Goal: Information Seeking & Learning: Get advice/opinions

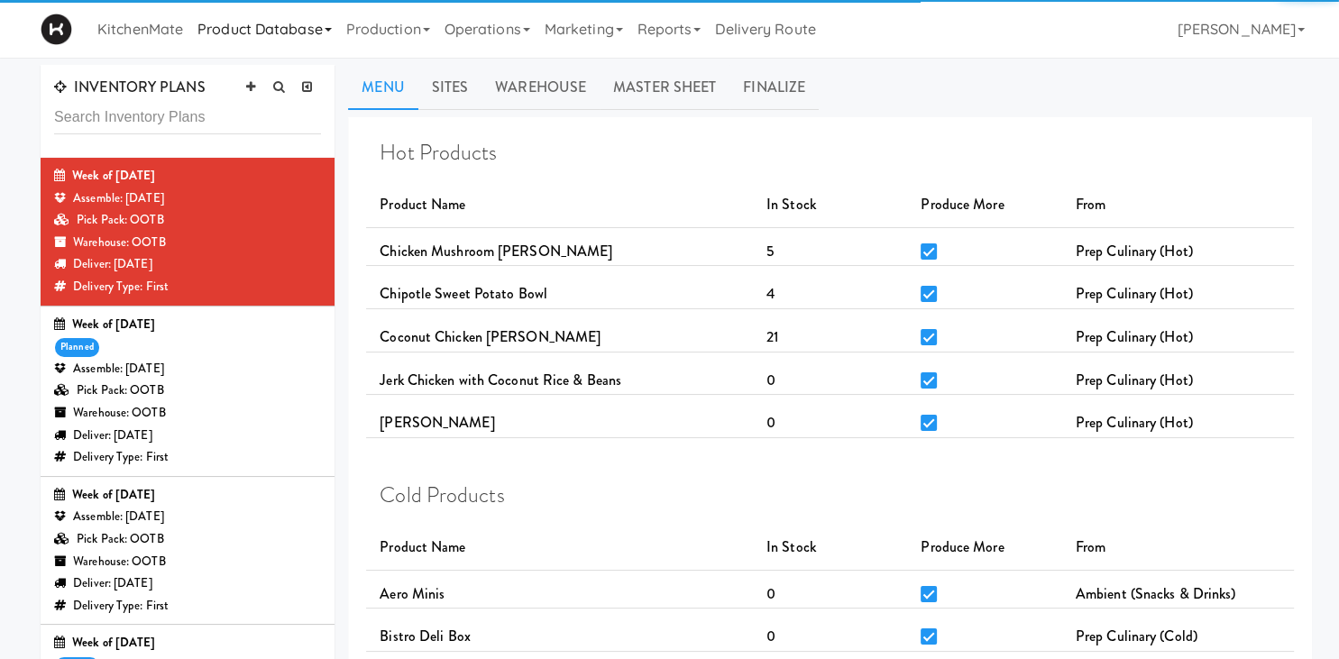
click at [287, 34] on link "Product Database" at bounding box center [264, 29] width 149 height 58
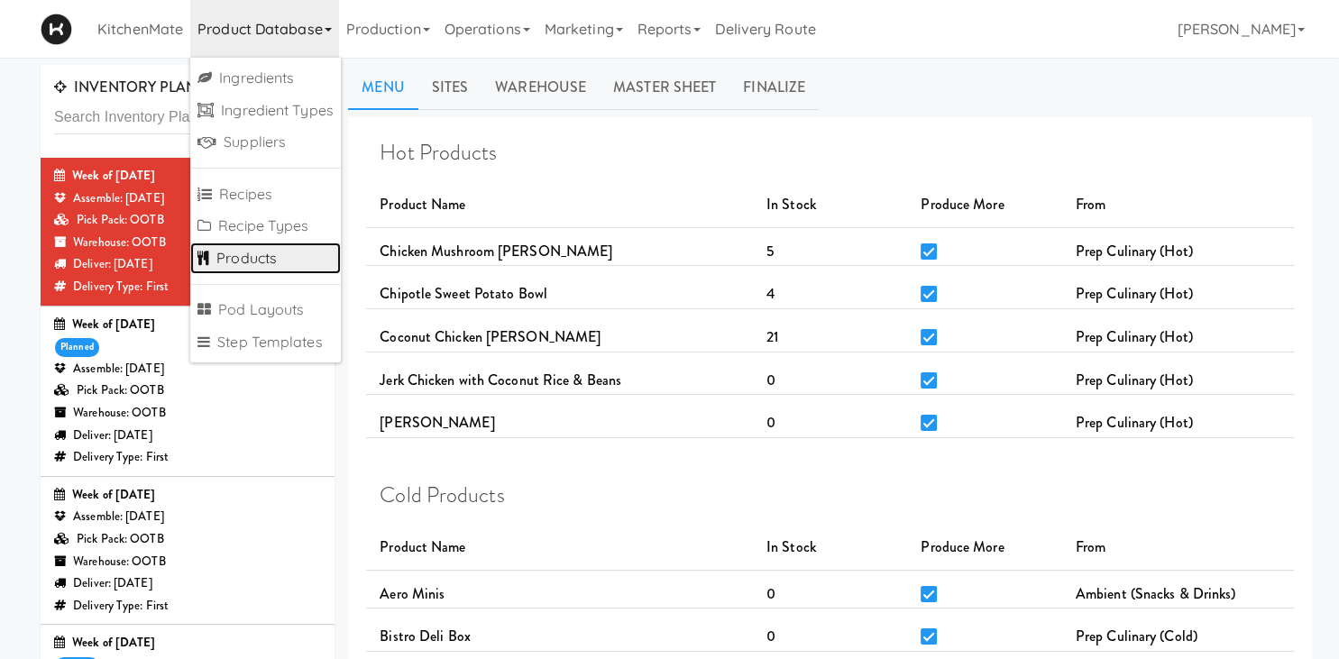
click at [279, 256] on link "Products" at bounding box center [265, 258] width 151 height 32
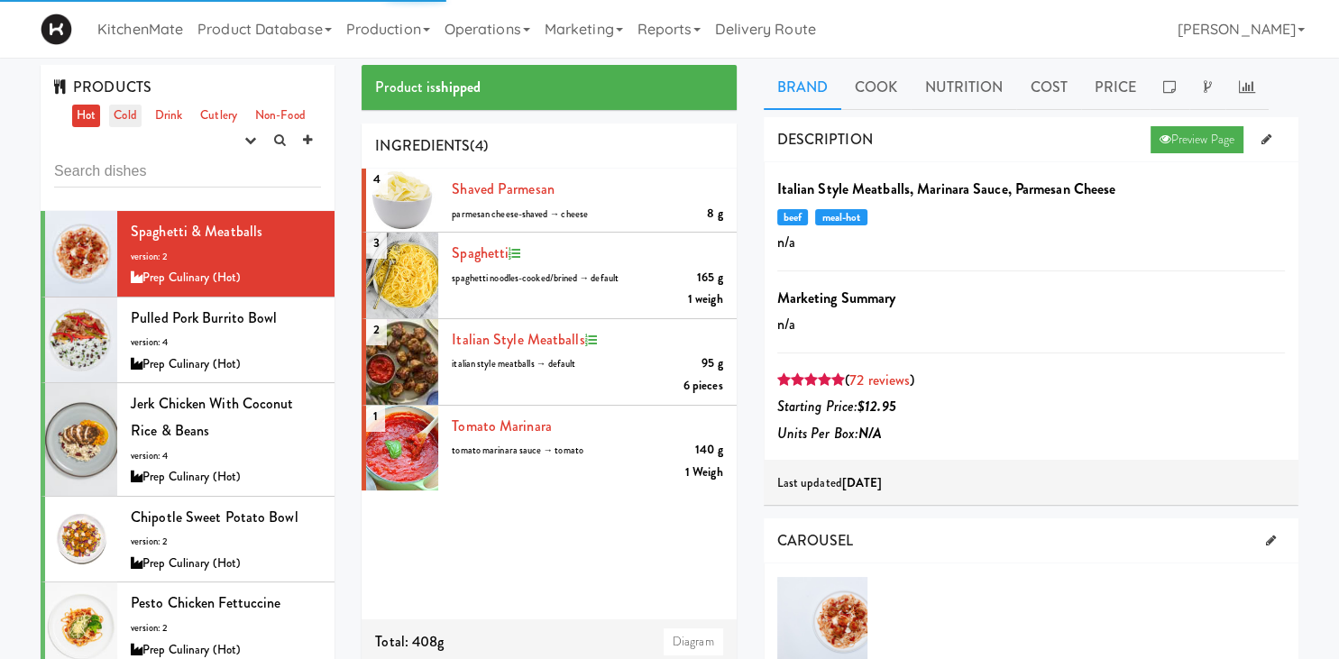
click at [132, 114] on link "Cold" at bounding box center [125, 116] width 32 height 23
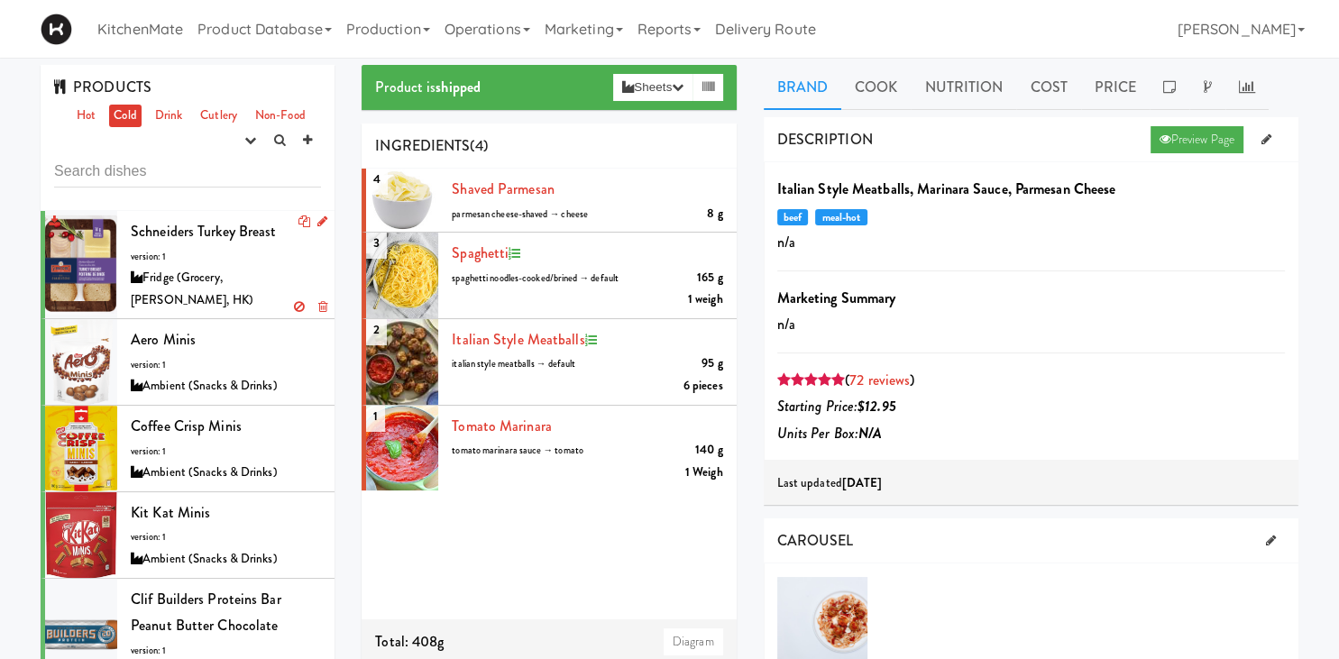
click at [215, 251] on div "Schneiders Turkey Breast version: 1 Fridge (Grocery, [PERSON_NAME], HK)" at bounding box center [226, 264] width 190 height 93
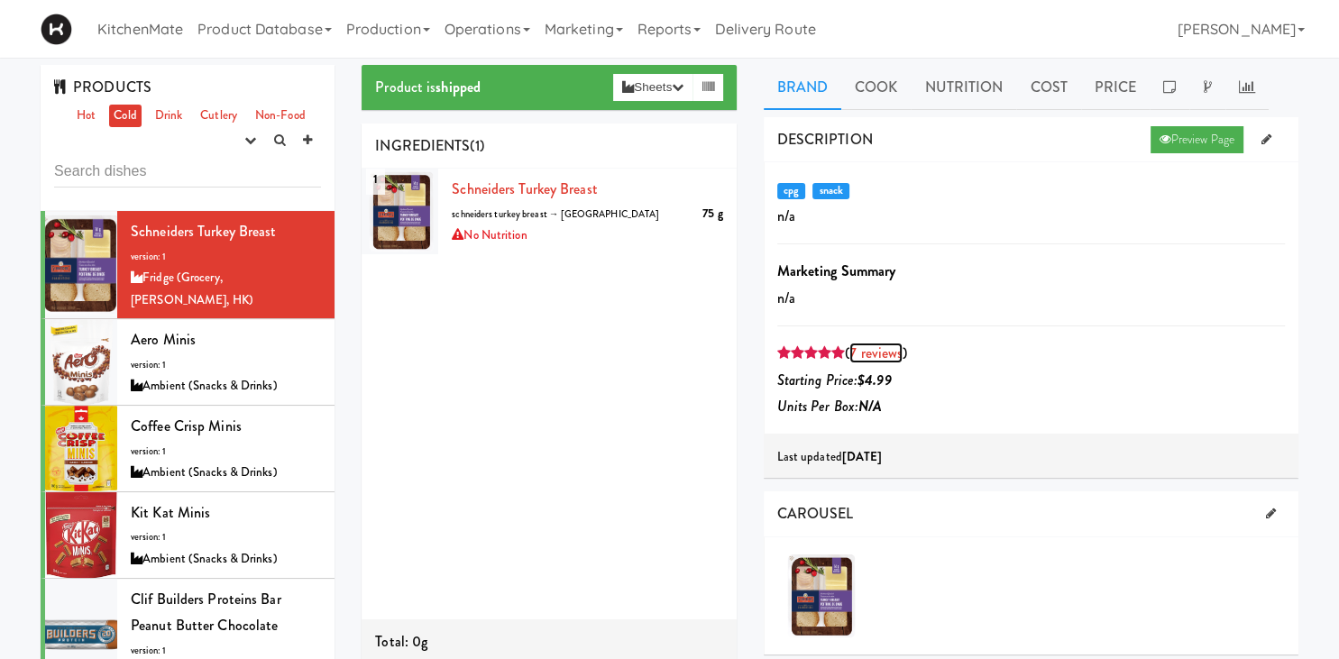
click at [872, 347] on link "7 reviews" at bounding box center [875, 353] width 53 height 21
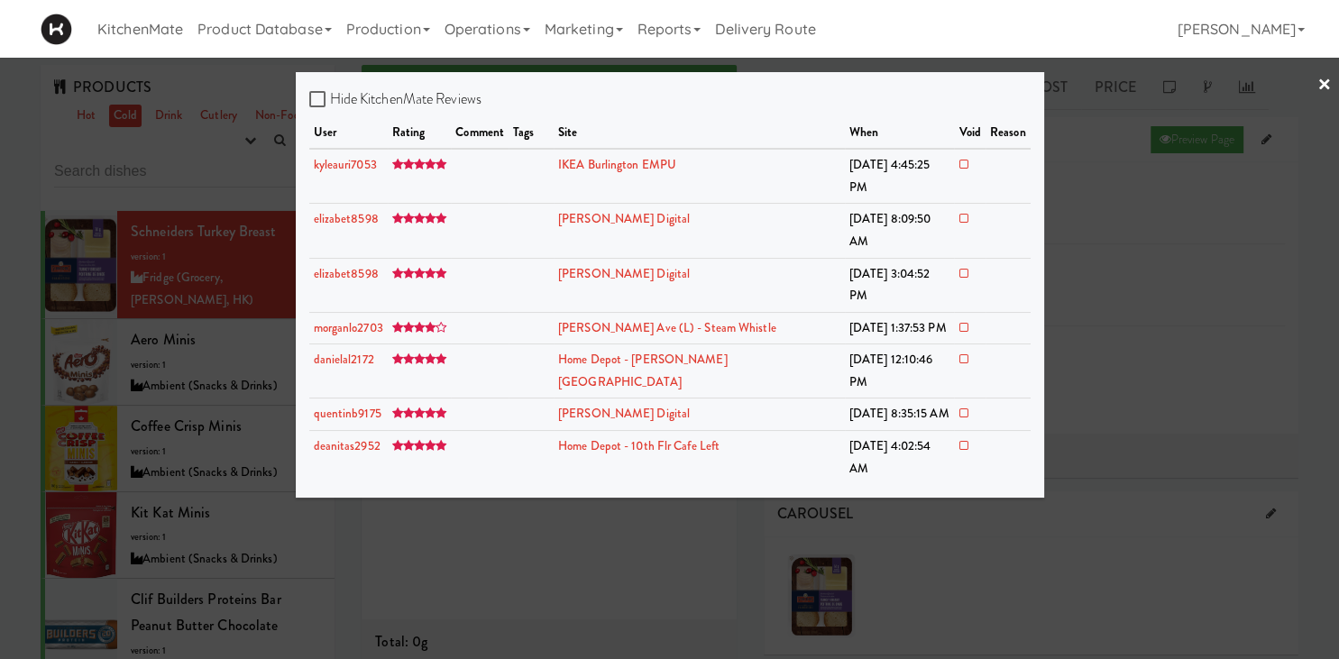
click at [854, 467] on div at bounding box center [669, 329] width 1339 height 659
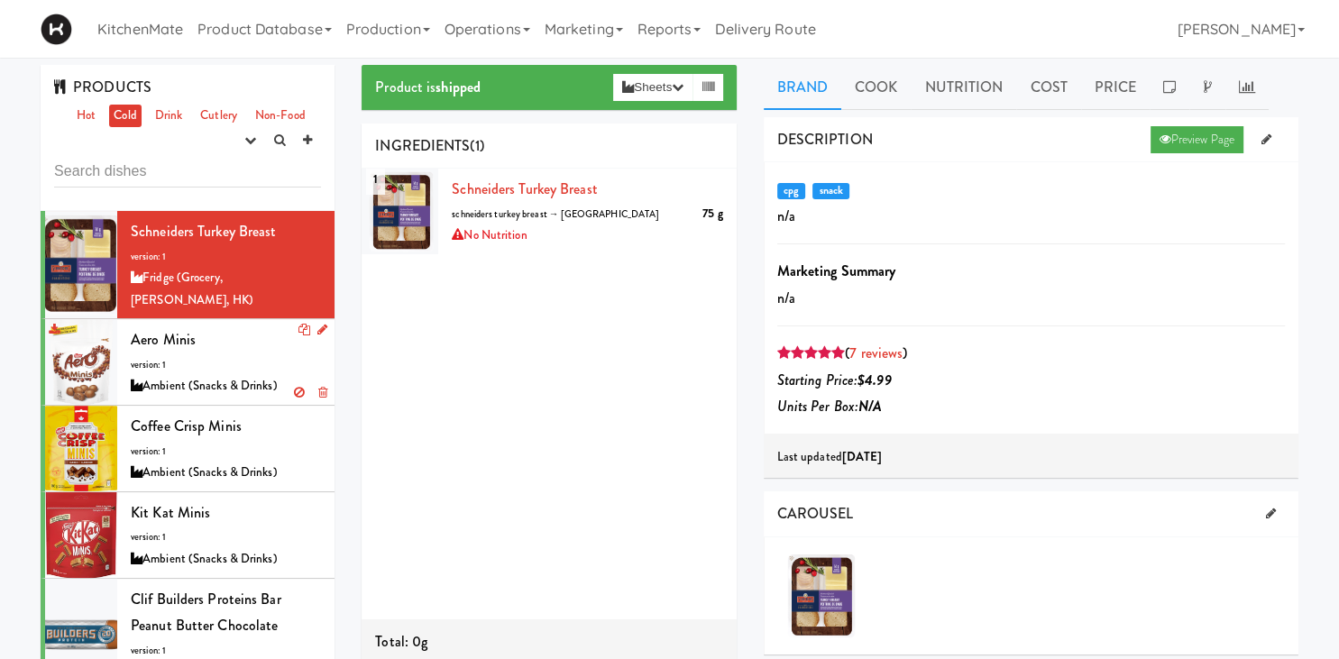
click at [222, 349] on div "Aero Minis version: 1 Ambient (Snacks & Drinks)" at bounding box center [226, 361] width 190 height 71
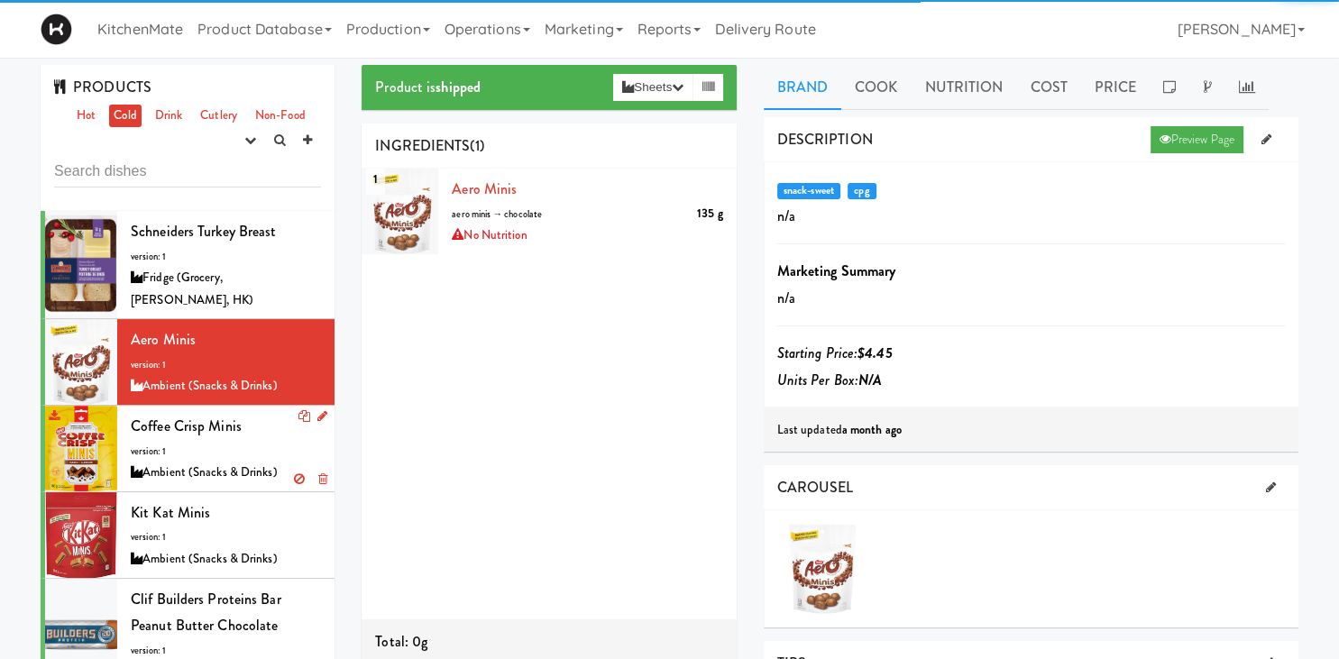
click at [213, 416] on span "Coffee Crisp Minis" at bounding box center [186, 426] width 111 height 21
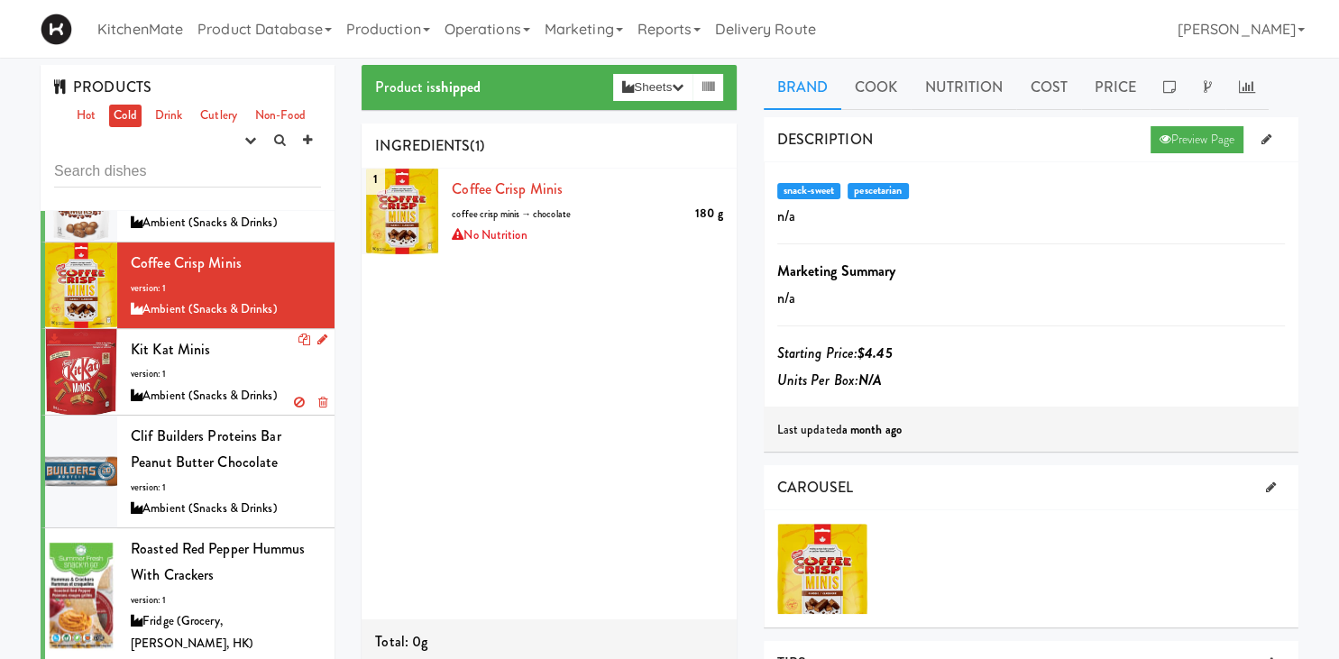
scroll to position [251, 0]
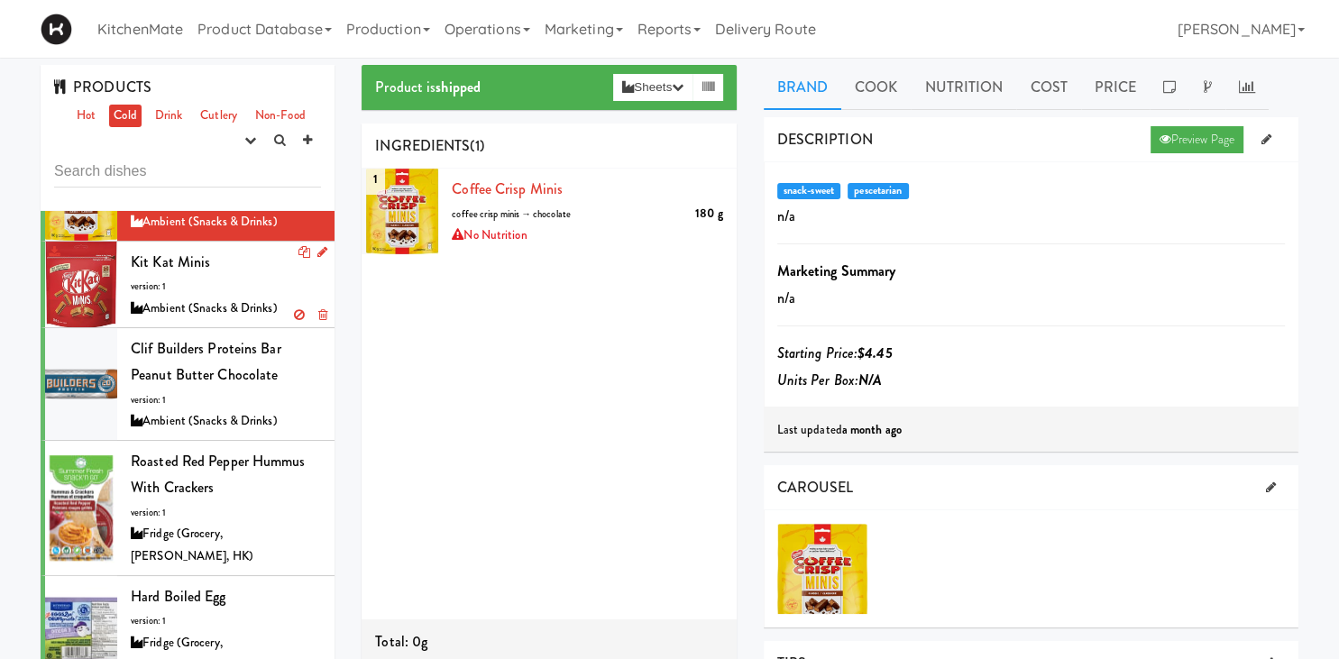
click at [243, 265] on div "Kit Kat Minis version: 1 Ambient (Snacks & Drinks)" at bounding box center [226, 284] width 190 height 71
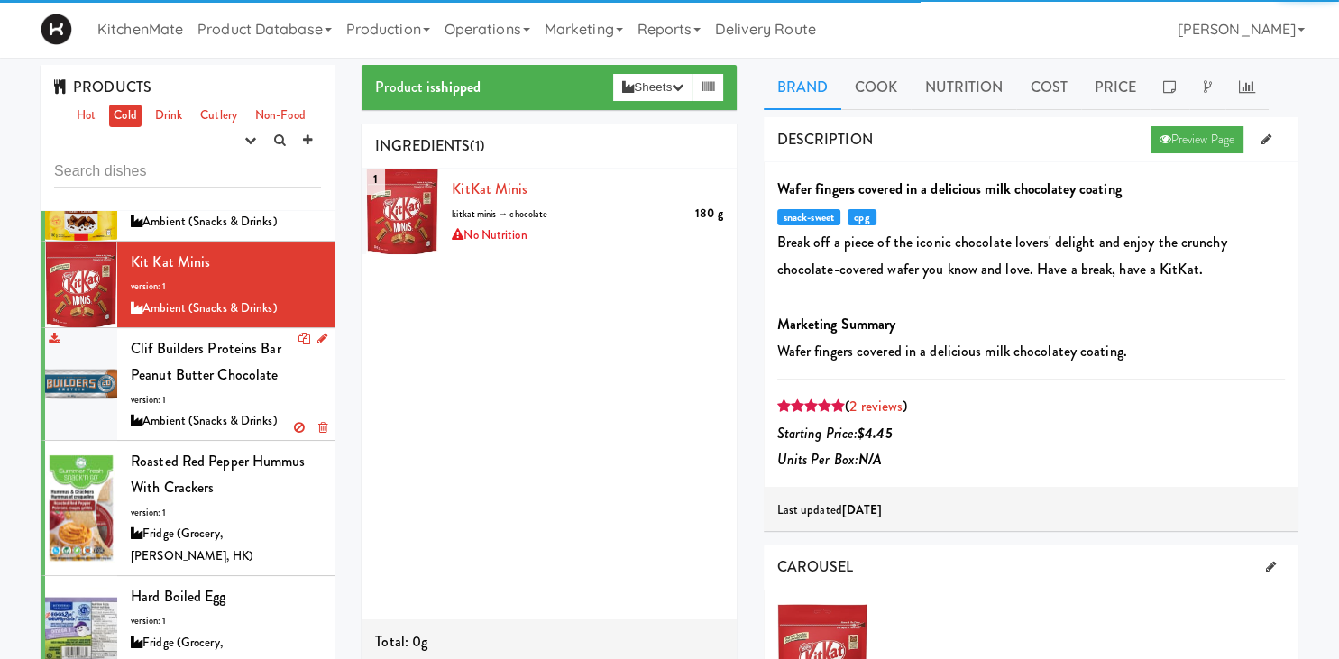
click at [182, 355] on span "Clif Builders proteins Bar Peanut Butter Chocolate" at bounding box center [206, 362] width 151 height 48
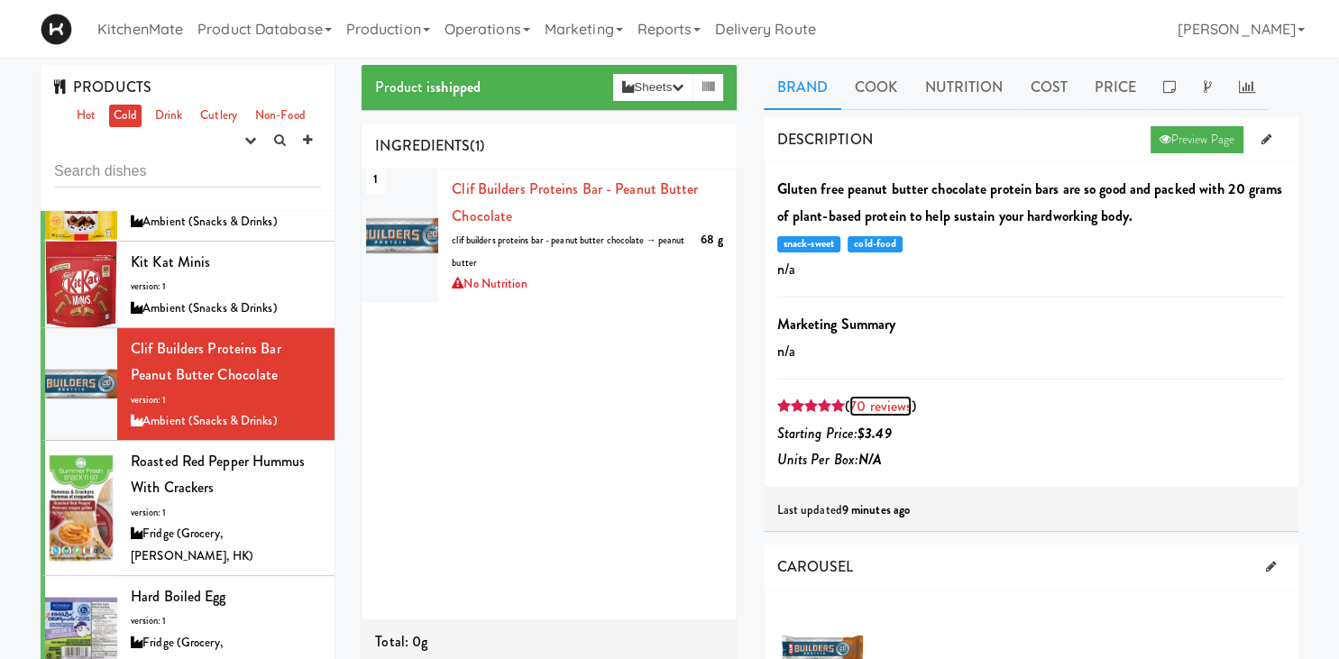
click at [895, 404] on link "70 reviews" at bounding box center [880, 406] width 62 height 21
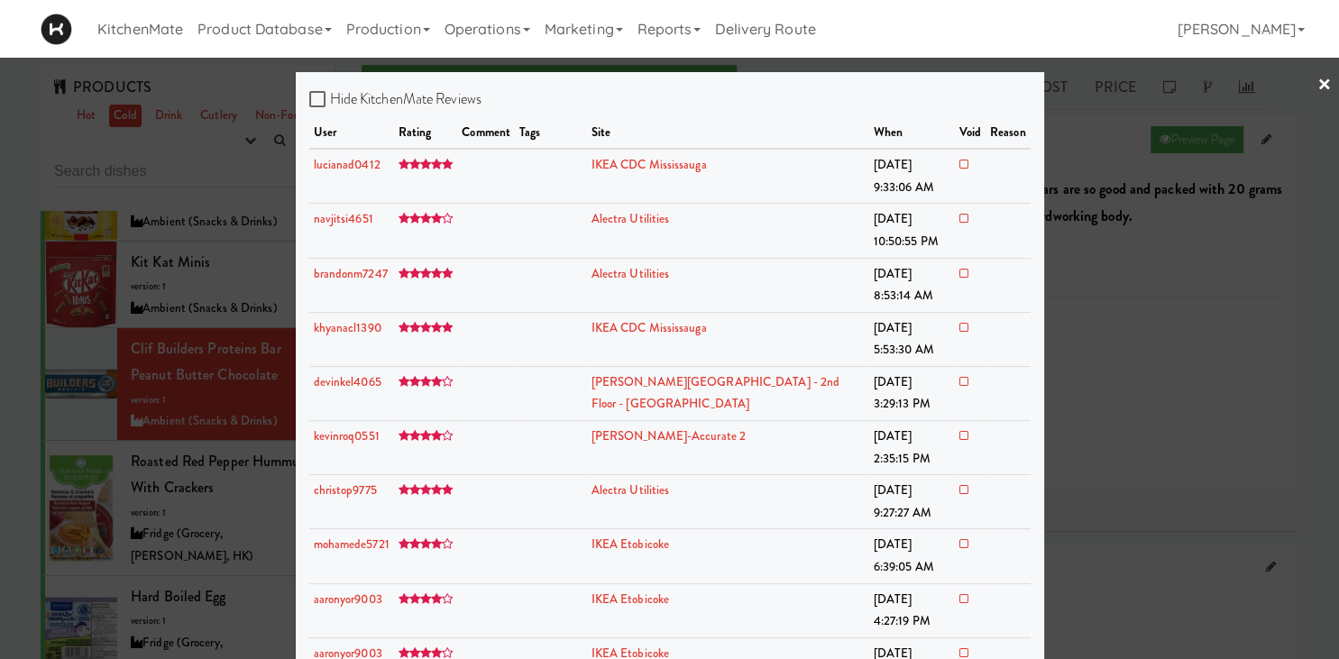
click at [194, 340] on div at bounding box center [669, 329] width 1339 height 659
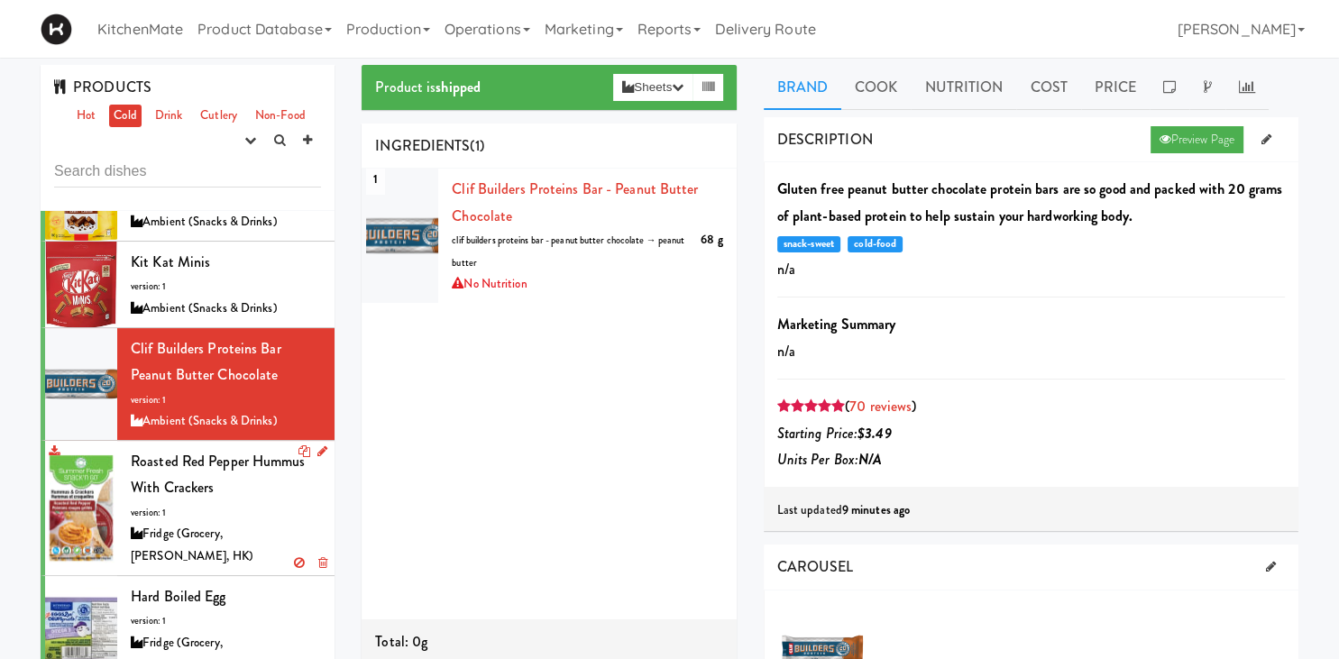
click at [229, 451] on span "Roasted Red Pepper Hummus with Crackers" at bounding box center [218, 475] width 175 height 48
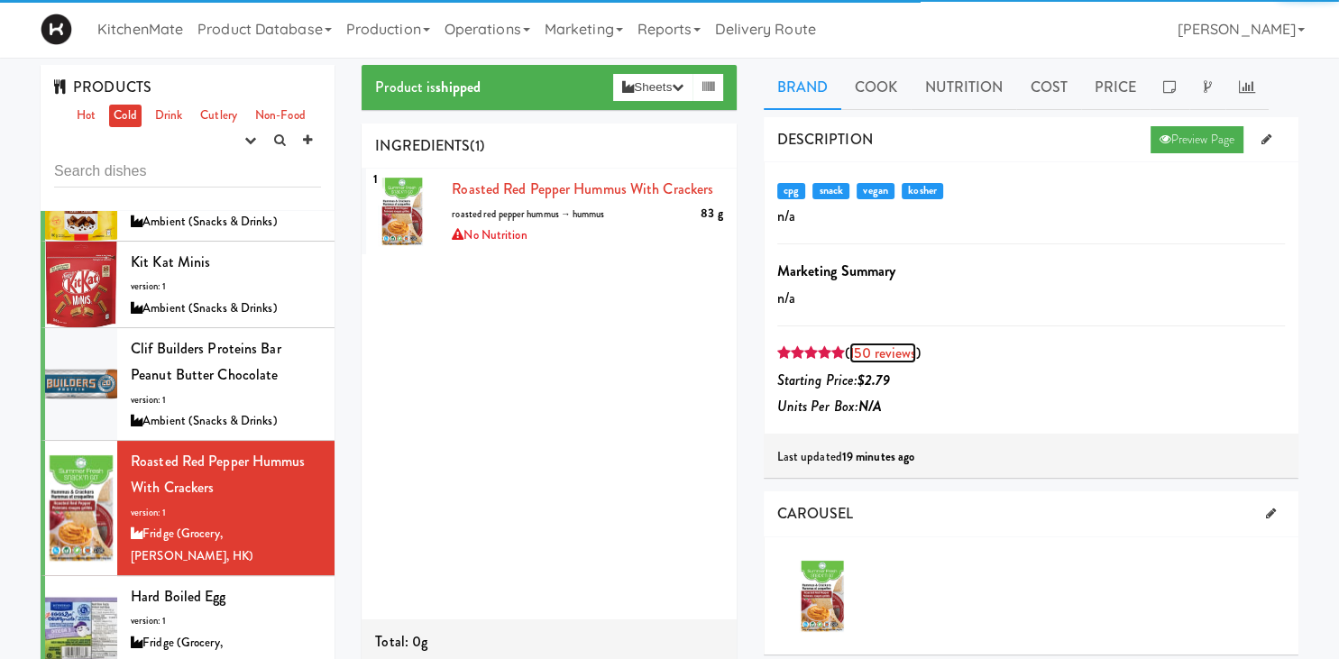
click at [873, 348] on link "150 reviews" at bounding box center [882, 353] width 67 height 21
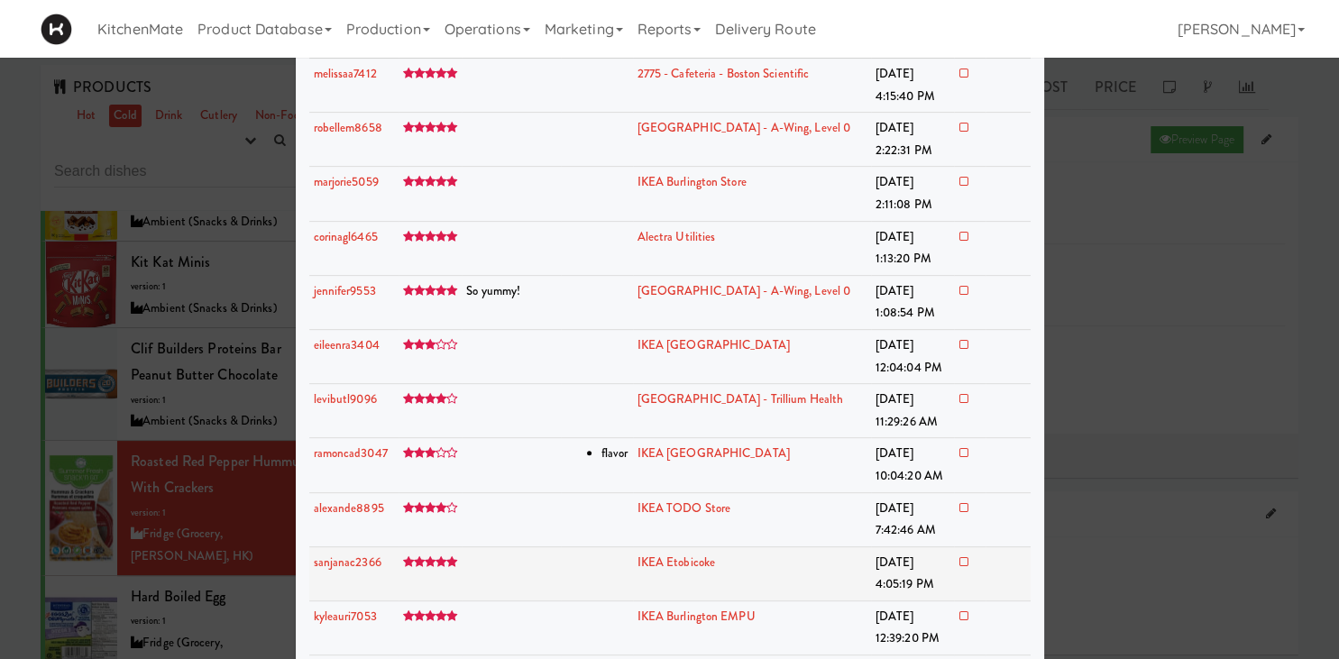
scroll to position [627, 0]
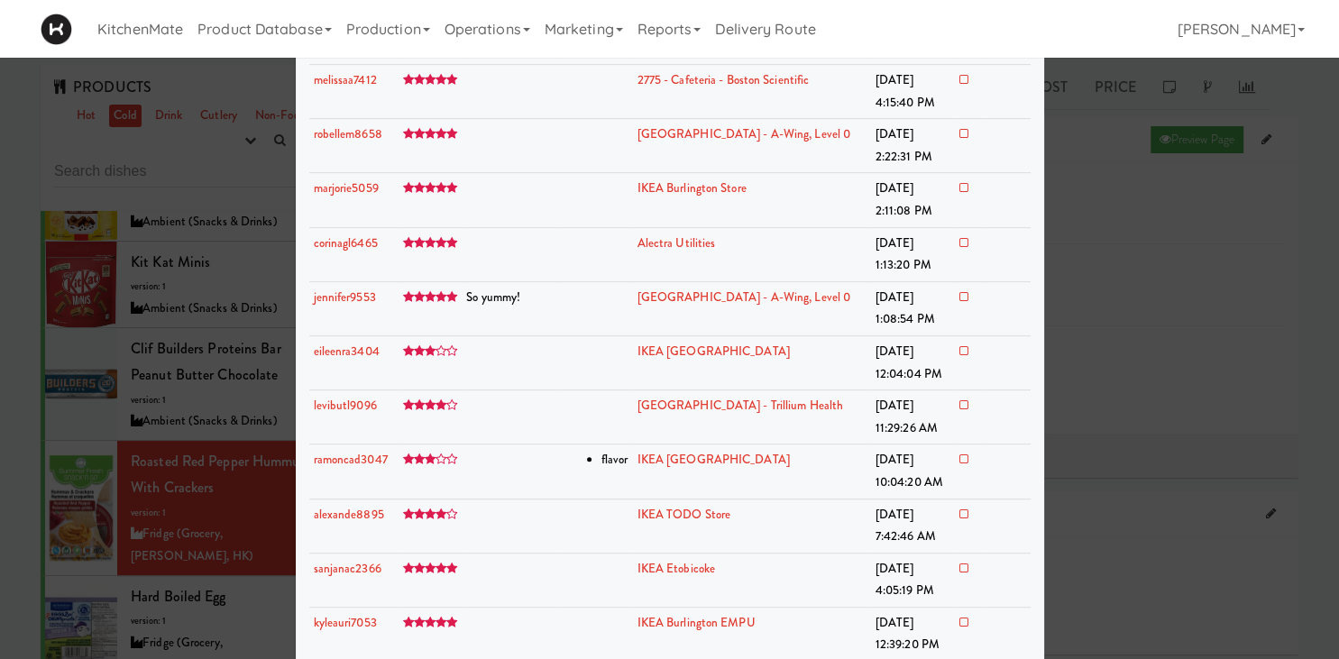
click at [188, 427] on div at bounding box center [669, 329] width 1339 height 659
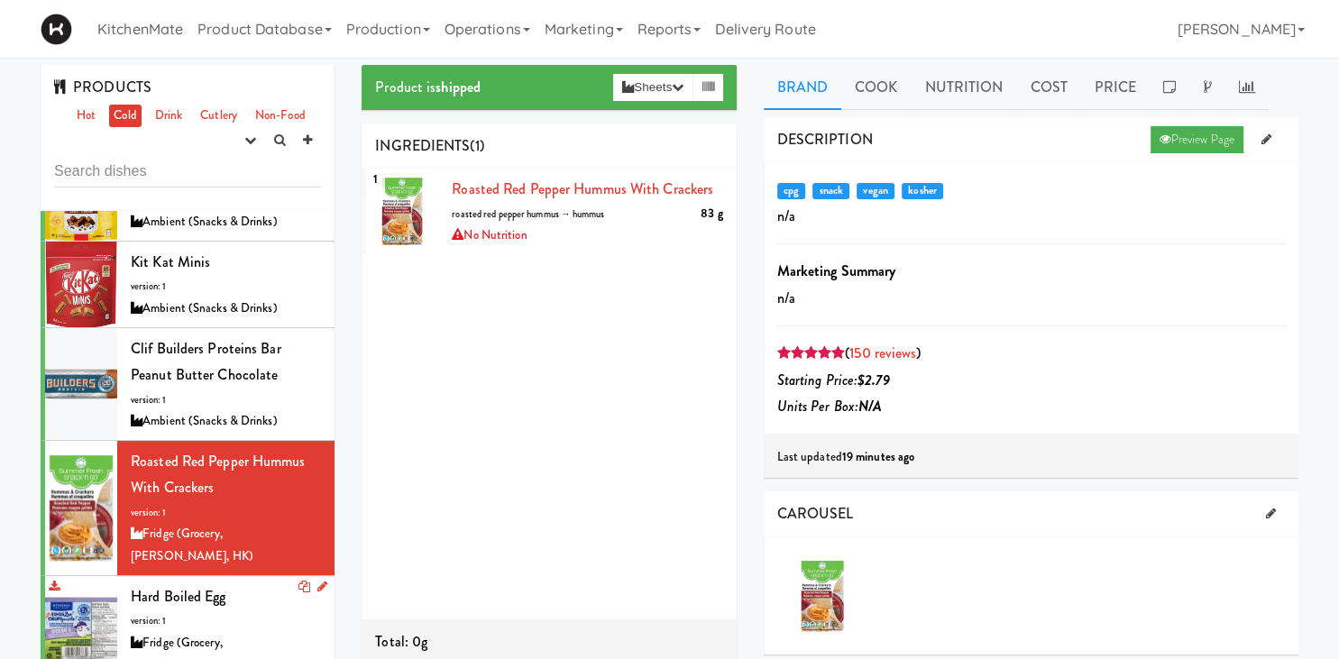
click at [233, 583] on div "Hard Boiled Egg version: 1 Fridge (Grocery, [PERSON_NAME], HK)" at bounding box center [226, 629] width 190 height 93
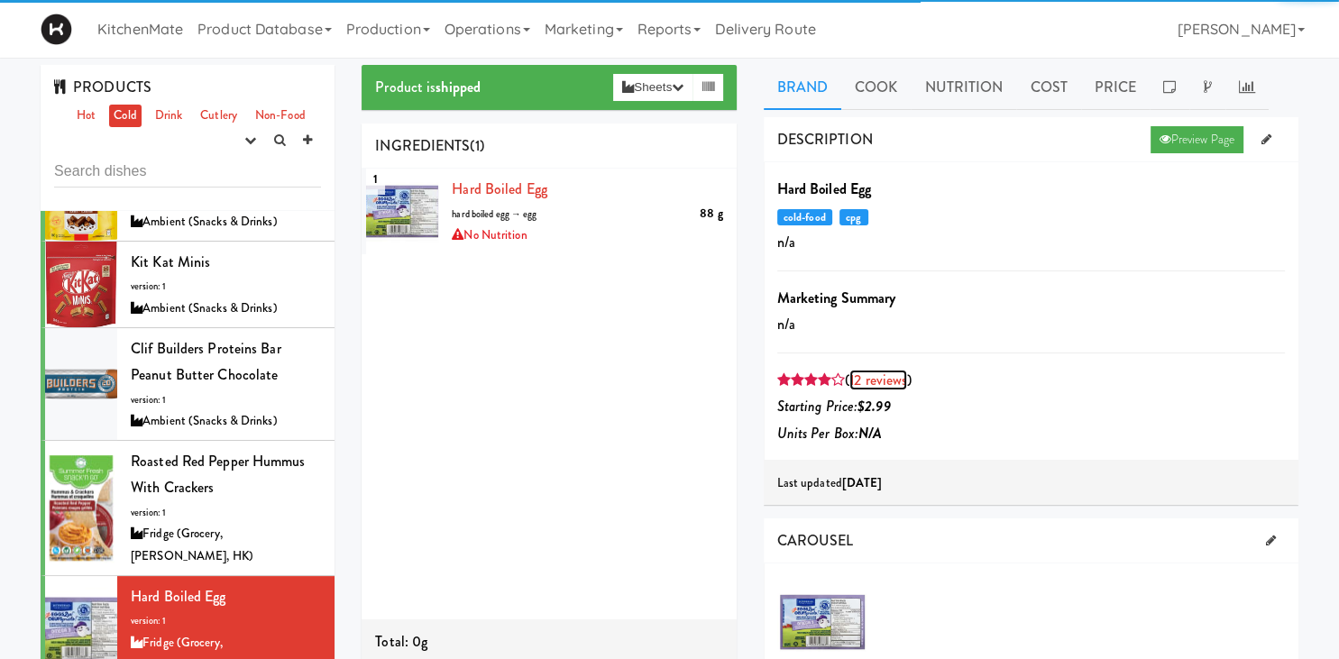
click at [865, 381] on link "12 reviews" at bounding box center [878, 380] width 58 height 21
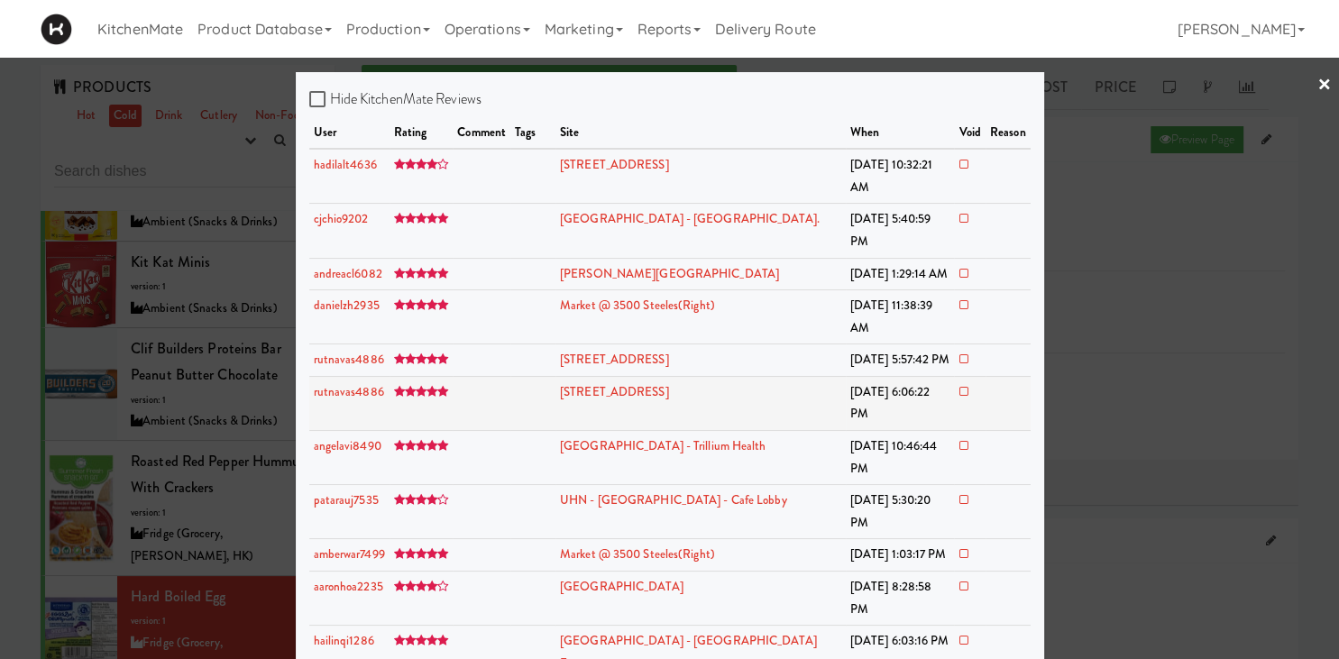
click at [320, 376] on td "rutnavas4886" at bounding box center [349, 403] width 80 height 54
click at [261, 402] on div at bounding box center [669, 329] width 1339 height 659
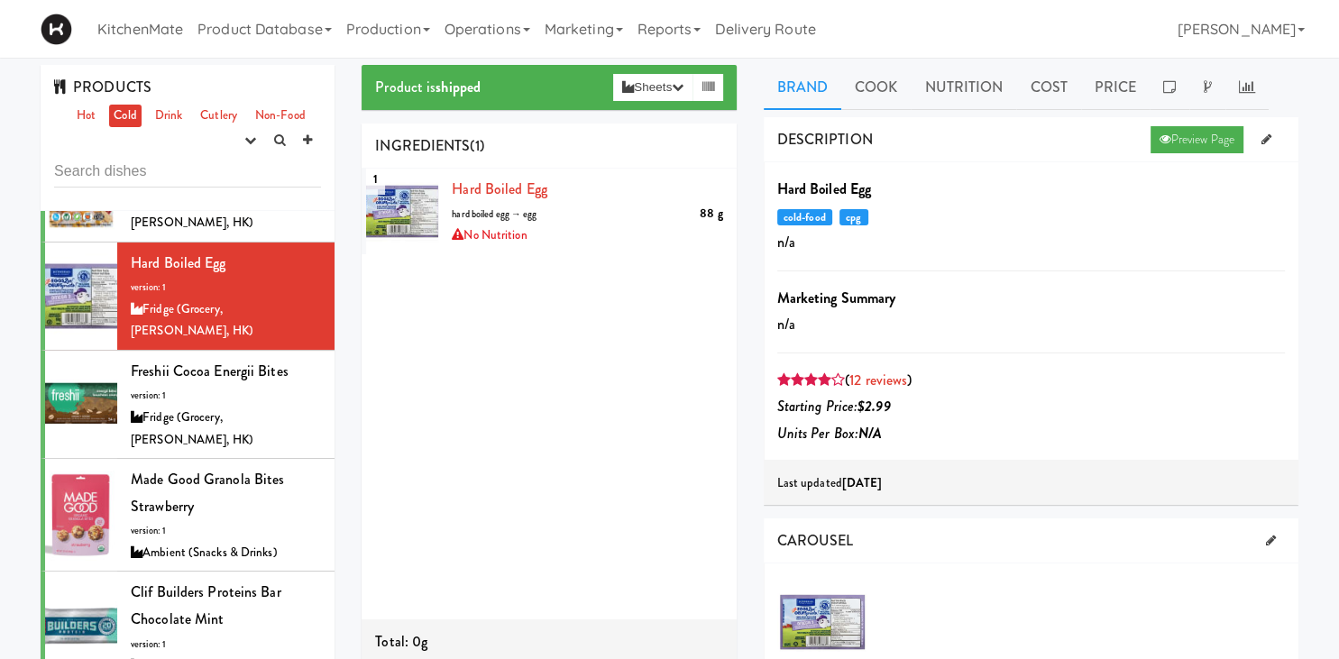
scroll to position [627, 0]
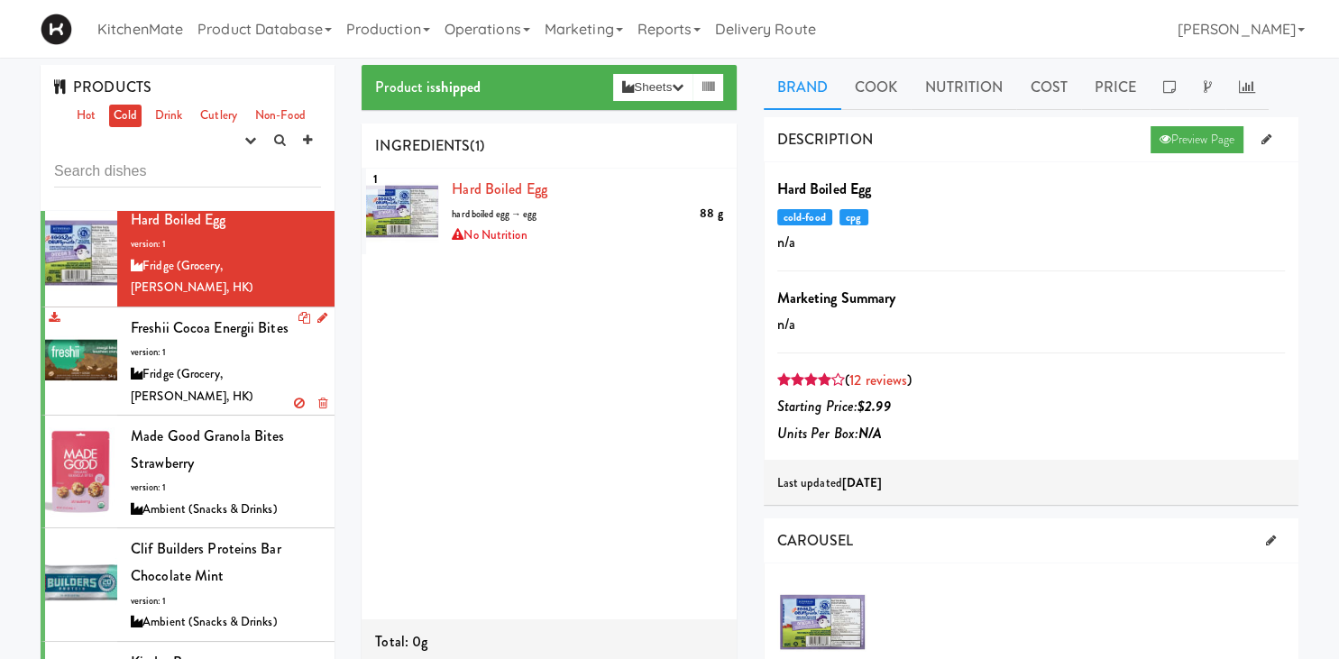
click at [297, 363] on div "Fridge (Grocery, [PERSON_NAME], HK)" at bounding box center [226, 385] width 190 height 44
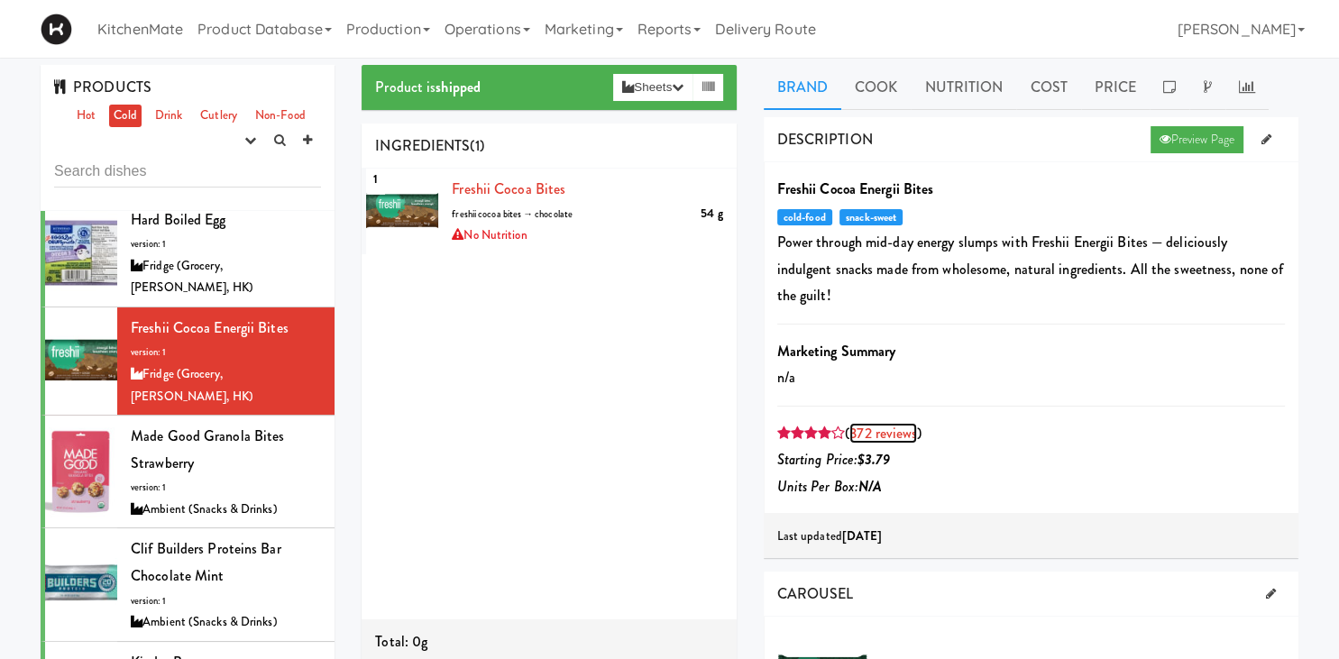
click at [892, 423] on link "372 reviews" at bounding box center [883, 433] width 68 height 21
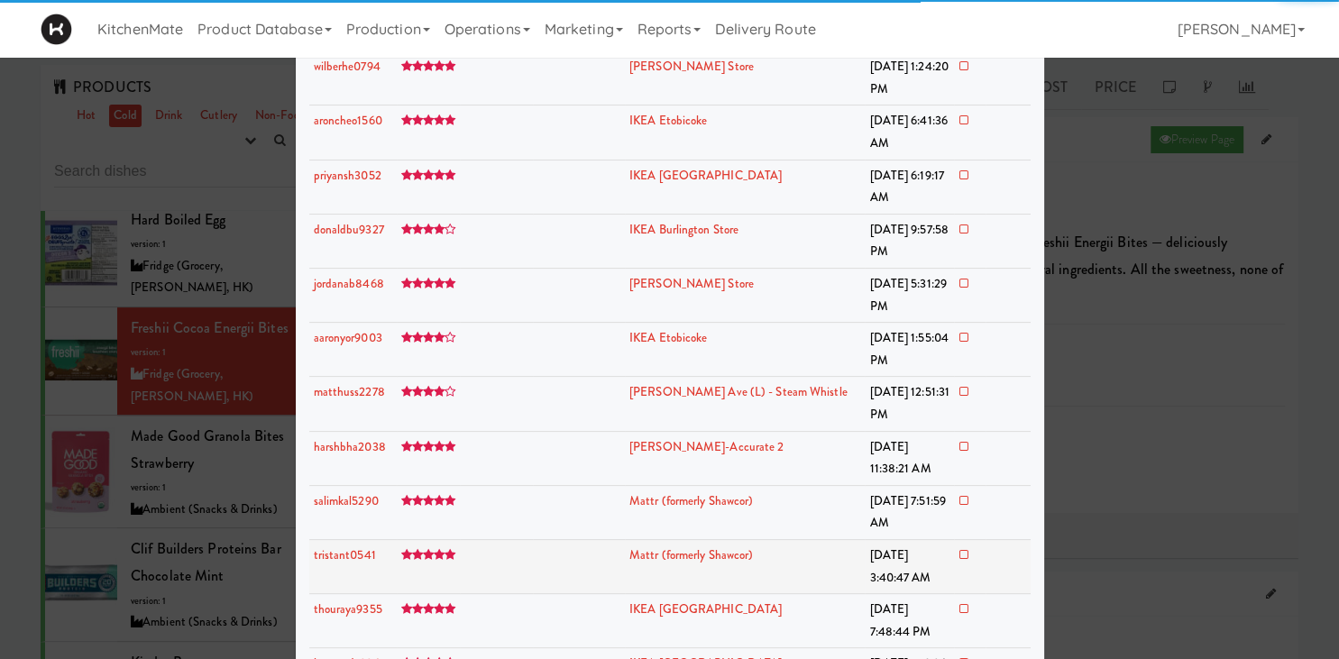
scroll to position [568, 0]
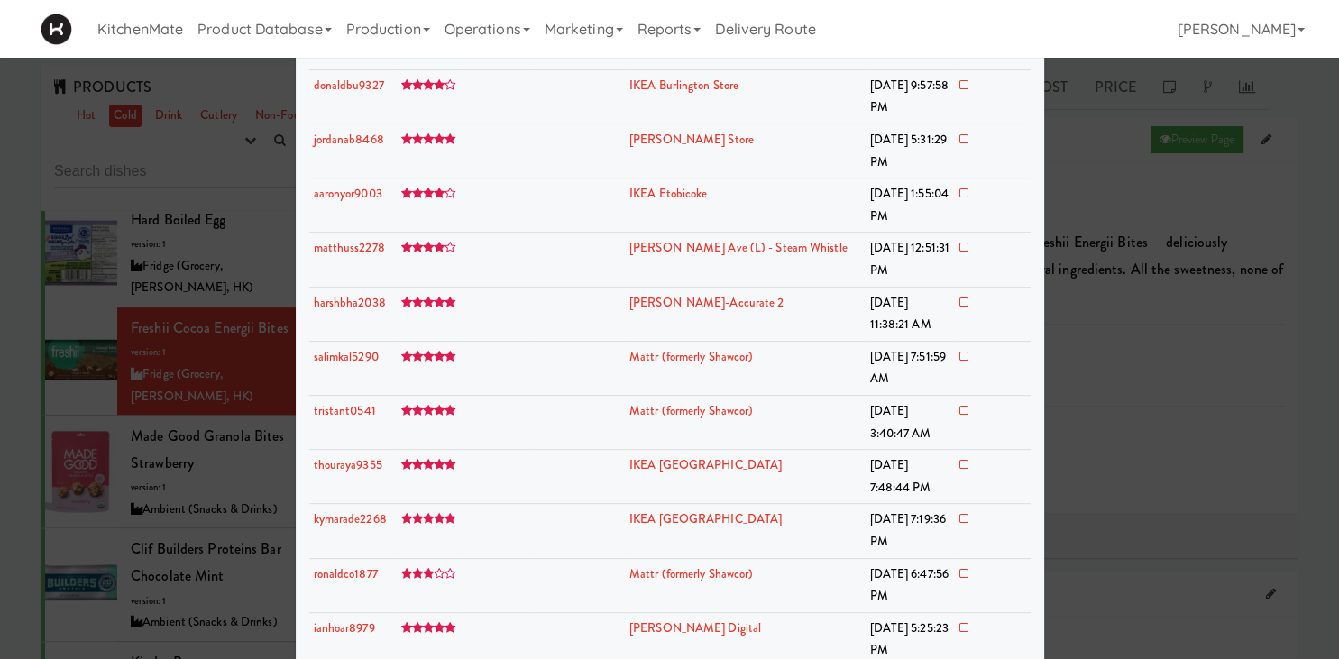
click at [216, 405] on div at bounding box center [669, 329] width 1339 height 659
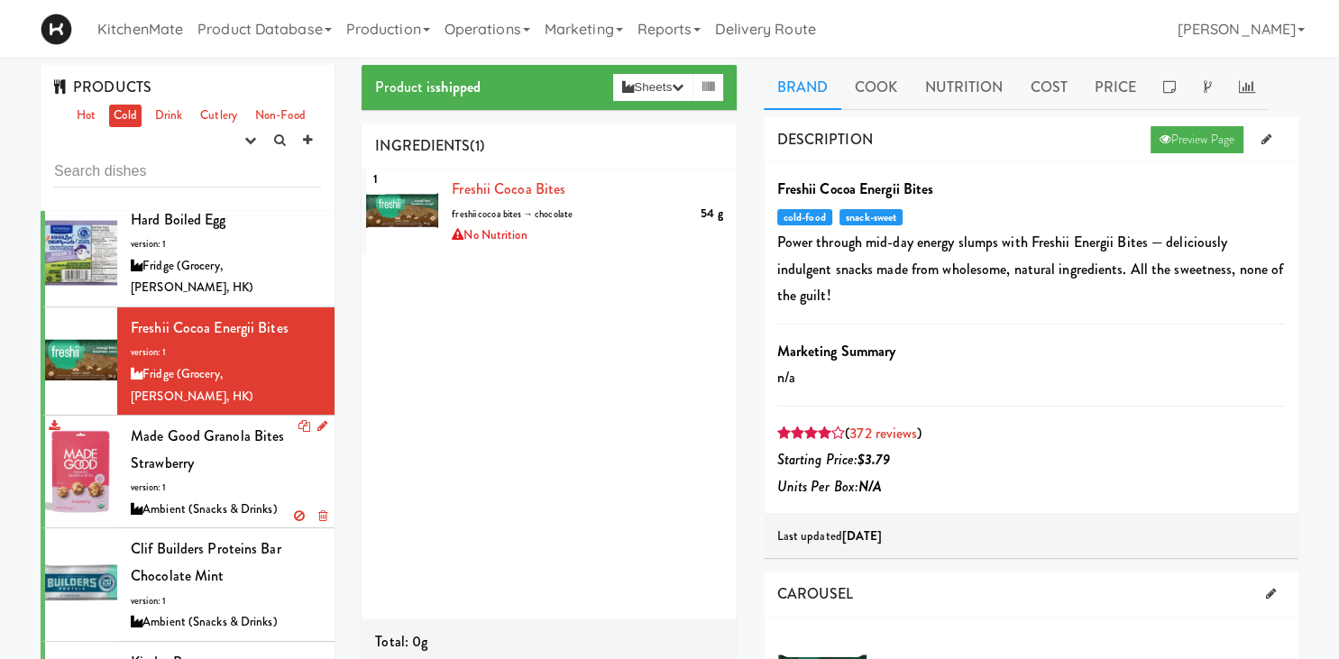
click at [261, 423] on div "Made Good granola bites Strawberry version: 1 Ambient (Snacks & Drinks)" at bounding box center [226, 471] width 190 height 97
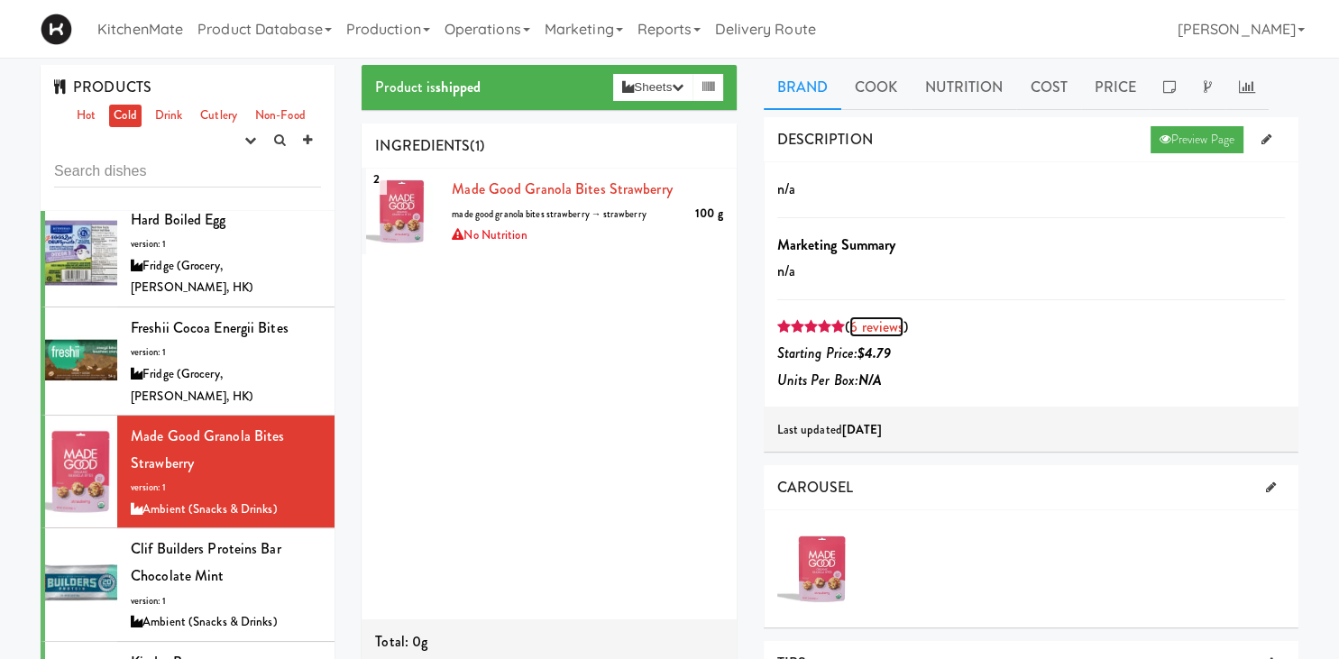
click at [878, 326] on link "6 reviews" at bounding box center [876, 326] width 54 height 21
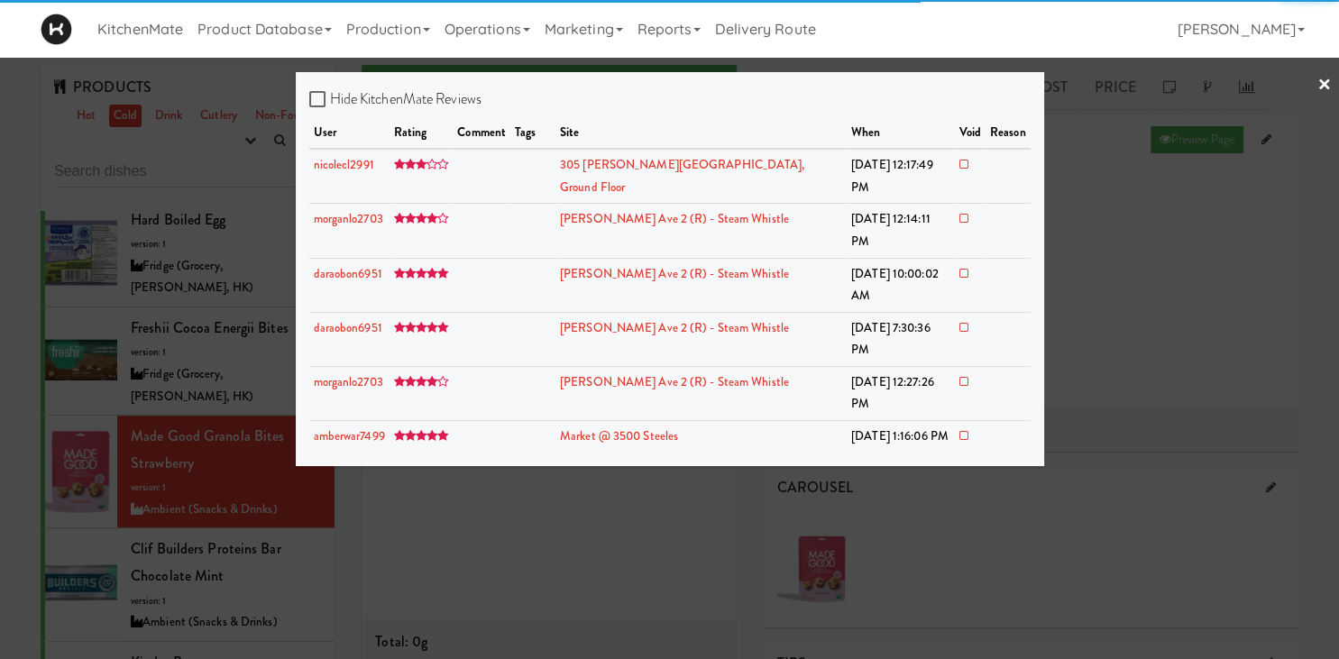
click at [827, 398] on div at bounding box center [669, 329] width 1339 height 659
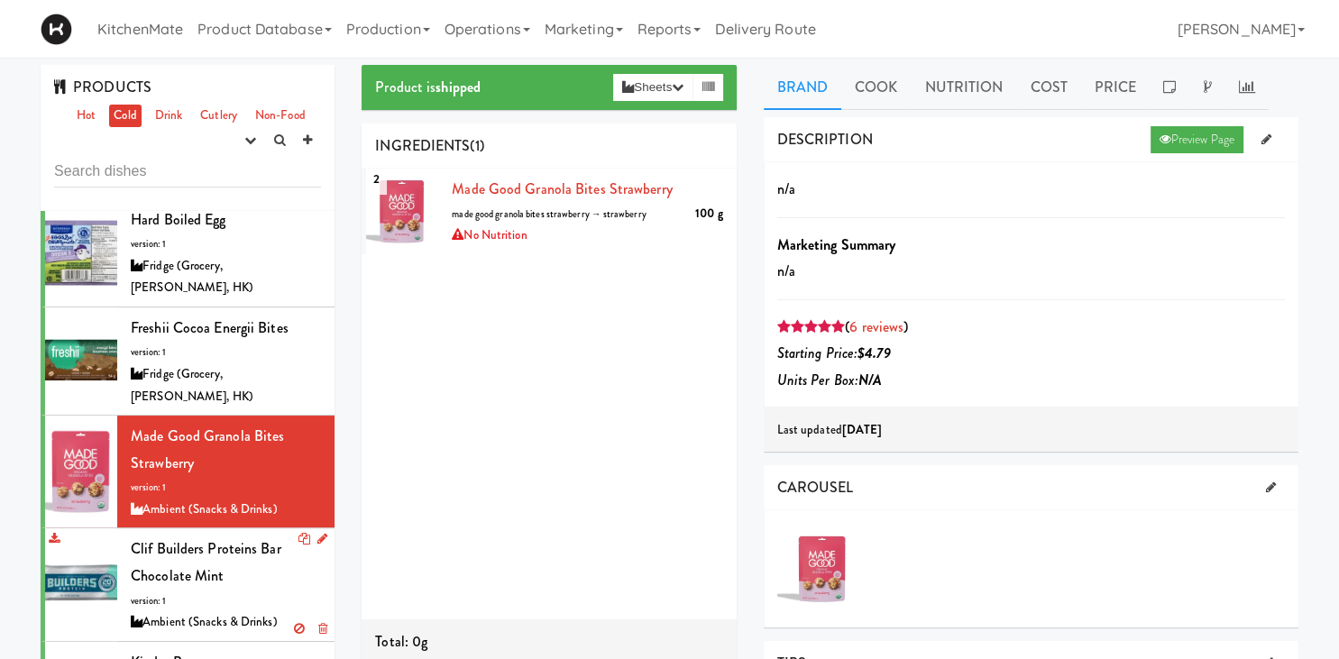
click at [228, 535] on div "Clif Builders proteins Bar Chocolate Mint version: 1 Ambient (Snacks & Drinks)" at bounding box center [226, 583] width 190 height 97
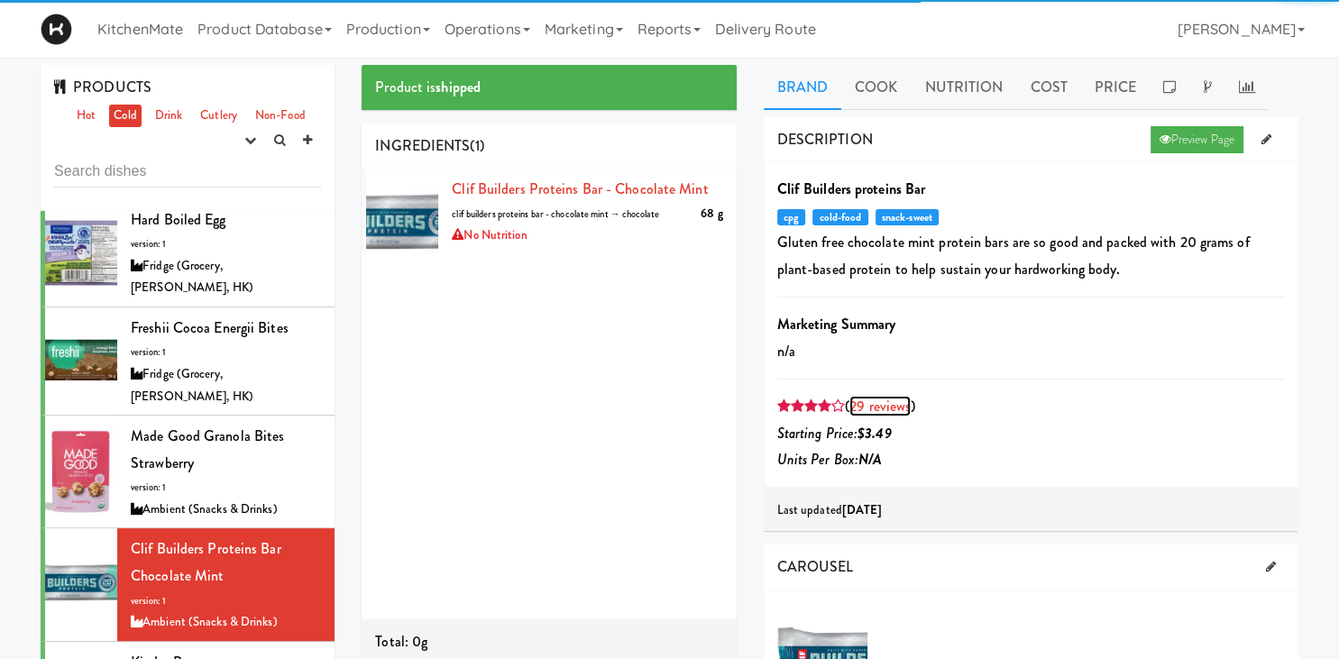
click at [867, 398] on link "29 reviews" at bounding box center [879, 406] width 61 height 21
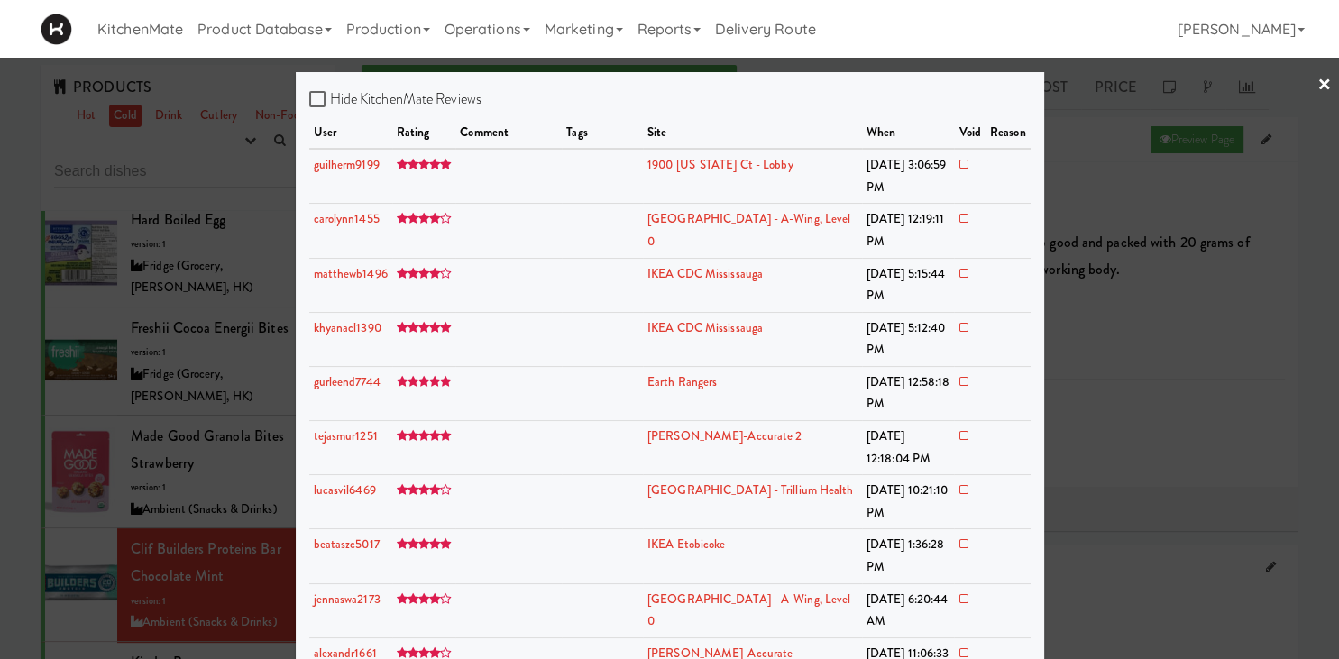
click at [273, 331] on div at bounding box center [669, 329] width 1339 height 659
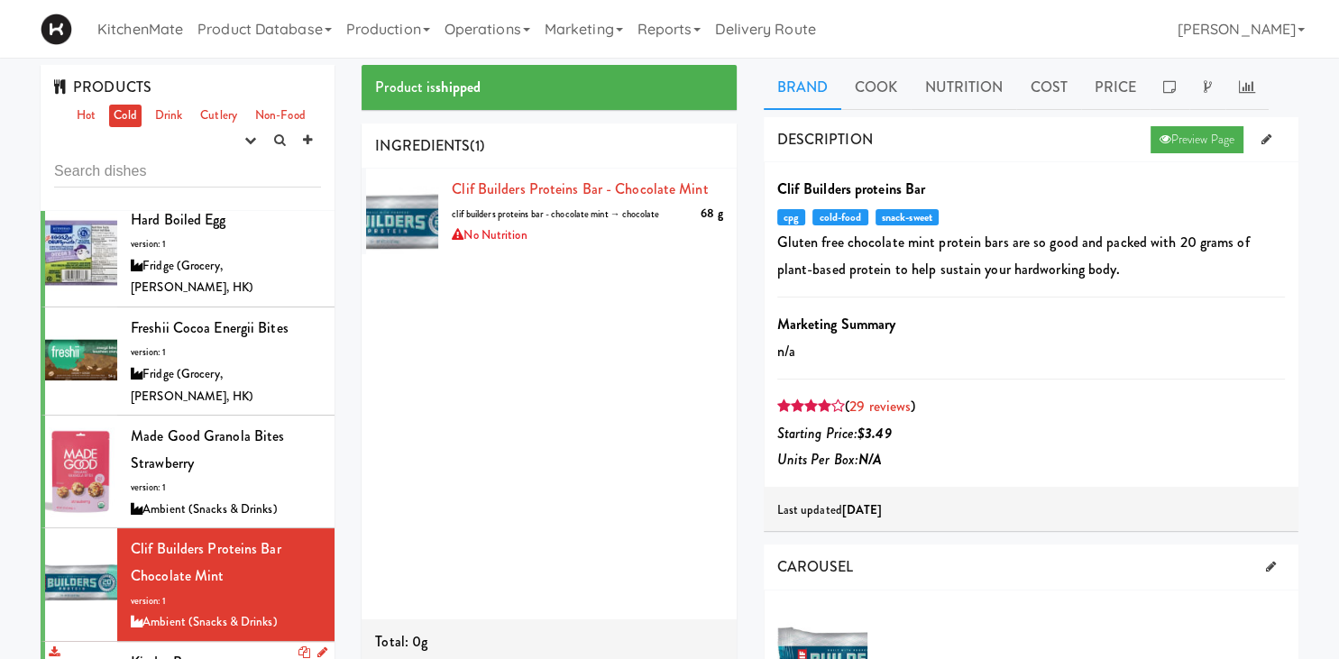
scroll to position [878, 0]
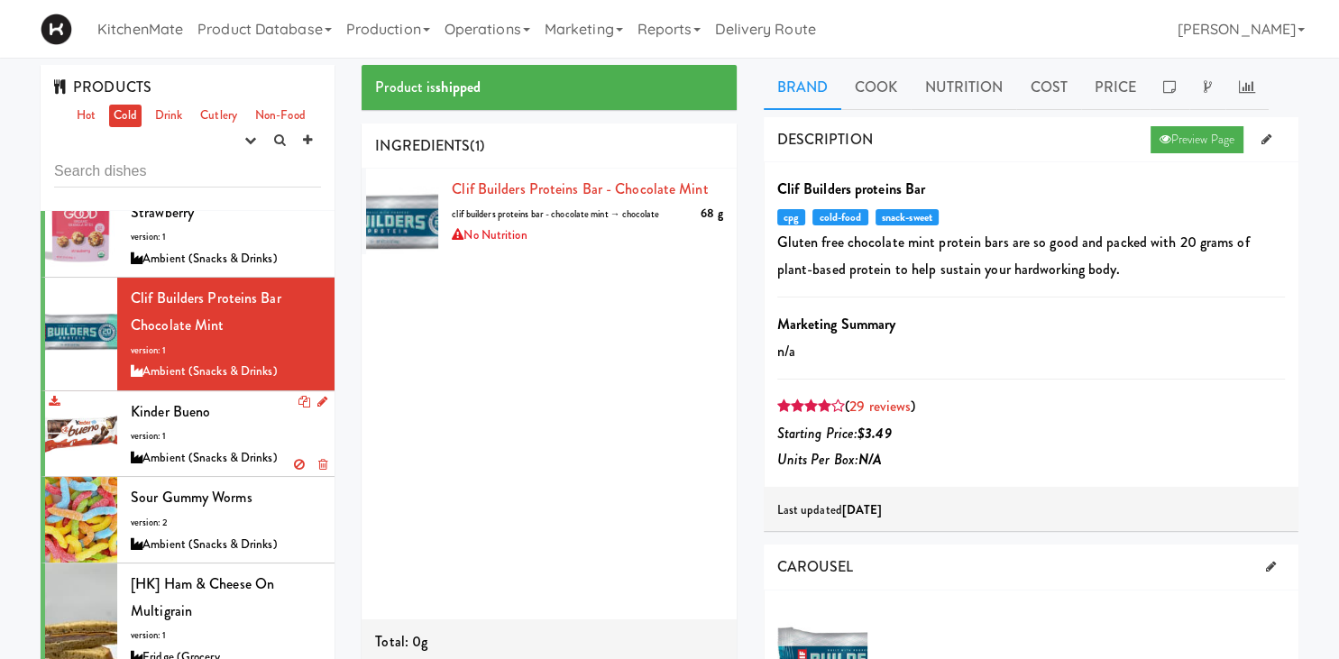
click at [229, 447] on div "Ambient (Snacks & Drinks)" at bounding box center [226, 458] width 190 height 23
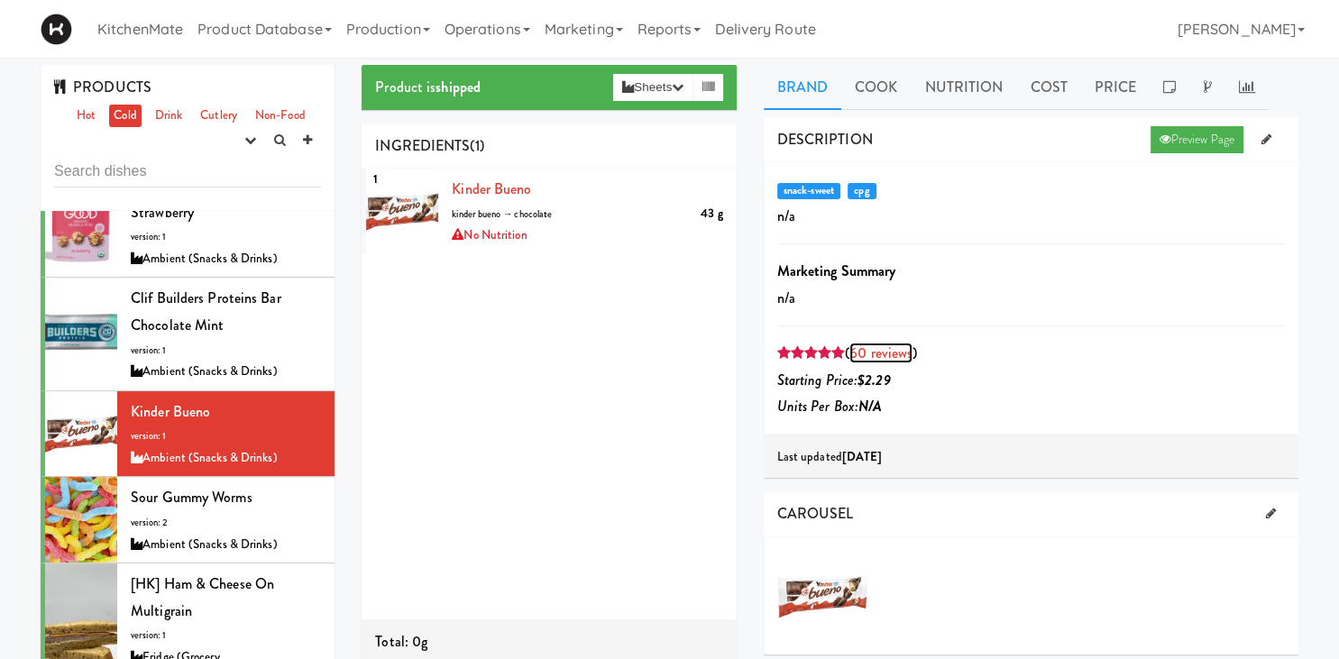
click at [900, 354] on link "60 reviews" at bounding box center [880, 353] width 63 height 21
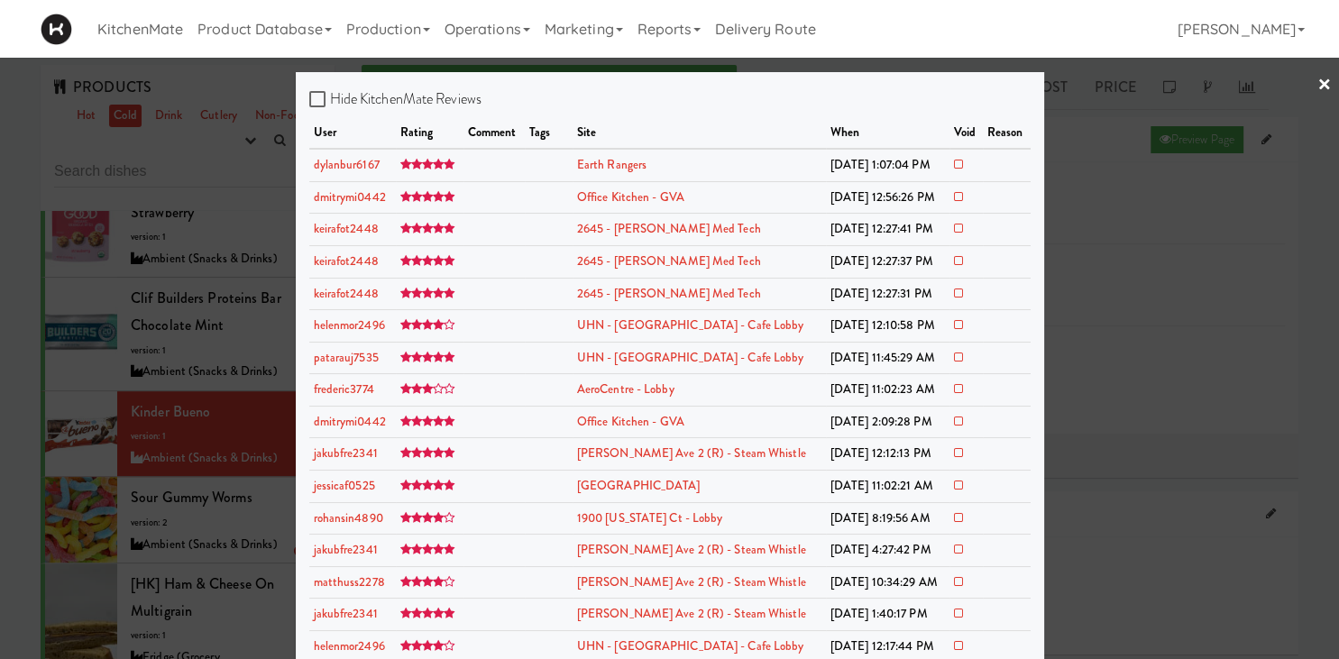
drag, startPoint x: 251, startPoint y: 387, endPoint x: 245, endPoint y: 407, distance: 21.4
click at [248, 388] on div at bounding box center [669, 329] width 1339 height 659
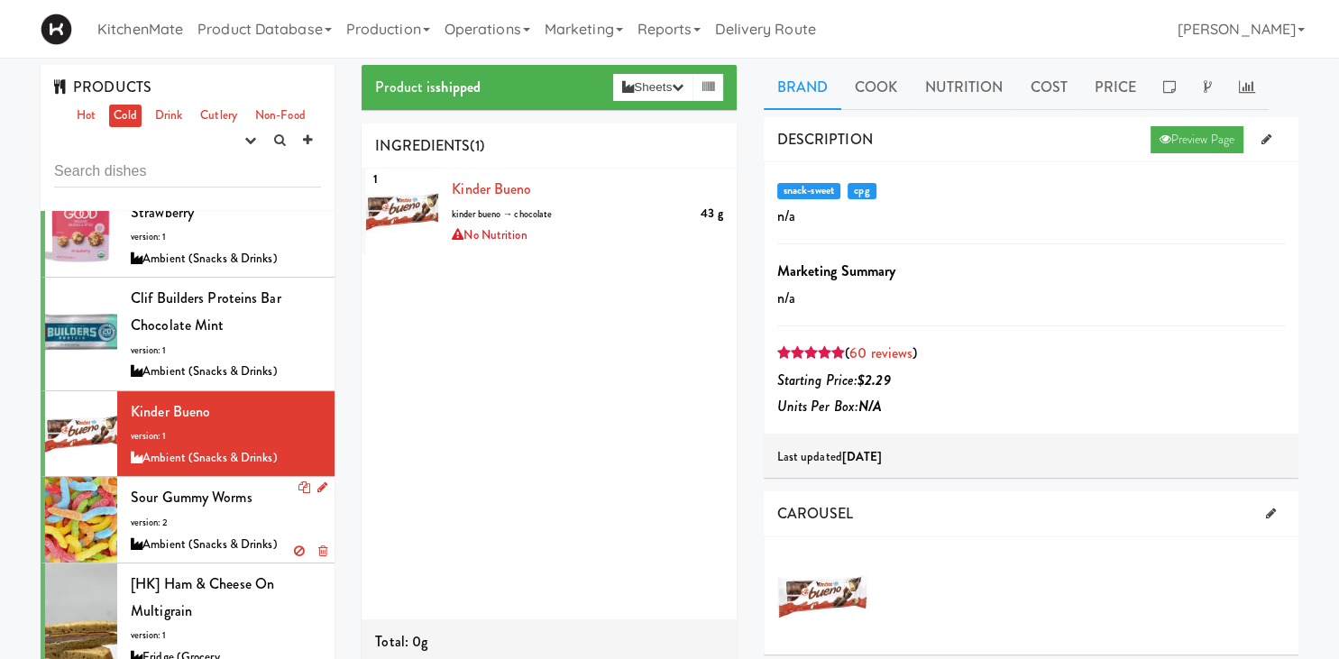
click at [236, 484] on div "Sour Gummy Worms version: 2 Ambient (Snacks & Drinks)" at bounding box center [226, 519] width 190 height 71
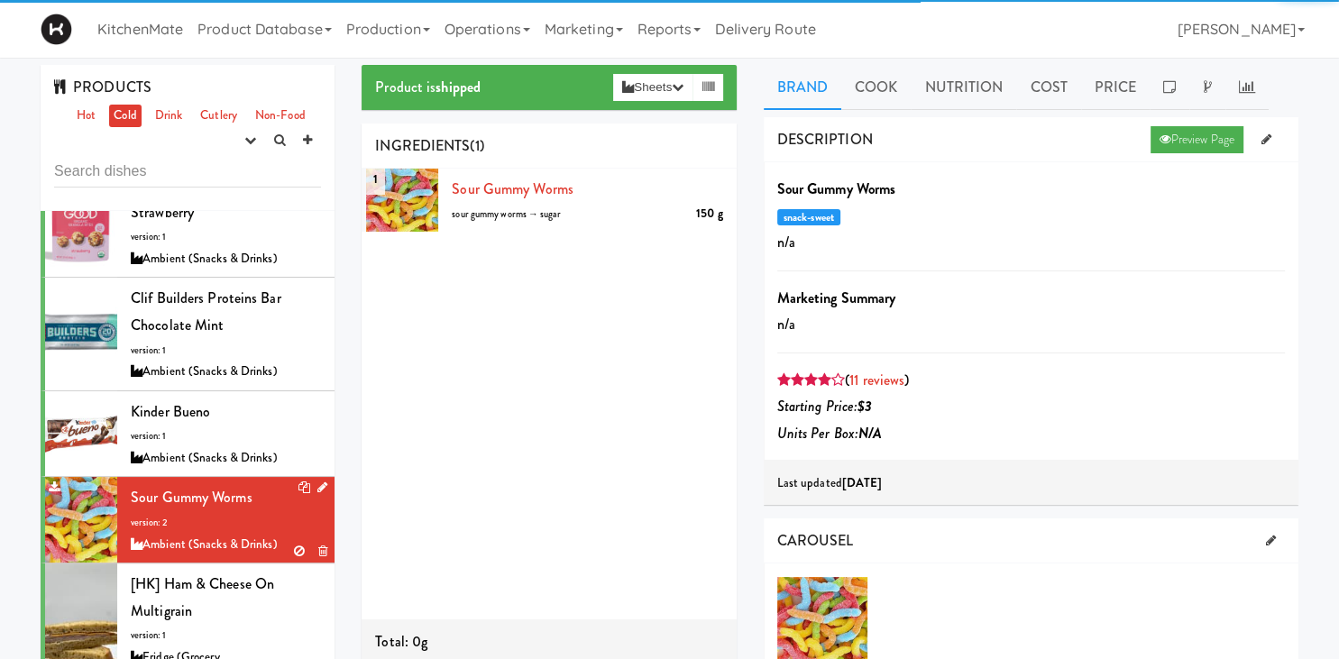
click at [225, 534] on div "Ambient (Snacks & Drinks)" at bounding box center [226, 545] width 190 height 23
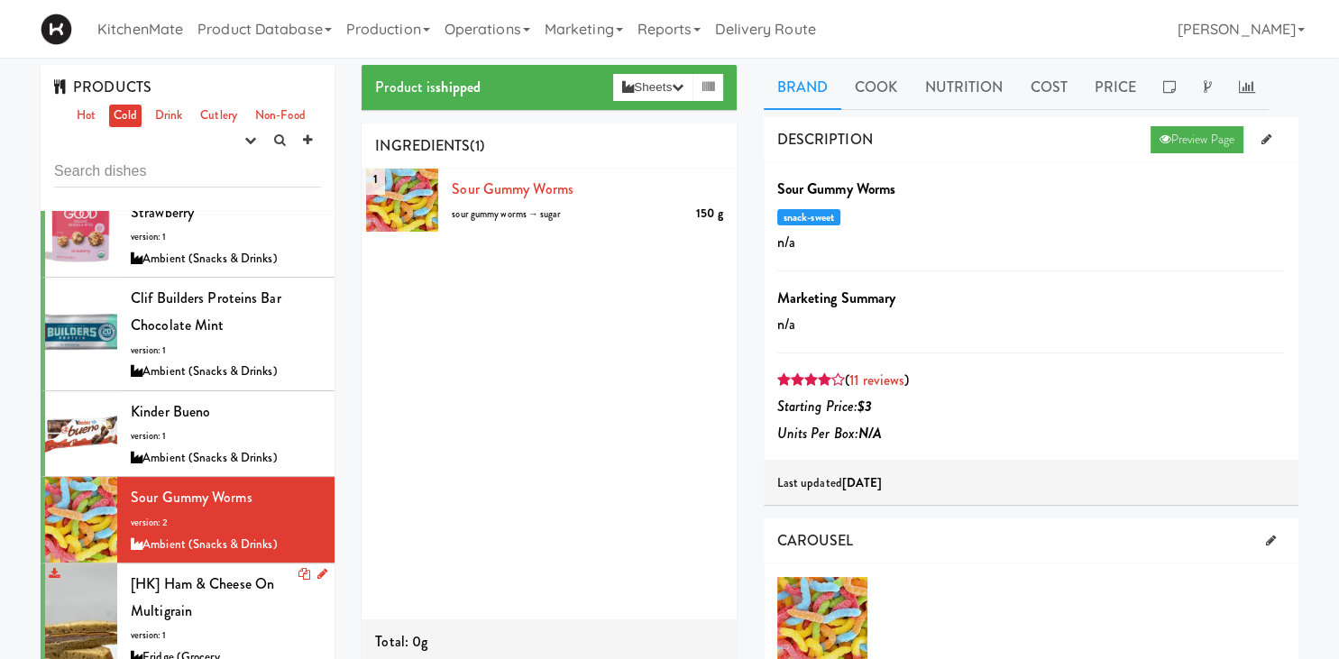
click at [222, 573] on span "[HK] Ham & Cheese on Multigrain" at bounding box center [202, 597] width 143 height 48
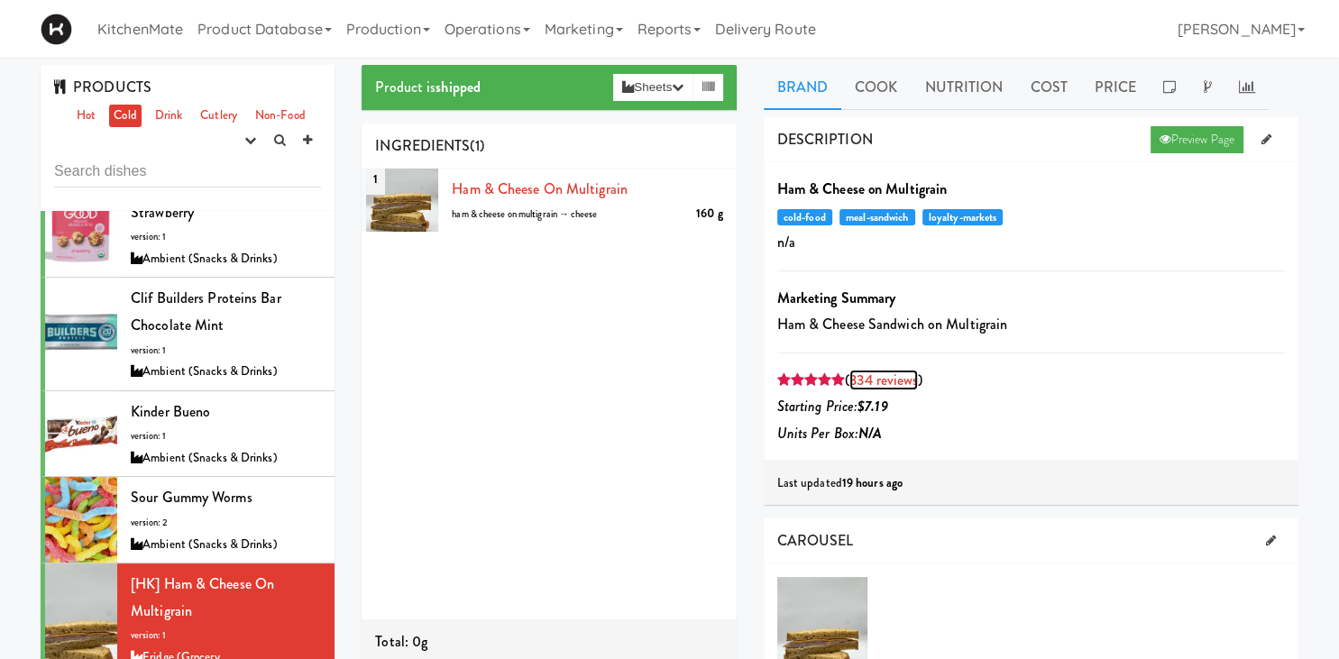
click at [910, 373] on link "334 reviews" at bounding box center [883, 380] width 69 height 21
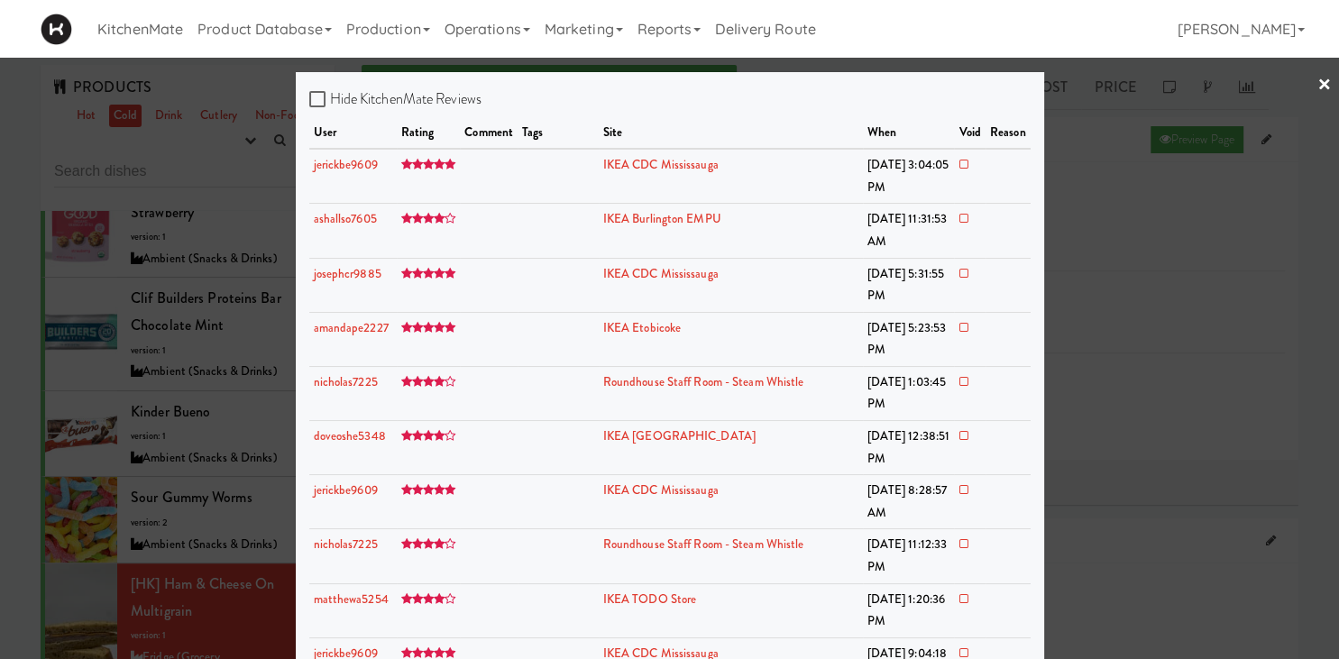
click at [235, 373] on div at bounding box center [669, 329] width 1339 height 659
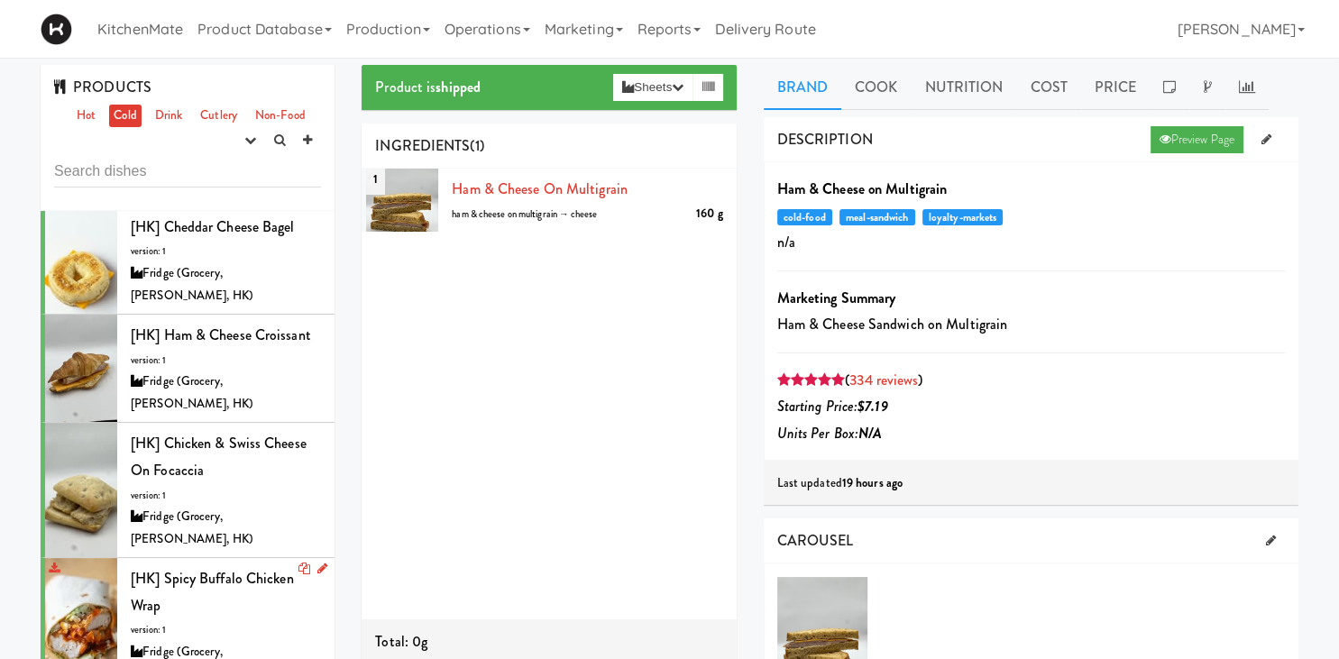
scroll to position [1631, 0]
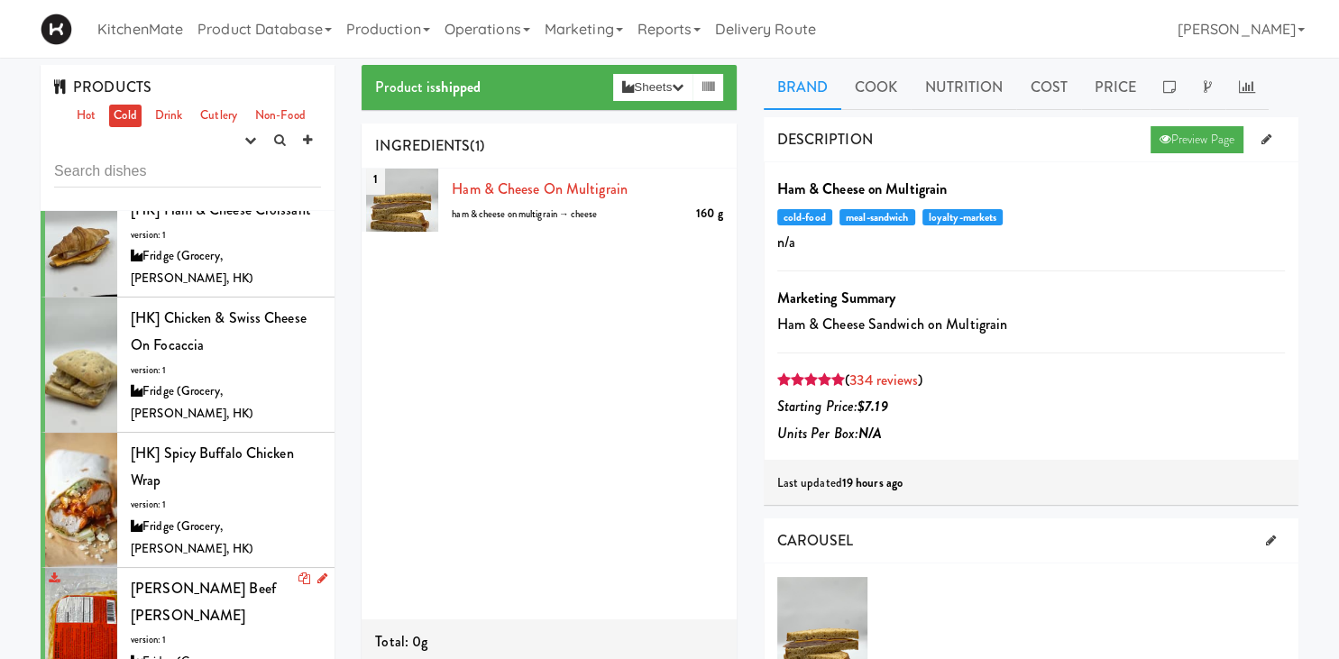
click at [229, 575] on div "[PERSON_NAME] Beef [PERSON_NAME] version: 1 Fridge (Grocery, [PERSON_NAME], HK)" at bounding box center [226, 635] width 190 height 120
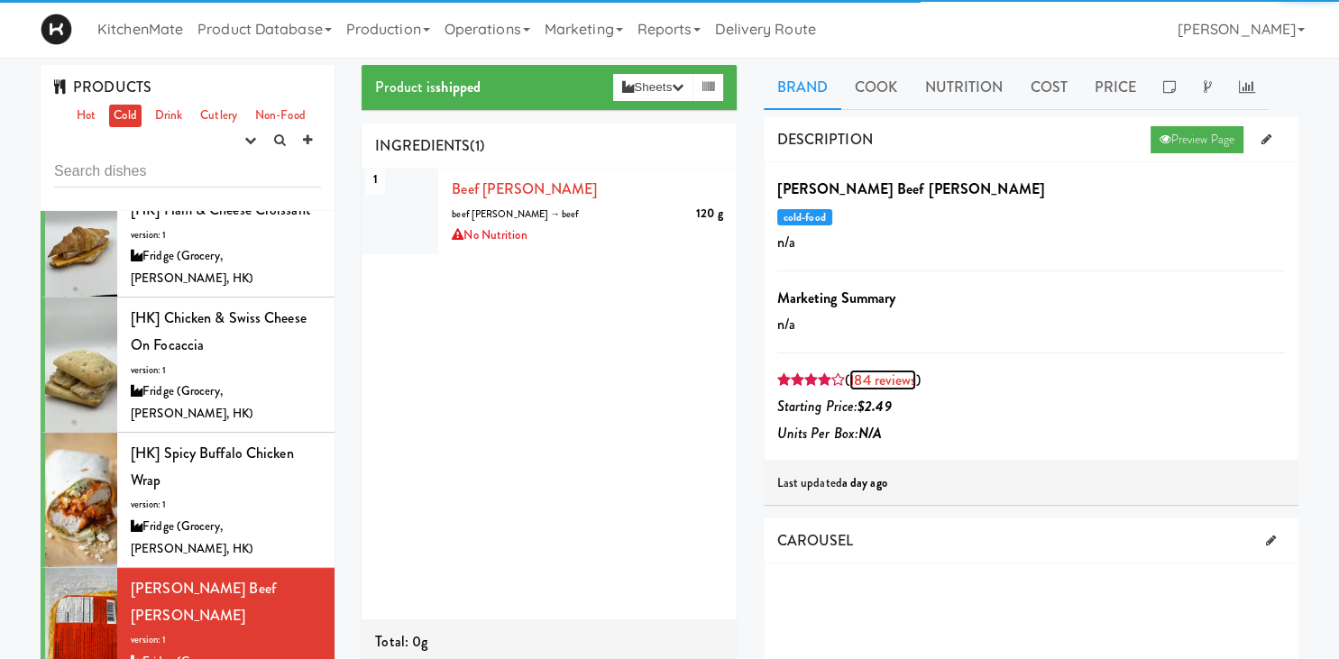
click at [878, 373] on link "184 reviews" at bounding box center [882, 380] width 67 height 21
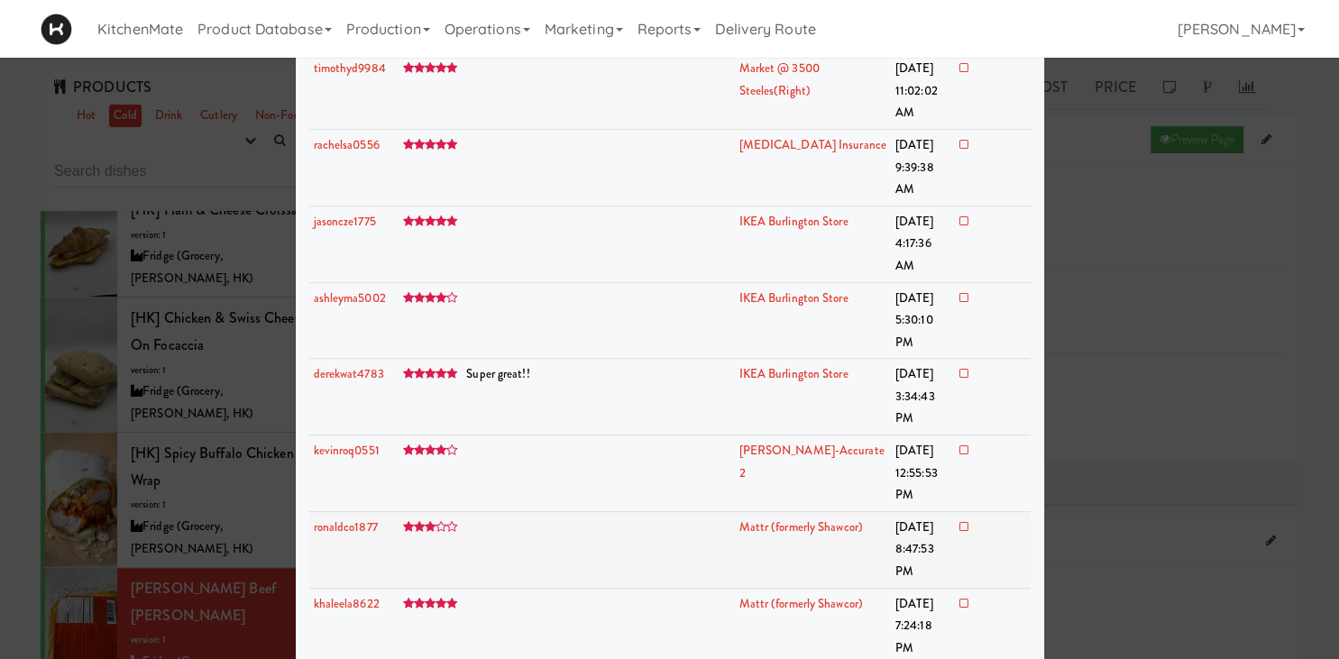
scroll to position [1003, 0]
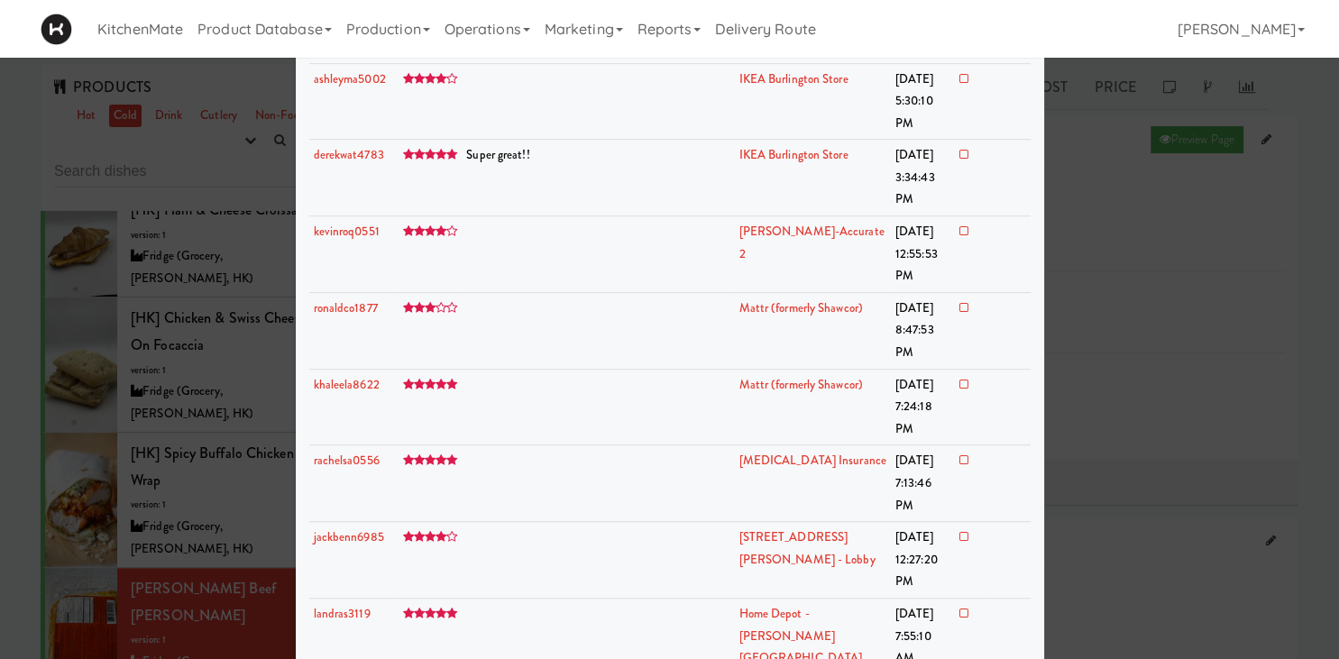
click at [205, 424] on div at bounding box center [669, 329] width 1339 height 659
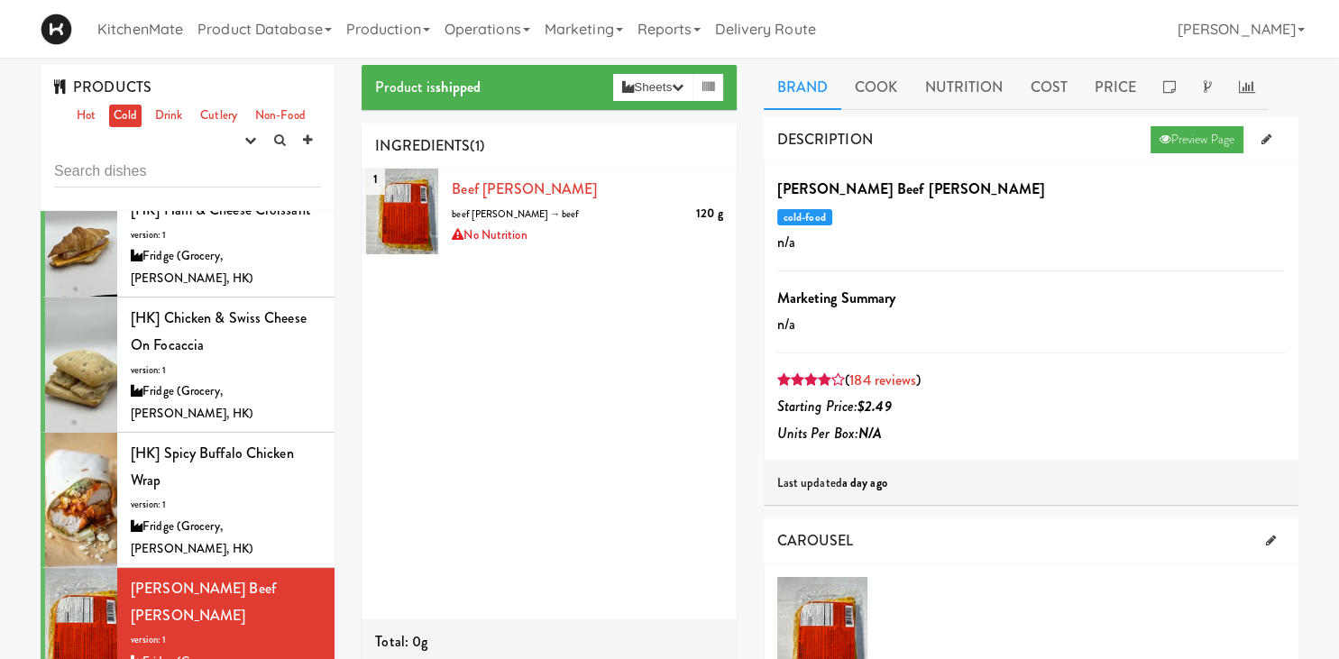
scroll to position [2007, 0]
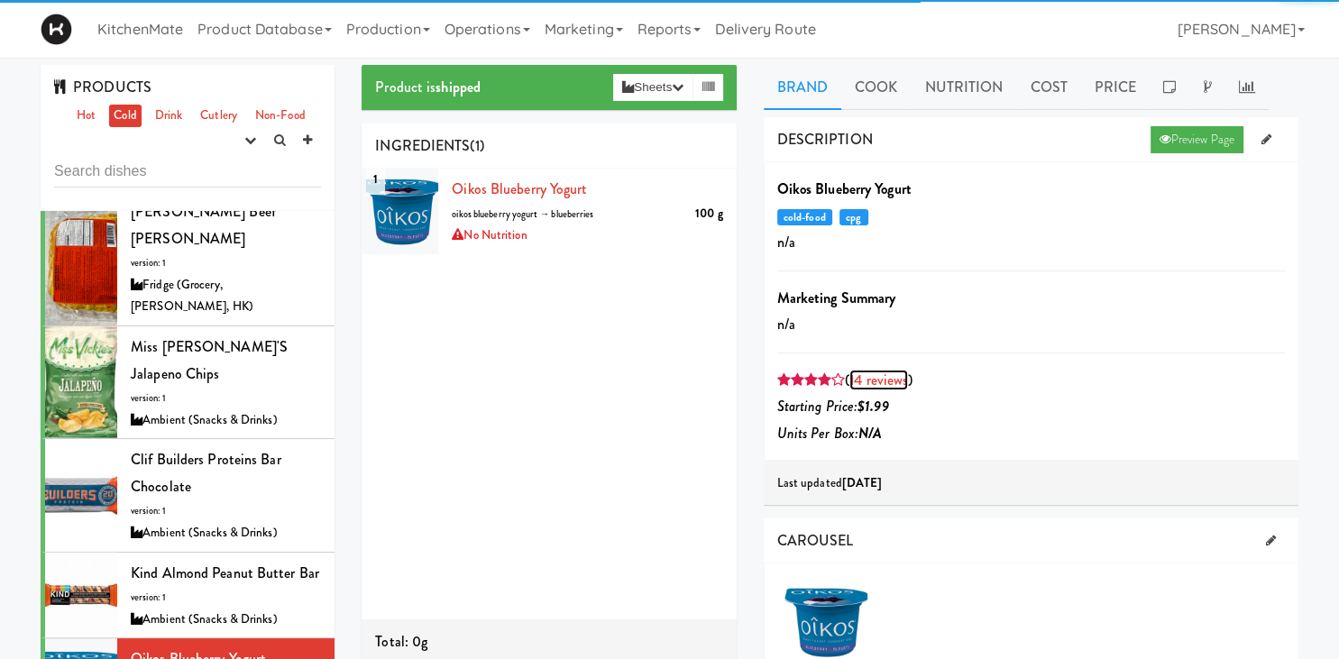
click at [864, 376] on link "14 reviews" at bounding box center [878, 380] width 59 height 21
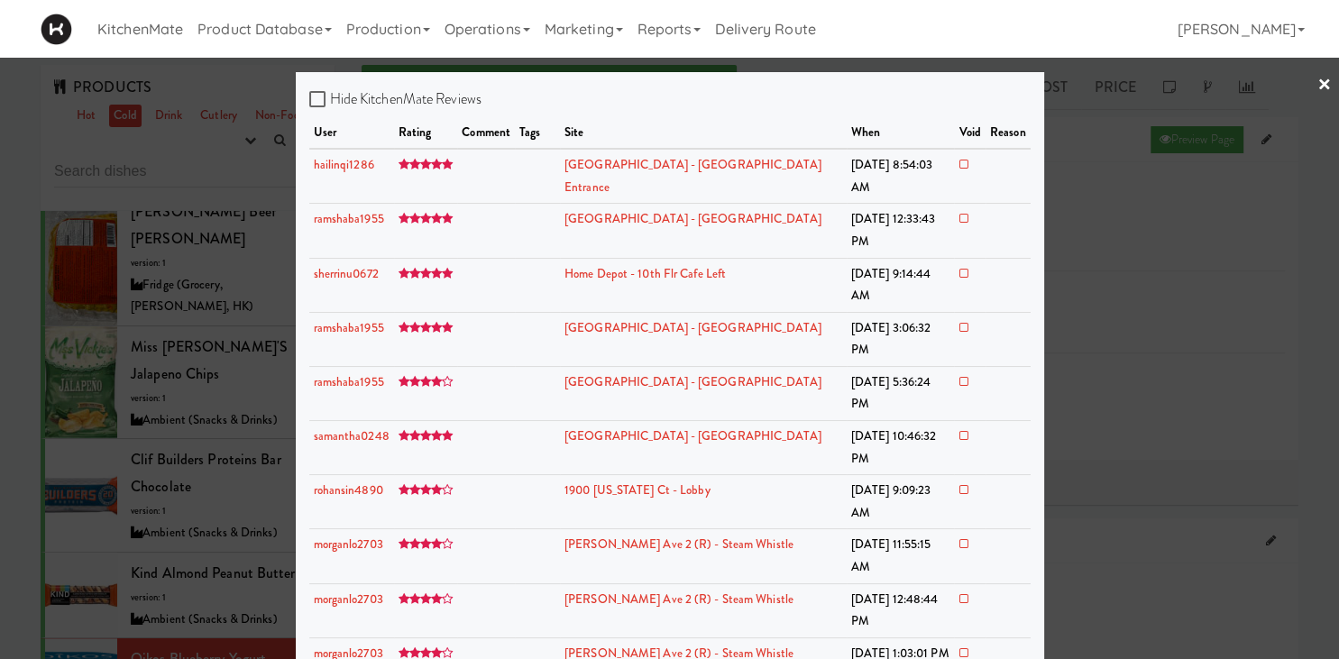
drag, startPoint x: 233, startPoint y: 376, endPoint x: 229, endPoint y: 389, distance: 14.0
click at [233, 377] on div at bounding box center [669, 329] width 1339 height 659
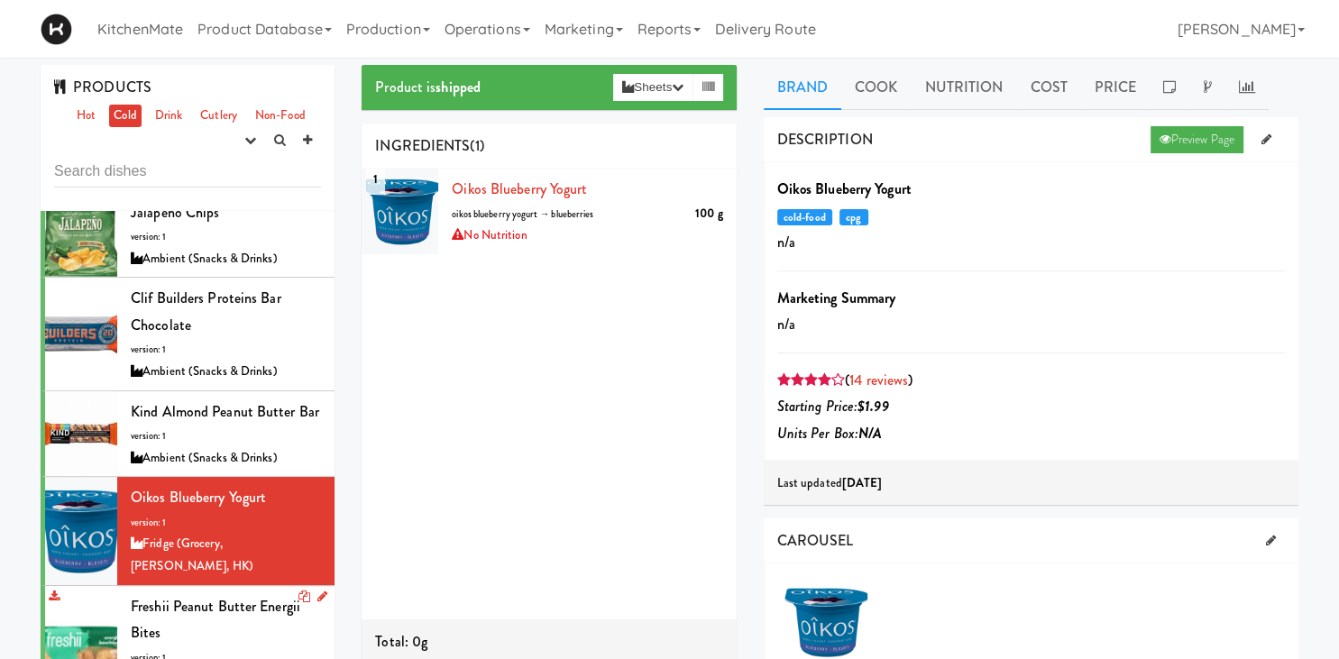
scroll to position [2258, 0]
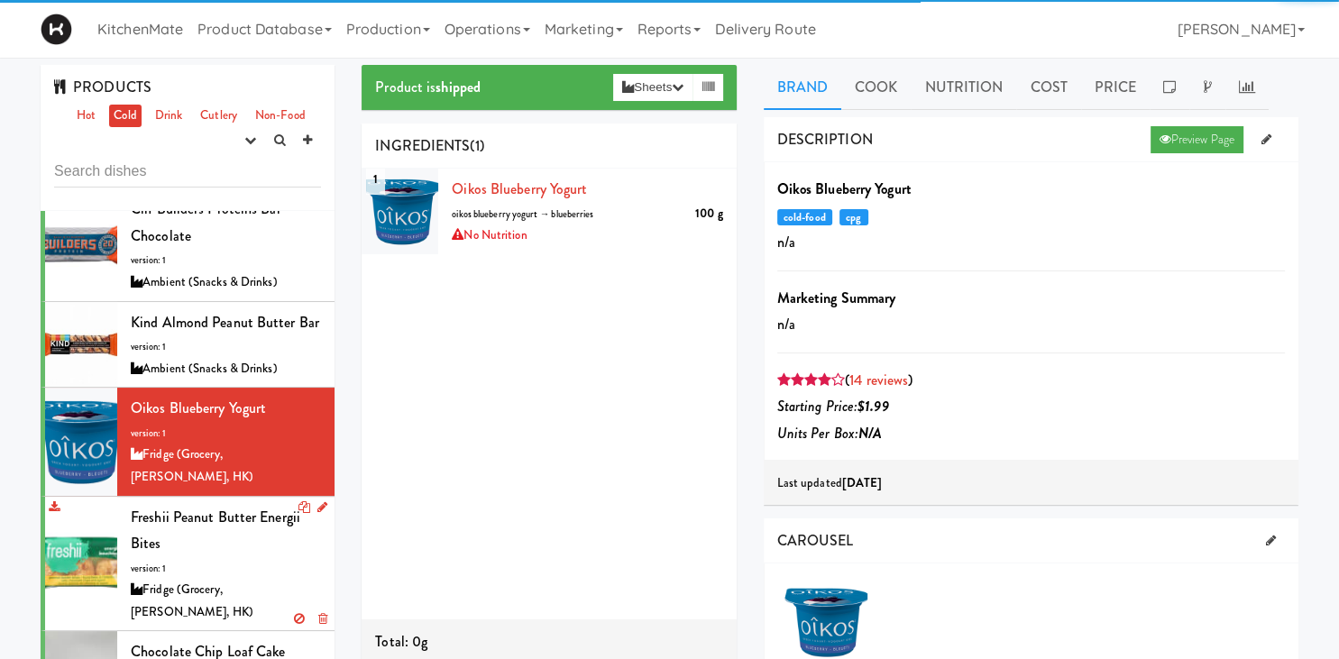
click at [229, 579] on div "Fridge (Grocery, [PERSON_NAME], HK)" at bounding box center [226, 601] width 190 height 44
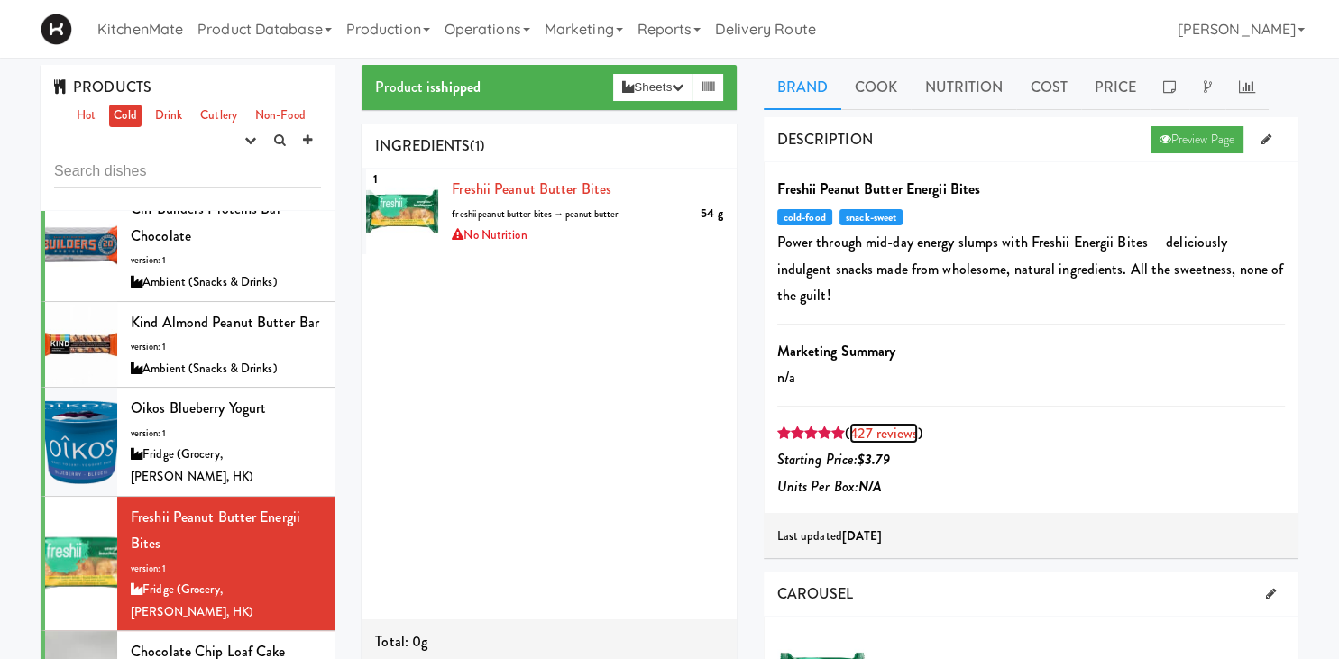
click at [880, 423] on link "427 reviews" at bounding box center [883, 433] width 69 height 21
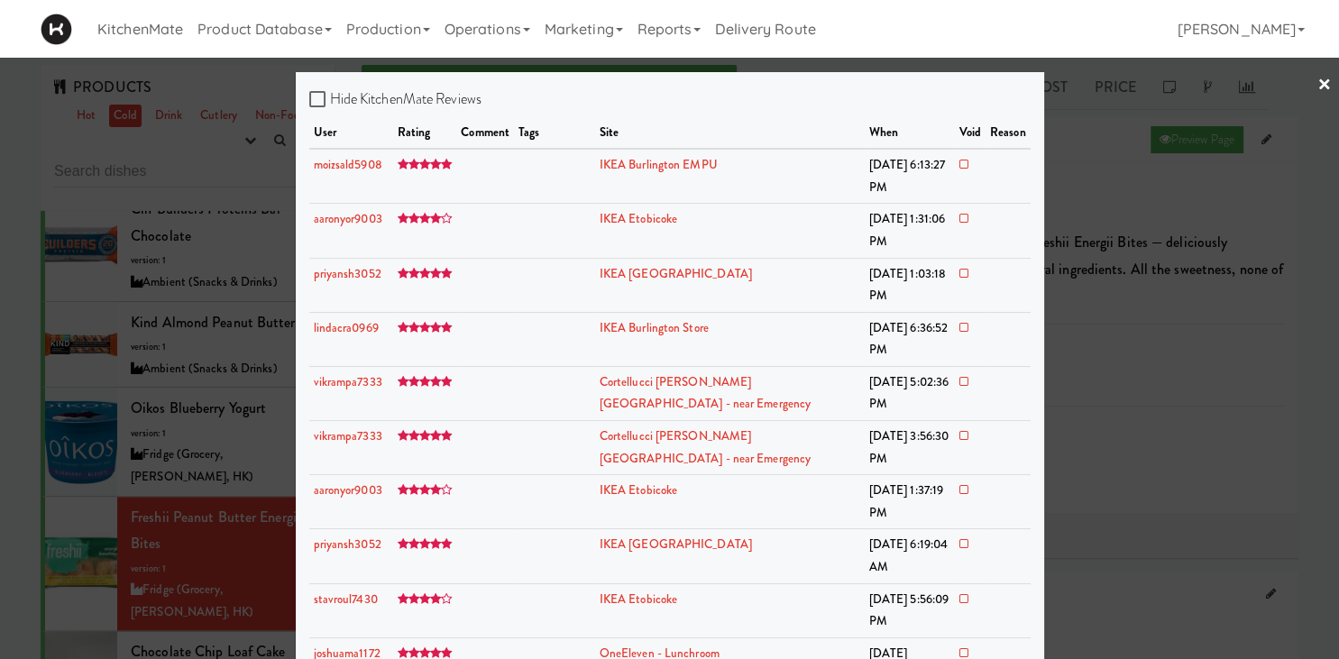
click at [38, 282] on div at bounding box center [669, 329] width 1339 height 659
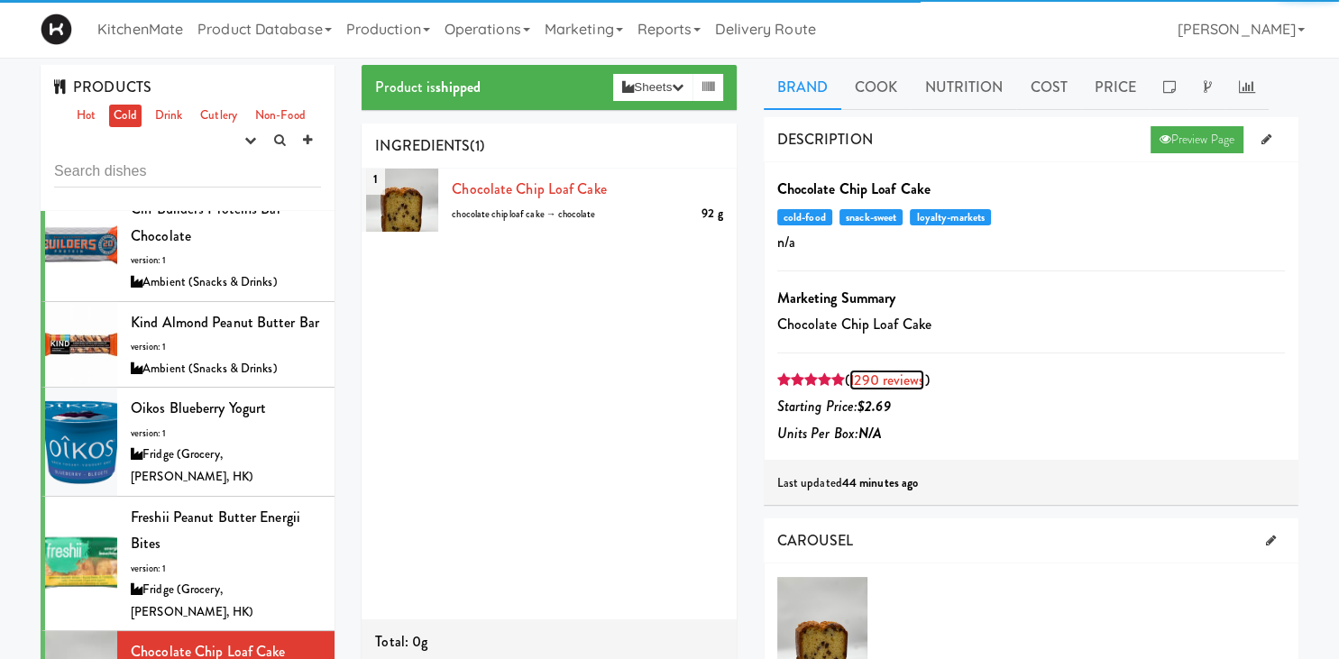
click at [885, 377] on link "1290 reviews" at bounding box center [886, 380] width 75 height 21
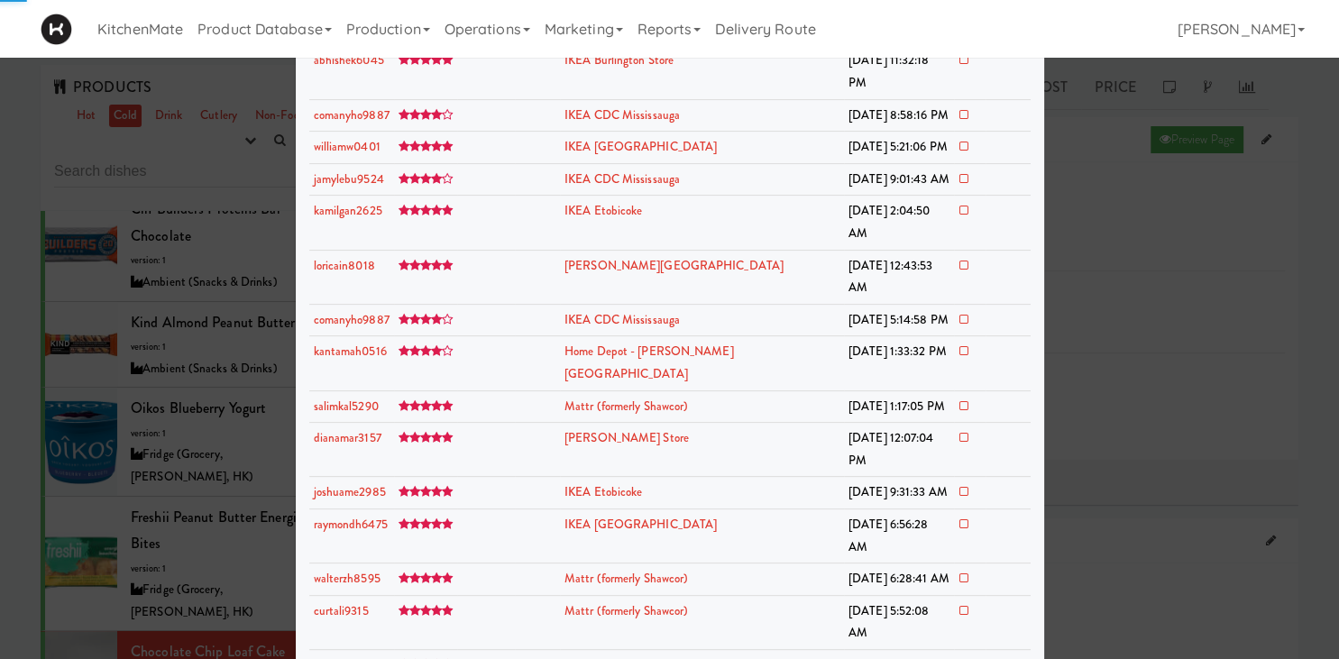
scroll to position [627, 0]
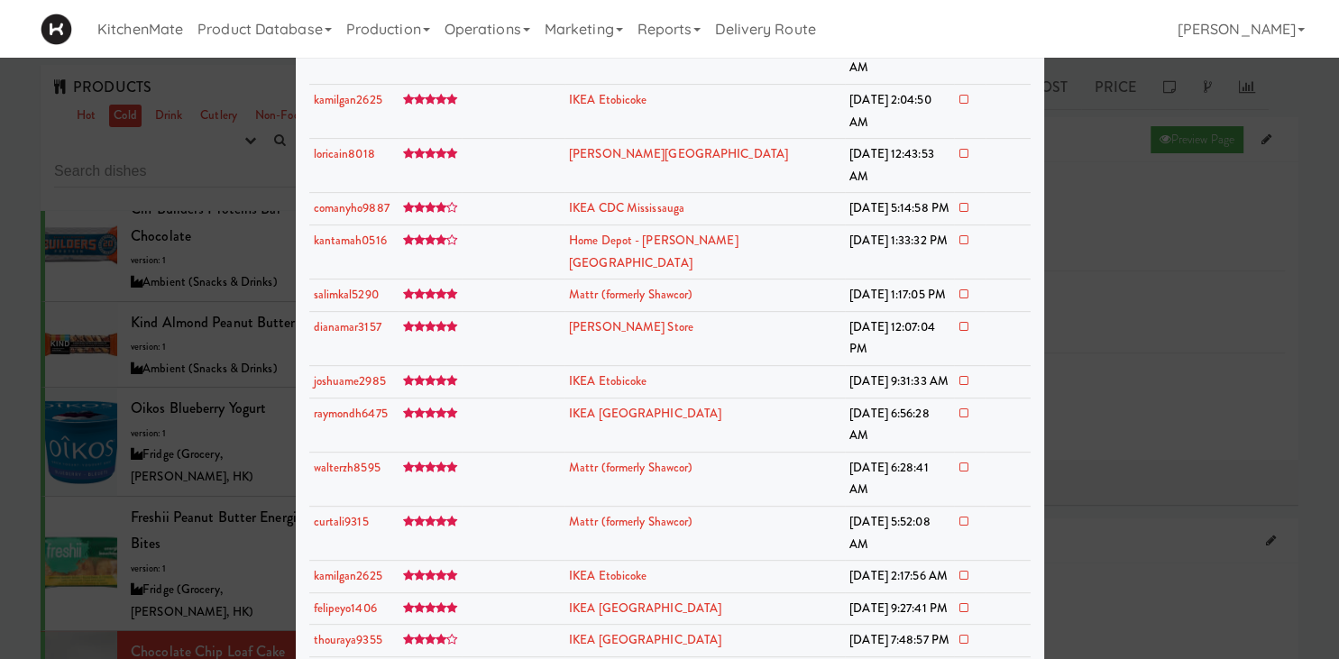
click at [36, 489] on div at bounding box center [669, 329] width 1339 height 659
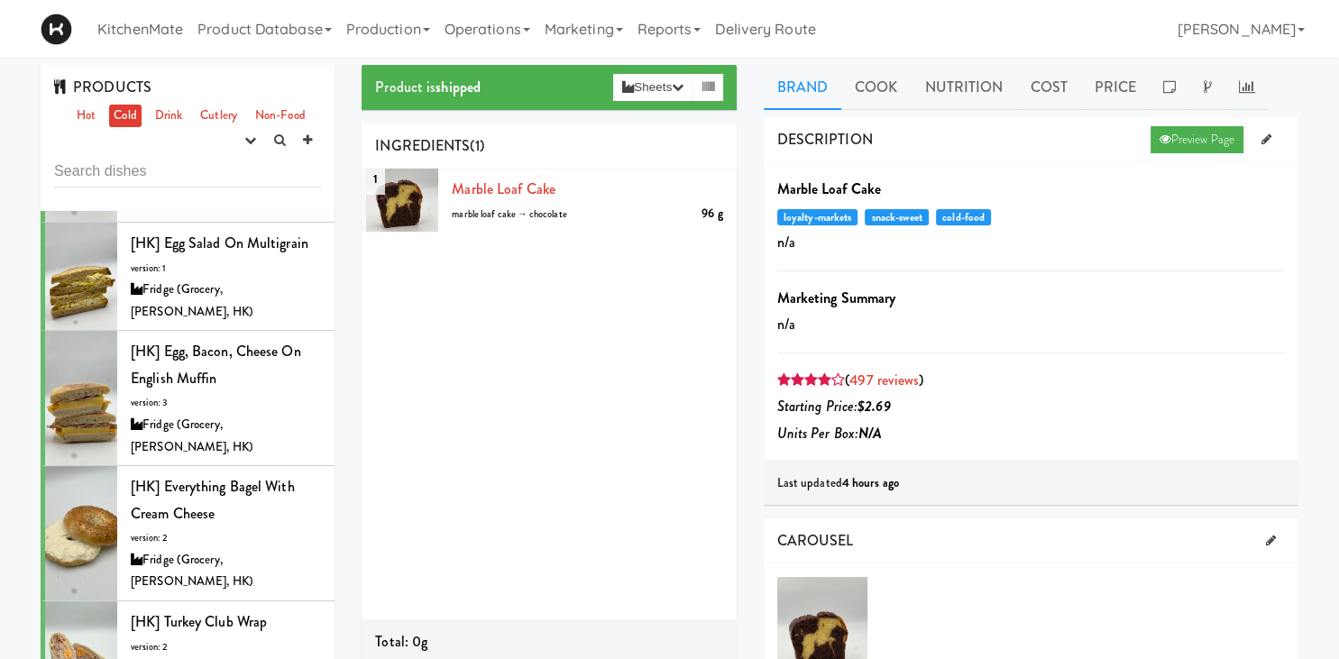
scroll to position [3388, 0]
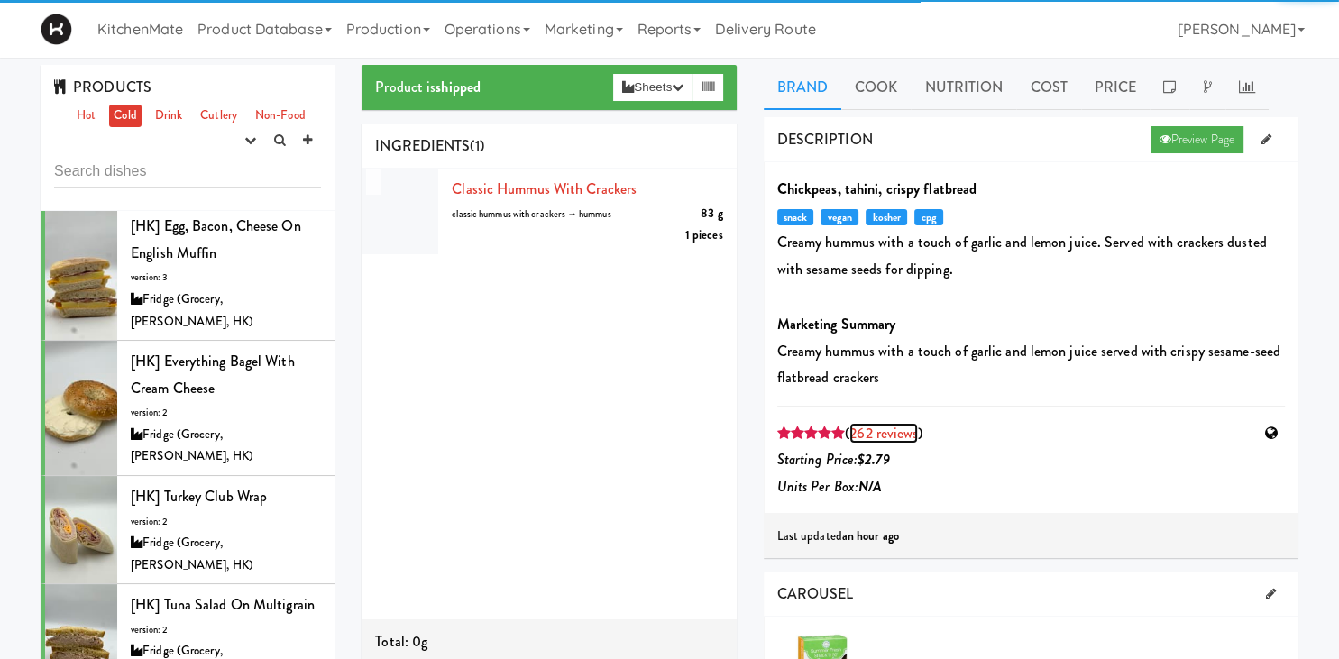
click at [890, 433] on link "262 reviews" at bounding box center [883, 433] width 69 height 21
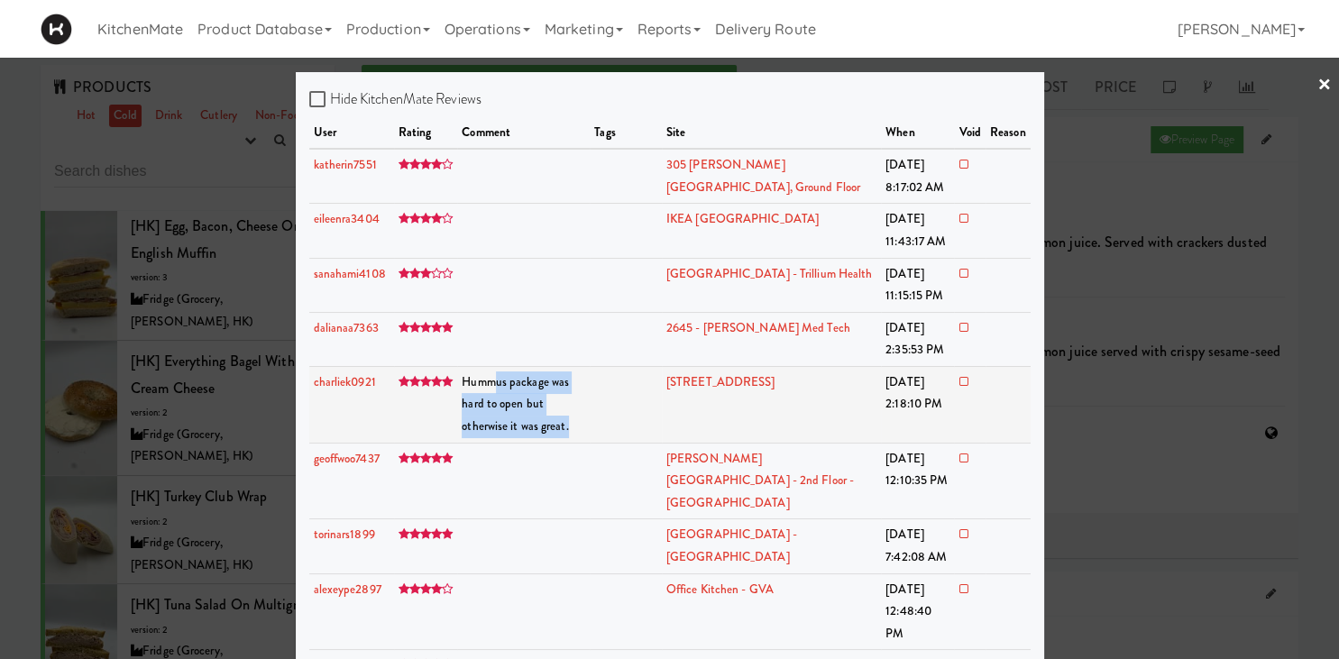
drag, startPoint x: 492, startPoint y: 383, endPoint x: 626, endPoint y: 402, distance: 134.7
click at [590, 402] on td "Hummus package was hard to open but otherwise it was great." at bounding box center [523, 404] width 133 height 77
click at [643, 406] on td at bounding box center [626, 404] width 72 height 77
click at [81, 392] on div at bounding box center [669, 329] width 1339 height 659
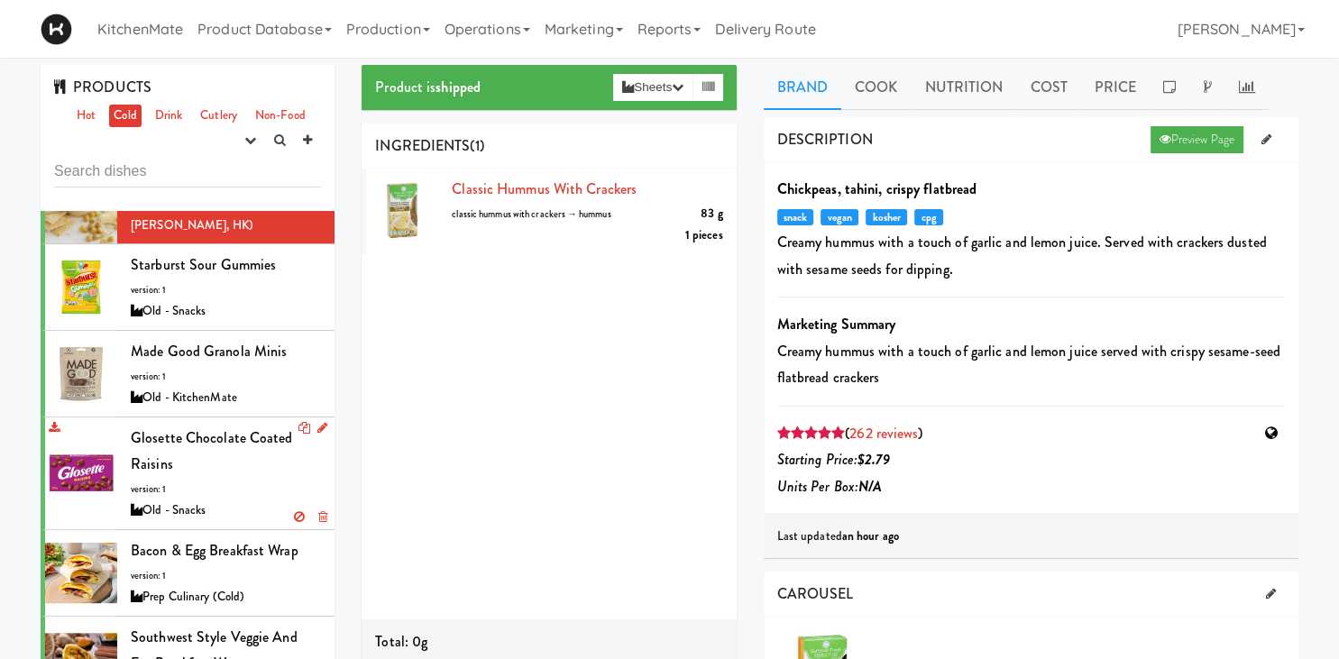
scroll to position [4266, 0]
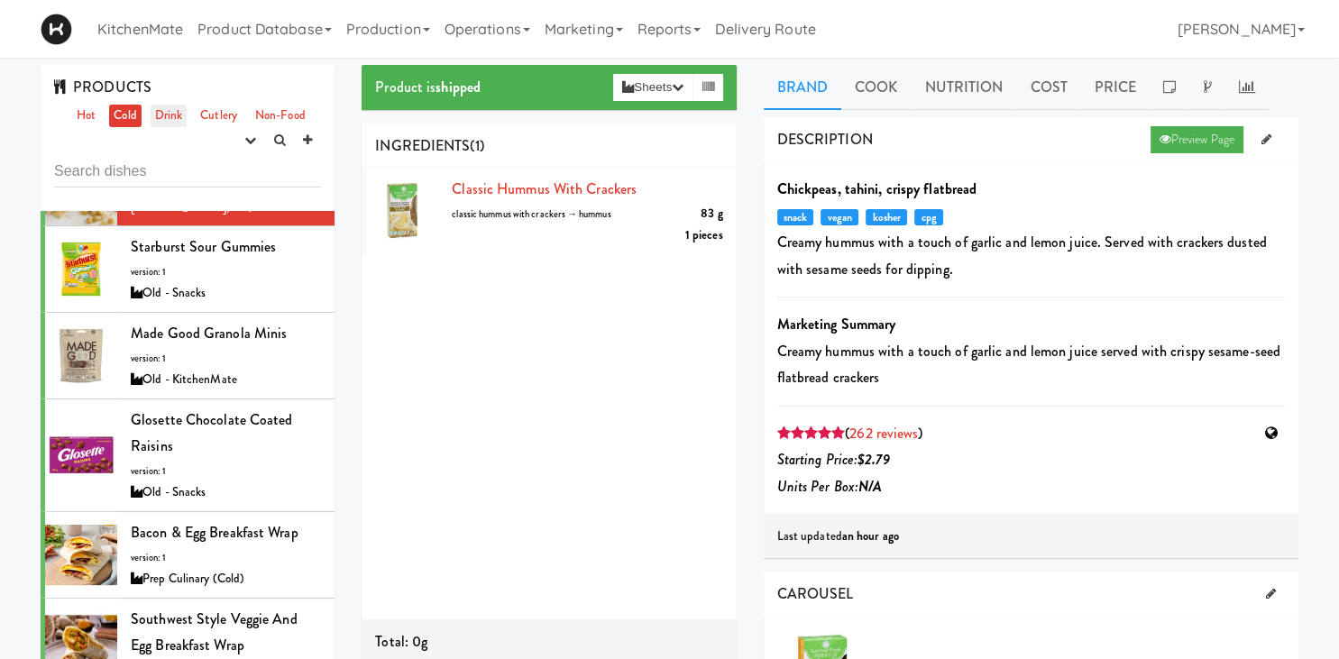
click at [176, 124] on link "Drink" at bounding box center [169, 116] width 37 height 23
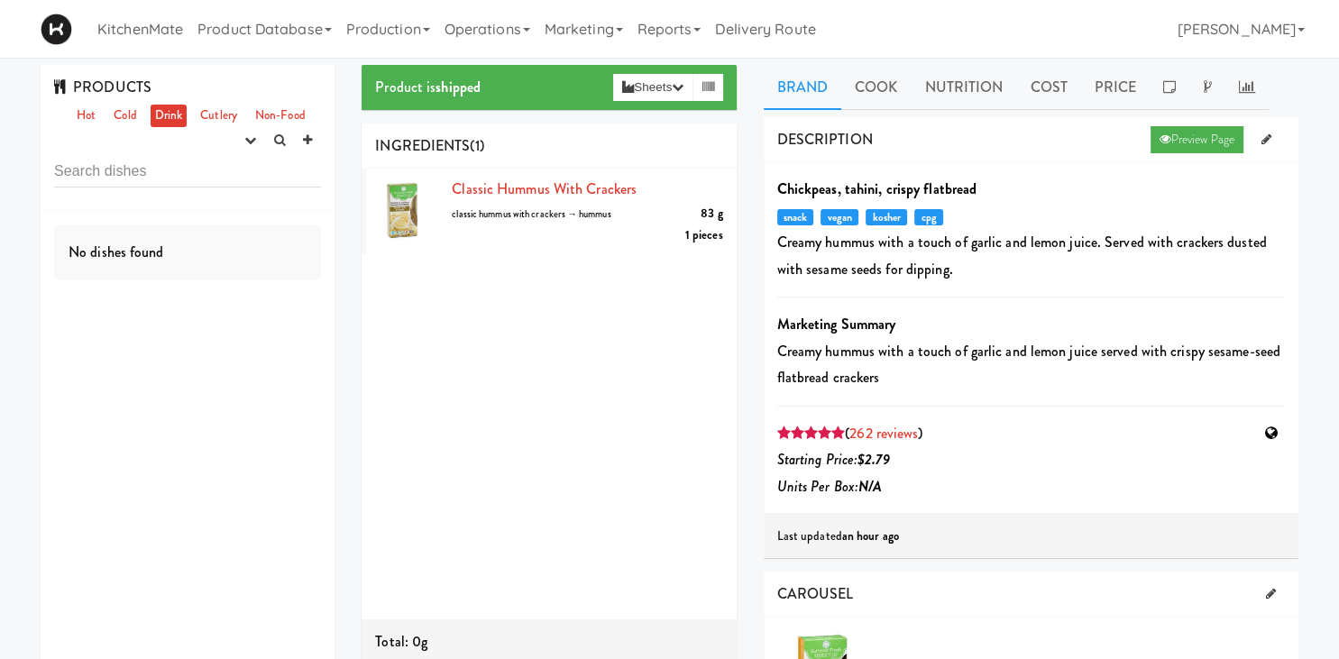
scroll to position [0, 0]
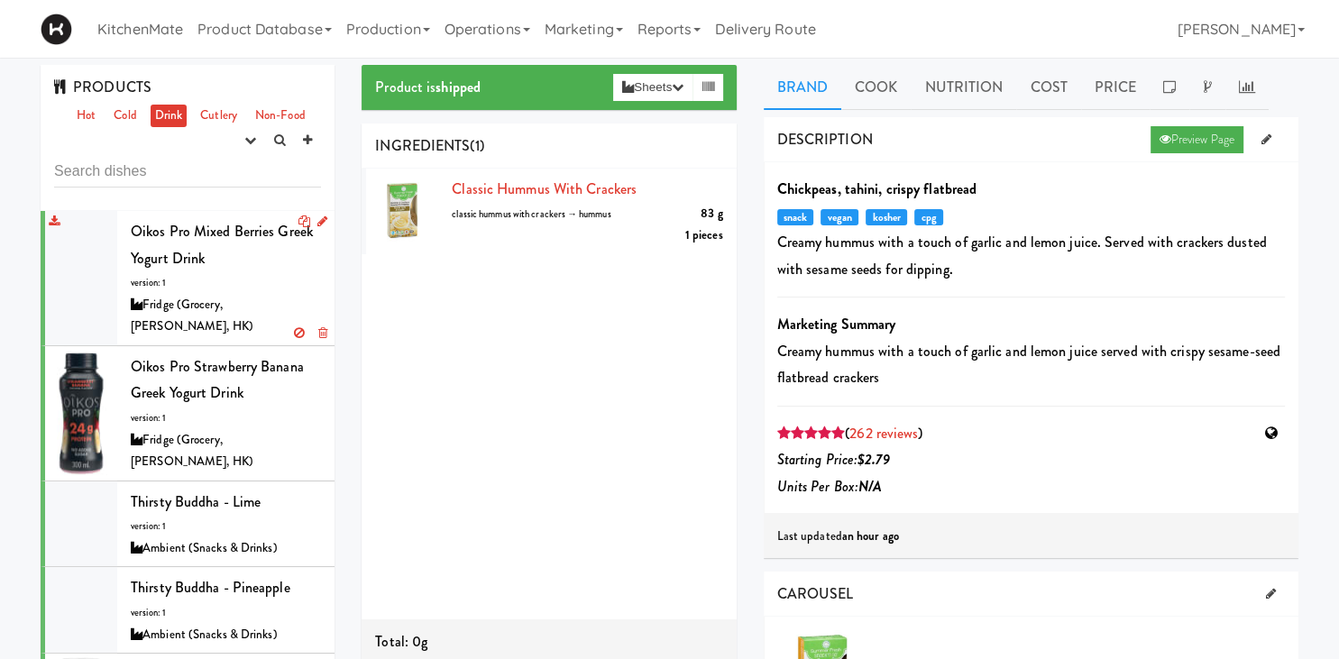
click at [227, 278] on div "Oikos Pro Mixed Berries Greek Yogurt Drink version: 1 Fridge (Grocery, [PERSON_…" at bounding box center [226, 278] width 190 height 120
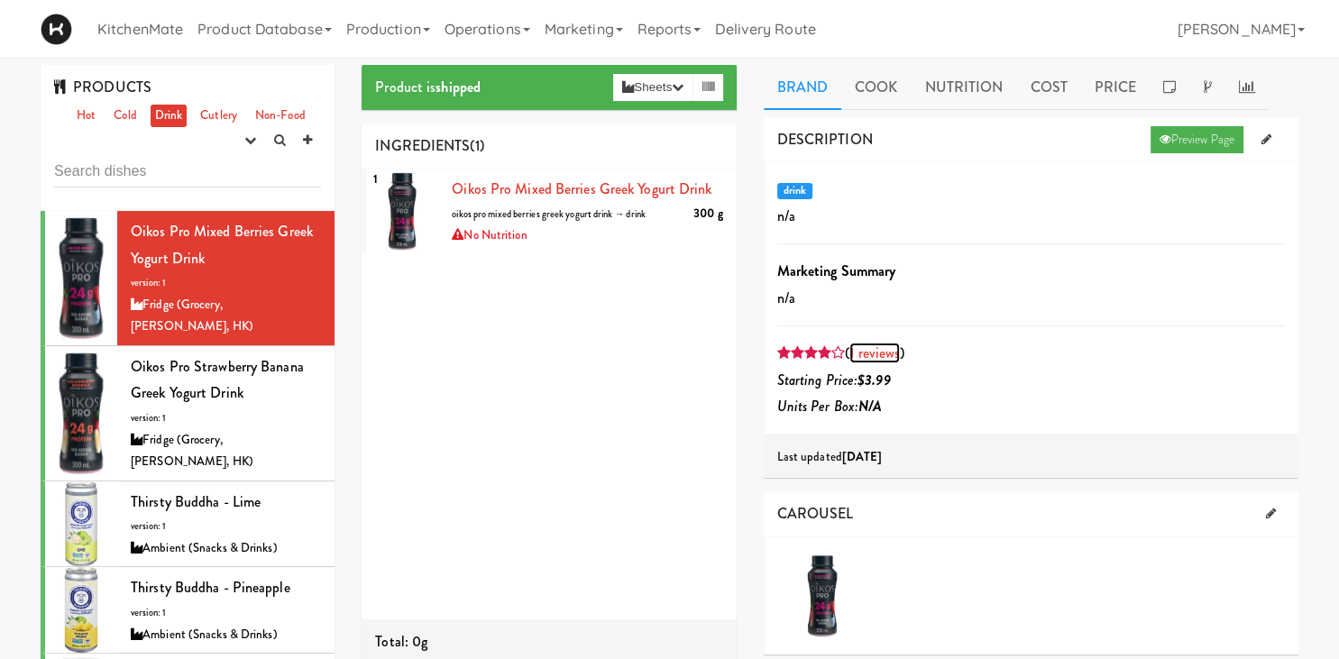
click at [889, 360] on link "1 reviews" at bounding box center [874, 353] width 50 height 21
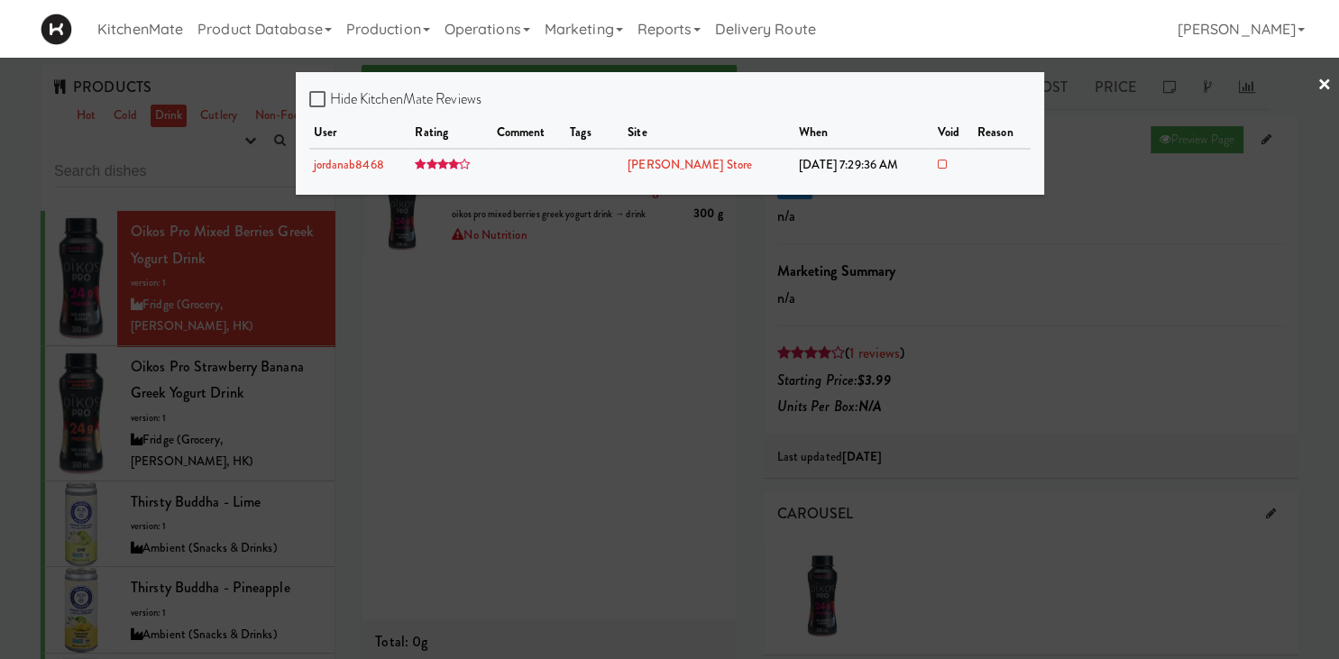
click at [871, 359] on div at bounding box center [669, 329] width 1339 height 659
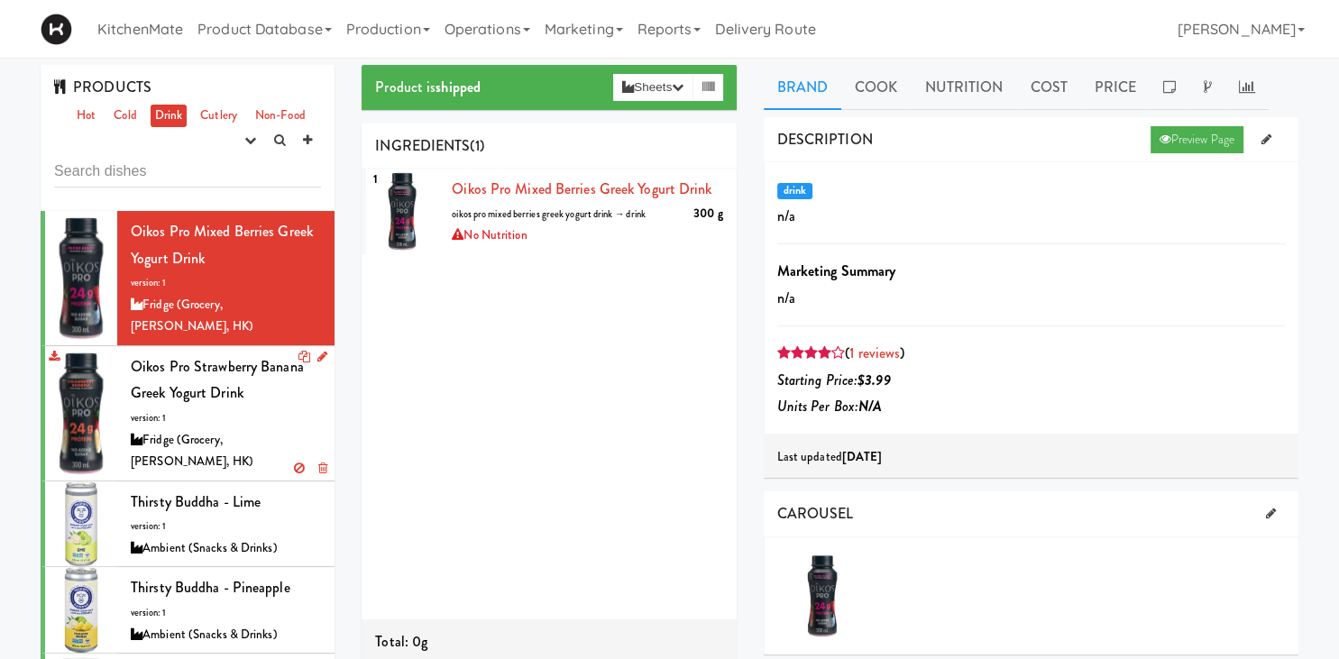
drag, startPoint x: 260, startPoint y: 397, endPoint x: 294, endPoint y: 389, distance: 35.2
click at [259, 398] on div "Oikos Pro Strawberry Banana Greek Yogurt Drink version: 1 Fridge (Grocery, [PER…" at bounding box center [226, 413] width 190 height 120
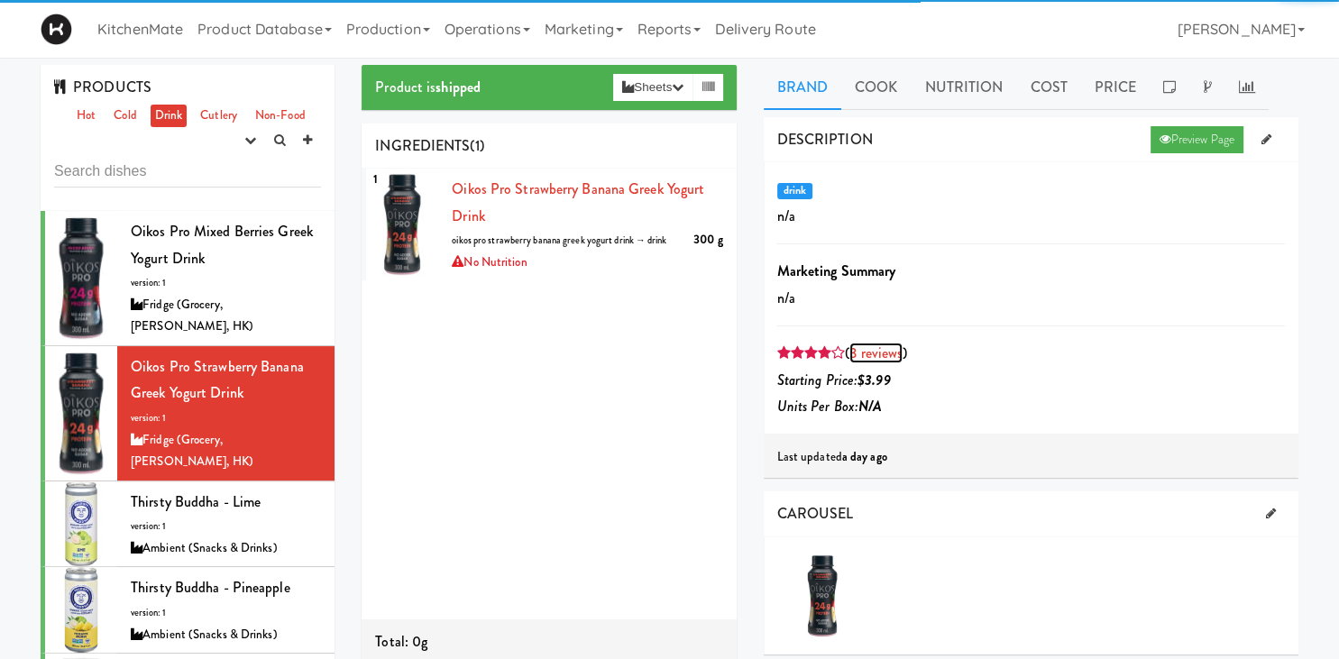
click at [883, 352] on link "3 reviews" at bounding box center [875, 353] width 53 height 21
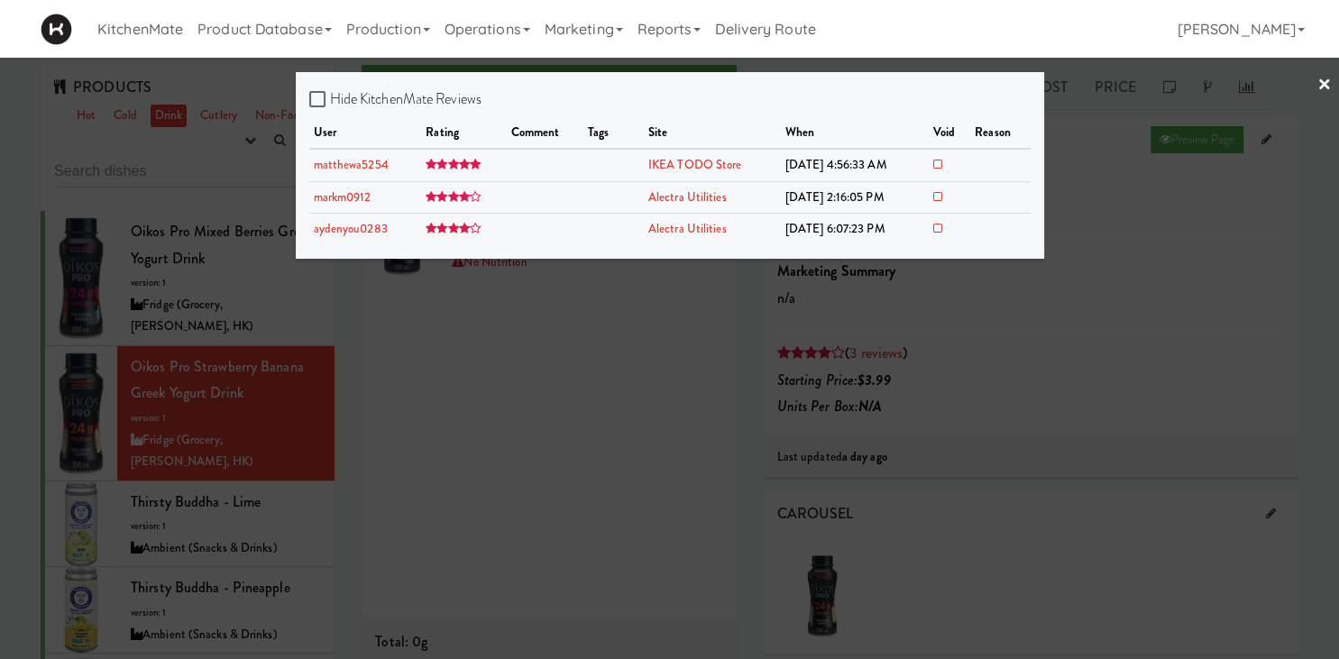
click at [607, 341] on div at bounding box center [669, 329] width 1339 height 659
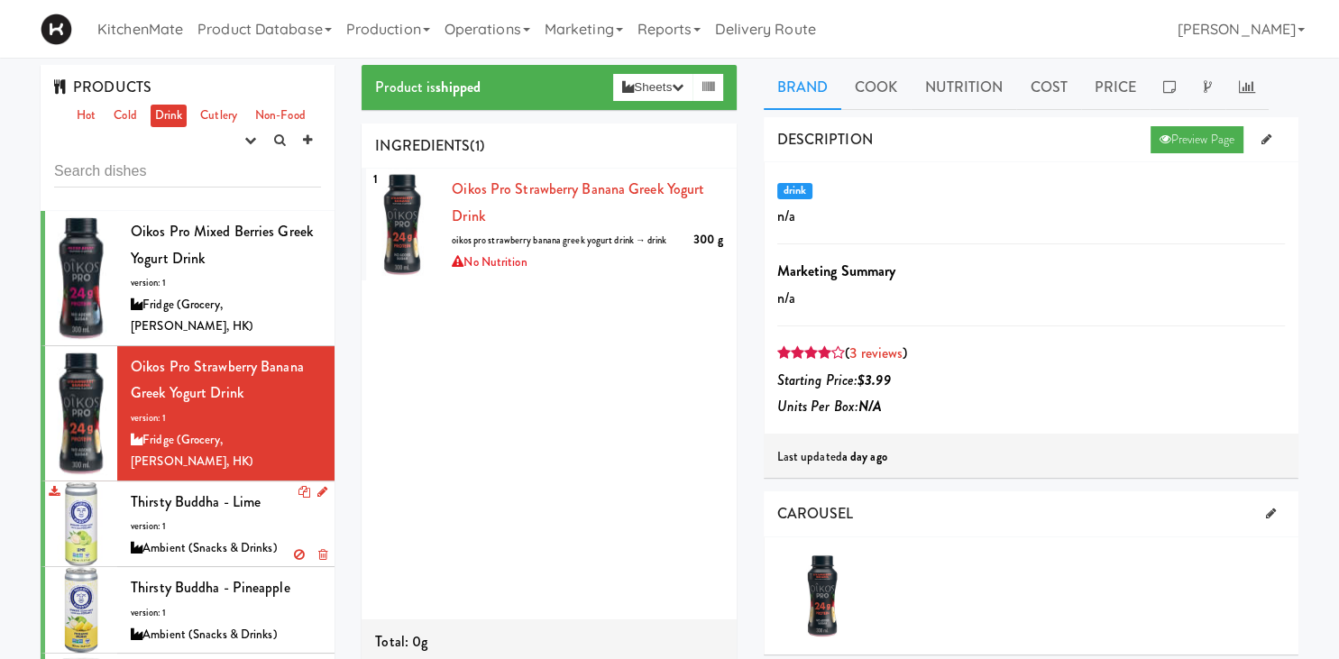
click at [129, 482] on li "Thirsty Buddha - Lime version: 1 Ambient (Snacks & Drinks)" at bounding box center [188, 524] width 294 height 87
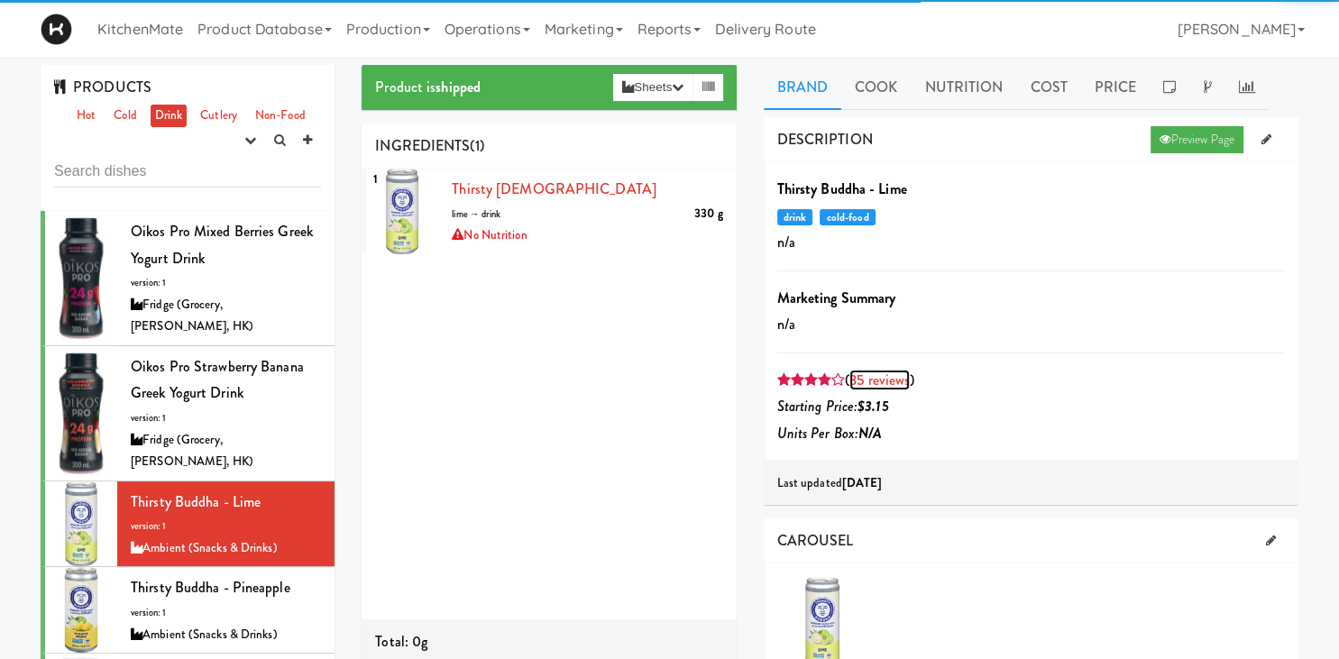
click at [863, 373] on link "35 reviews" at bounding box center [879, 380] width 60 height 21
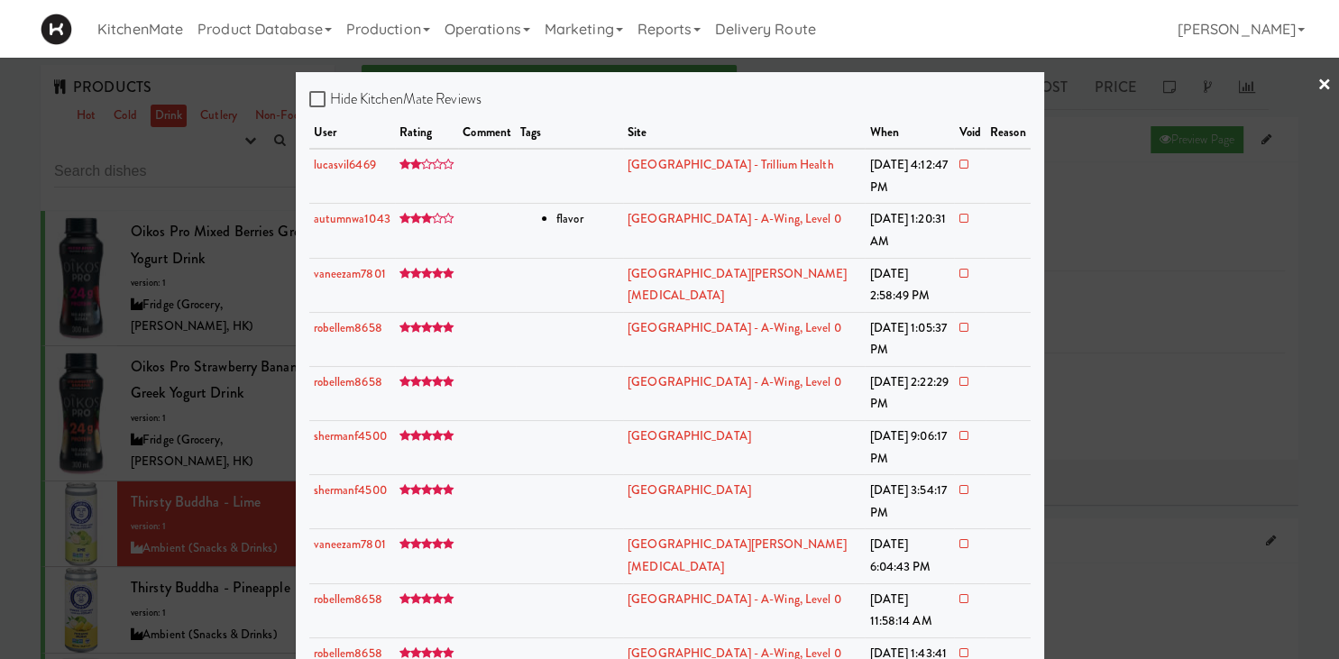
click at [140, 488] on div at bounding box center [669, 329] width 1339 height 659
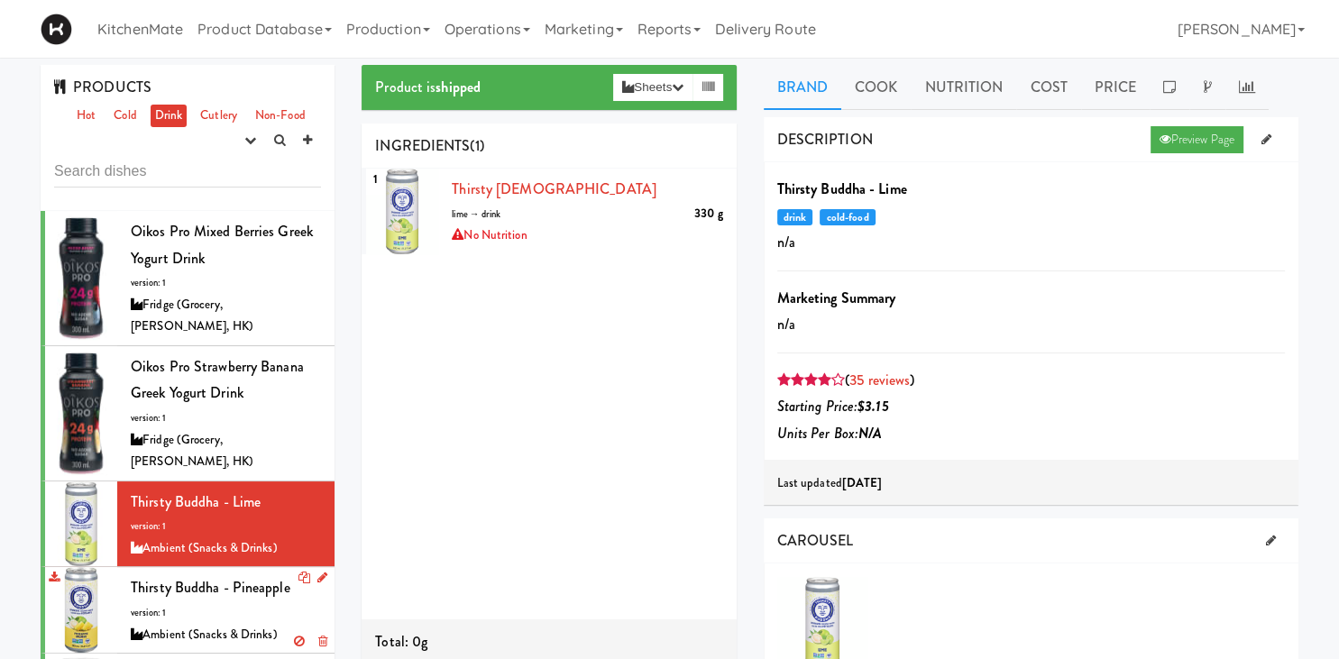
click at [150, 577] on span "Thirsty Buddha - Pineapple" at bounding box center [211, 587] width 160 height 21
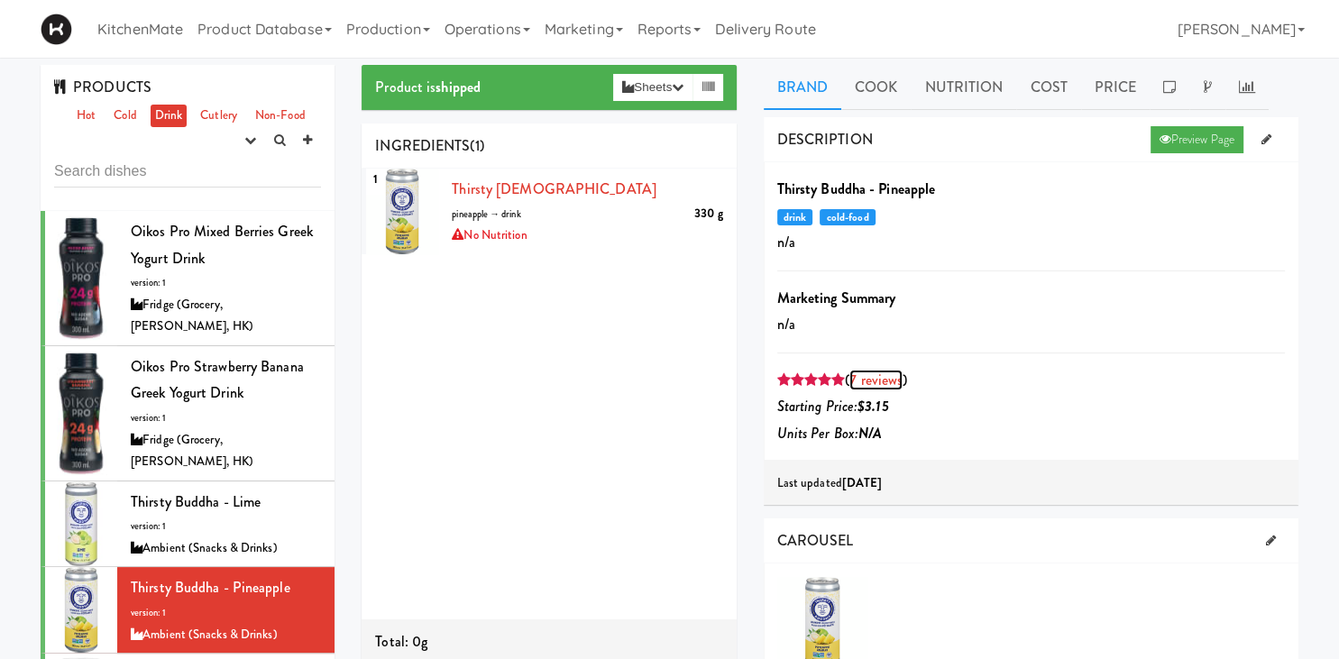
click at [874, 383] on link "7 reviews" at bounding box center [875, 380] width 53 height 21
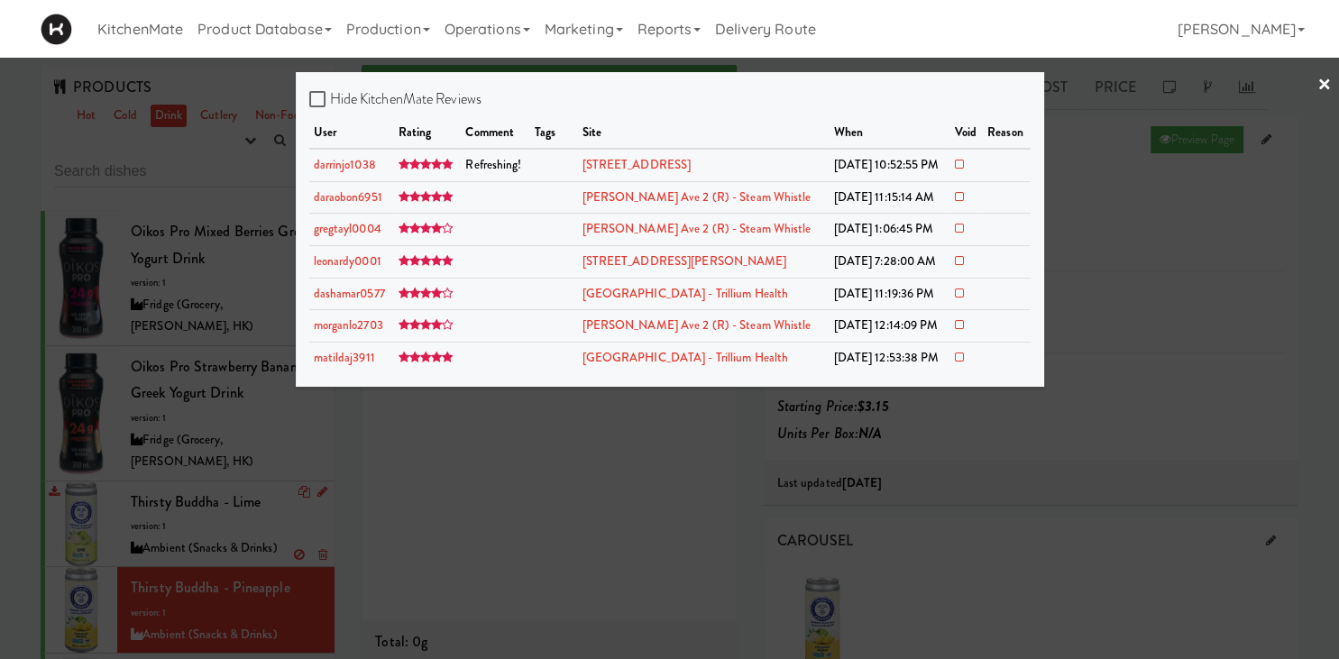
click at [283, 481] on div at bounding box center [669, 329] width 1339 height 659
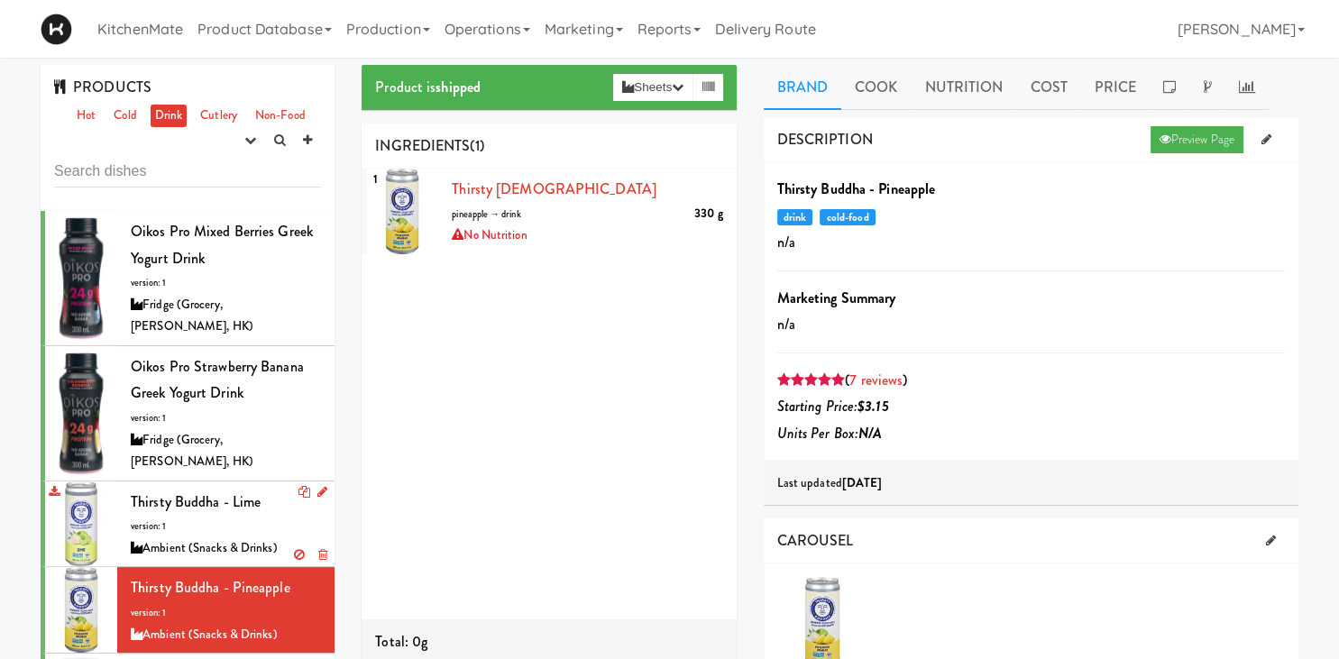
scroll to position [251, 0]
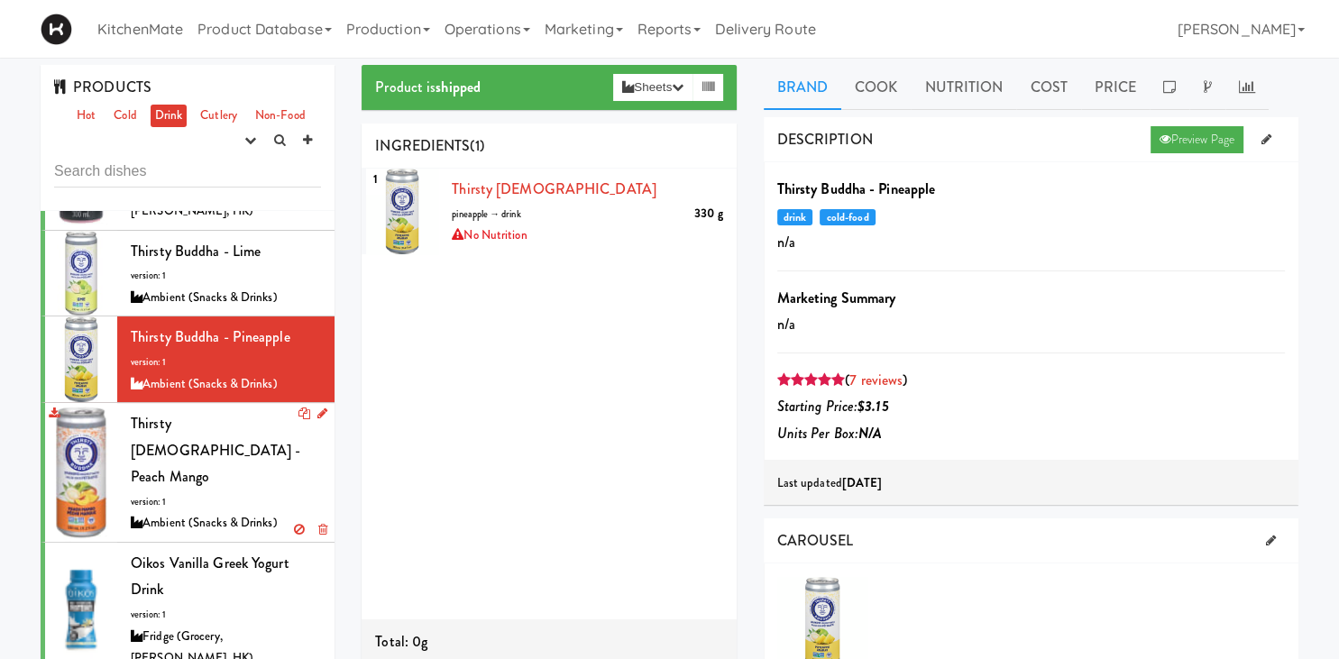
click at [254, 512] on div "Ambient (Snacks & Drinks)" at bounding box center [226, 523] width 190 height 23
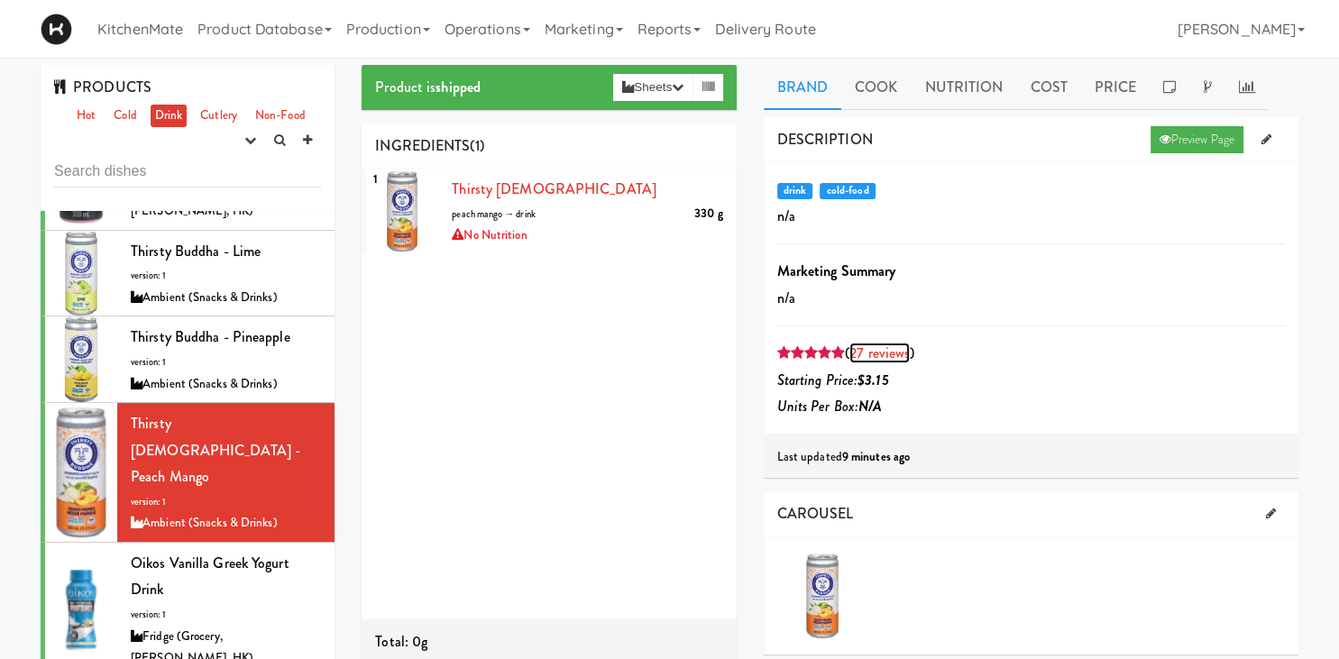
click at [882, 357] on link "27 reviews" at bounding box center [879, 353] width 60 height 21
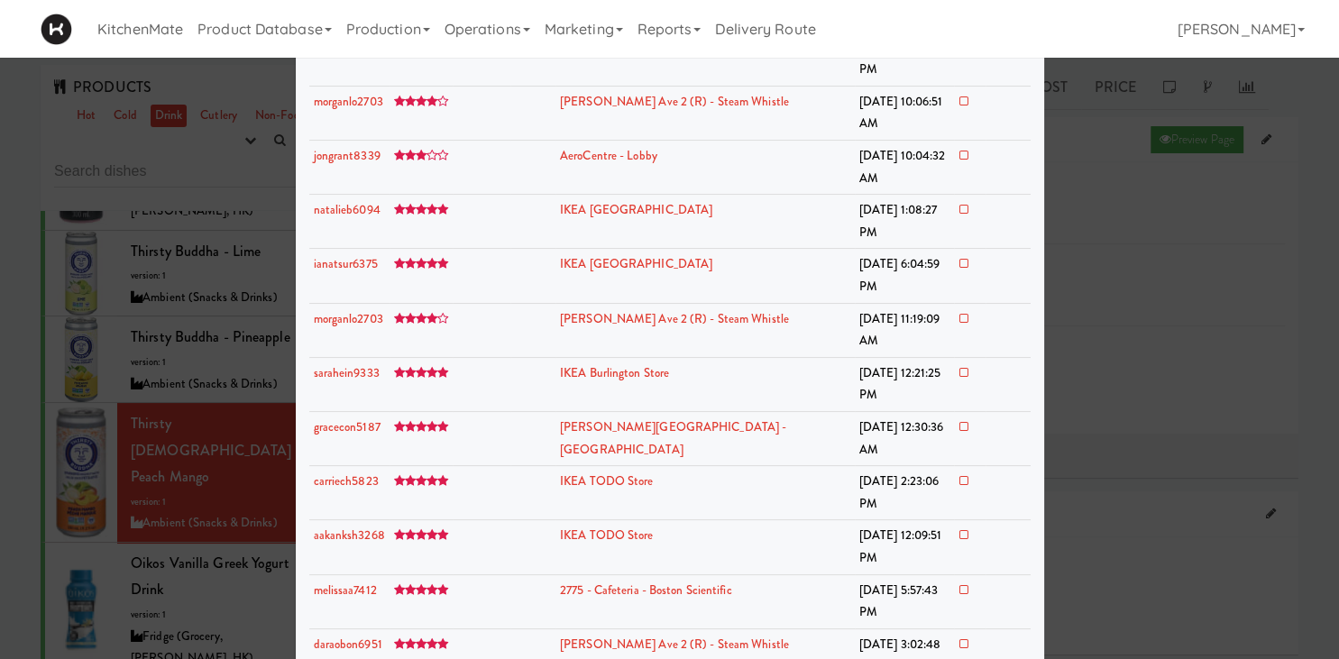
scroll to position [364, 0]
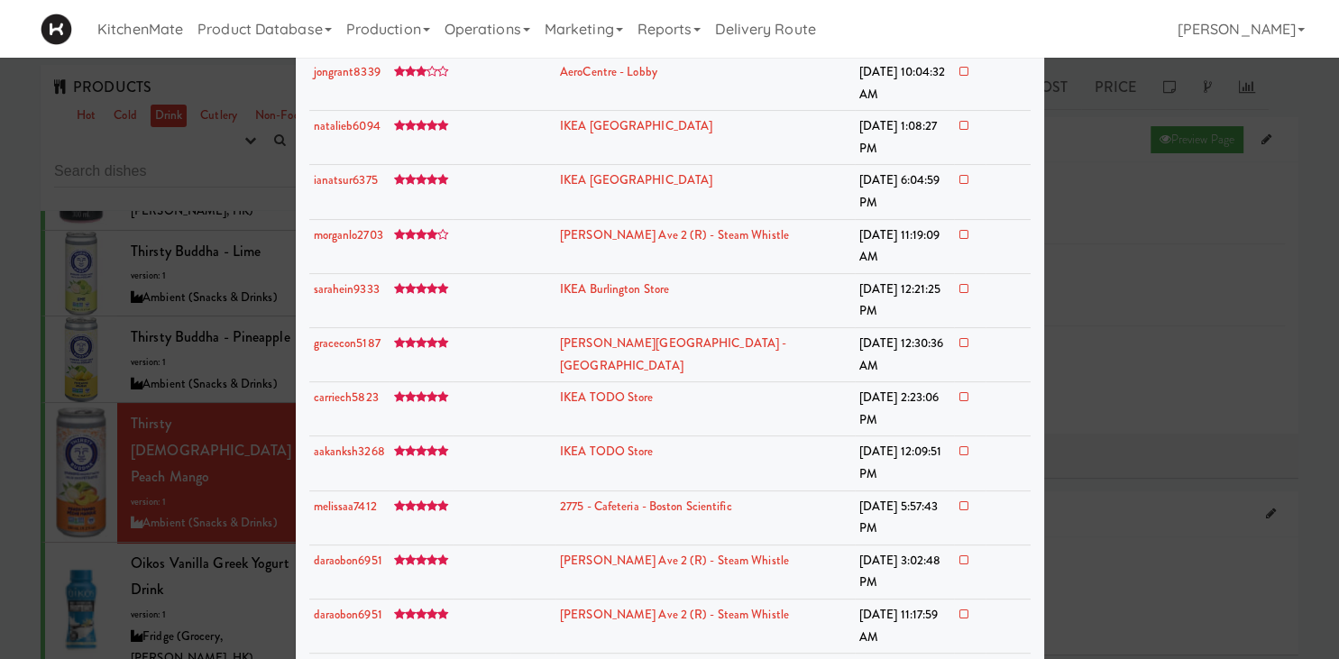
click at [231, 515] on div at bounding box center [669, 329] width 1339 height 659
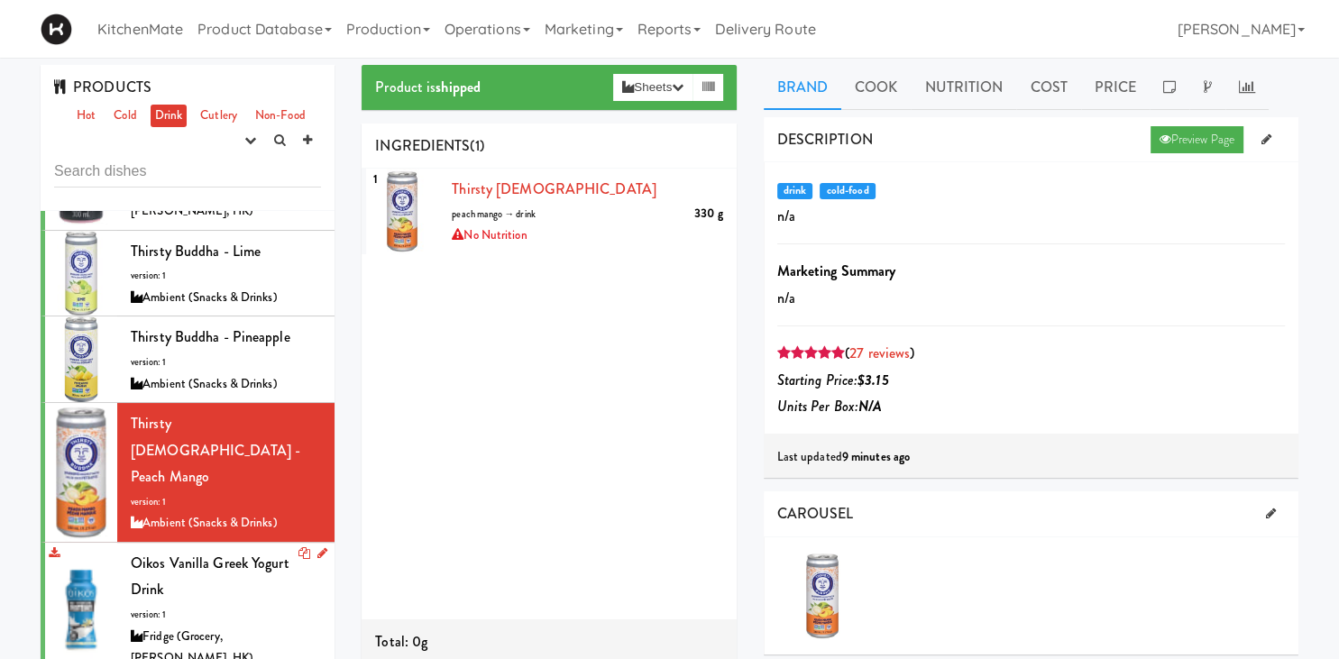
click at [250, 550] on div "Oikos Vanilla Greek Yogurt Drink version: 1 Fridge (Grocery, [PERSON_NAME], HK)" at bounding box center [226, 610] width 190 height 120
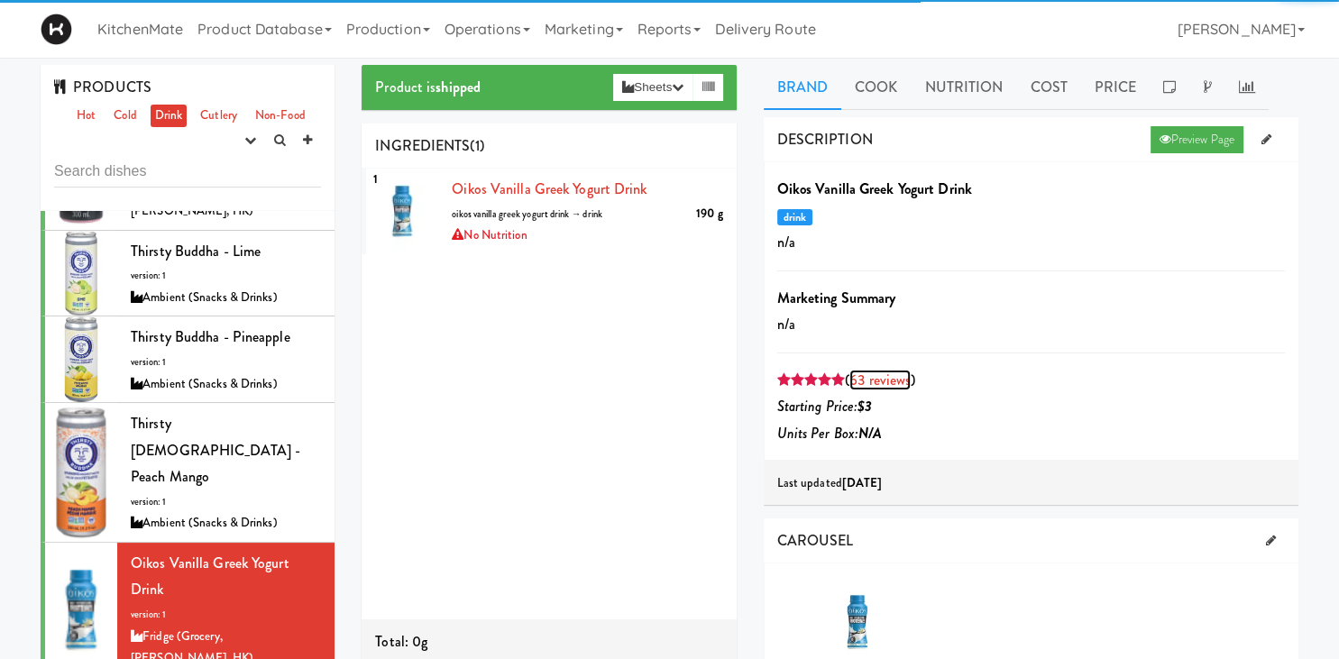
click at [906, 379] on link "63 reviews" at bounding box center [879, 380] width 61 height 21
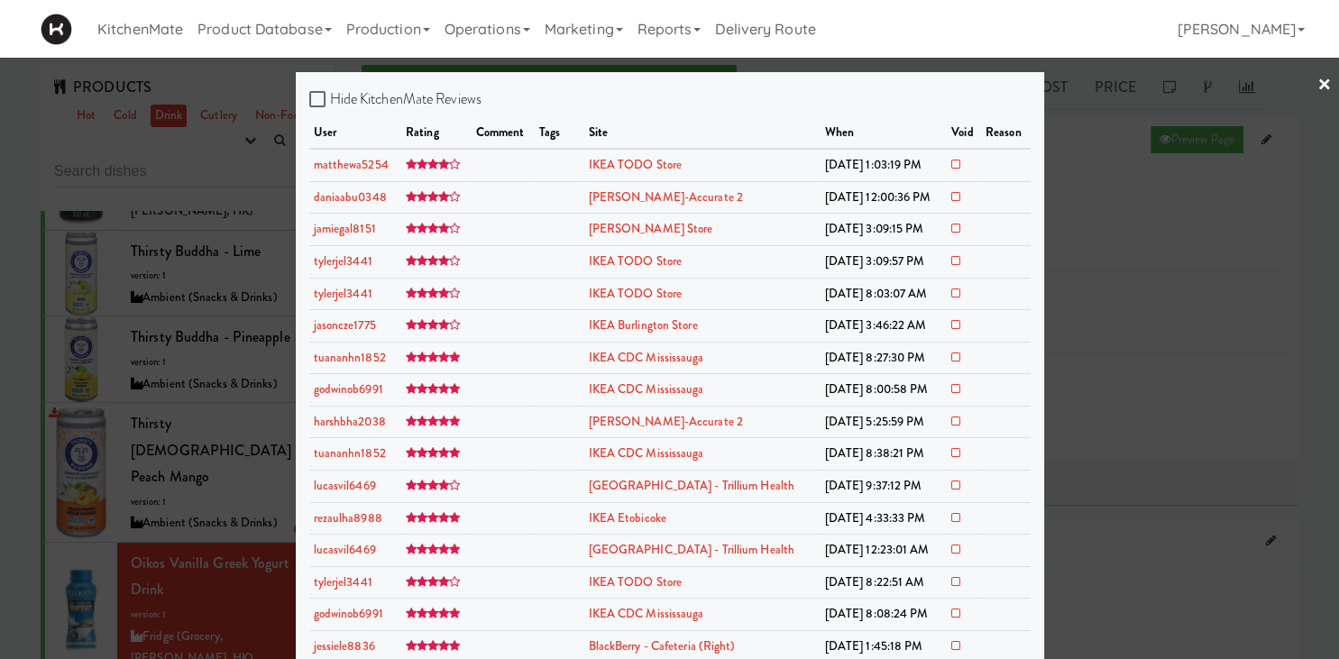
click at [146, 430] on div at bounding box center [669, 329] width 1339 height 659
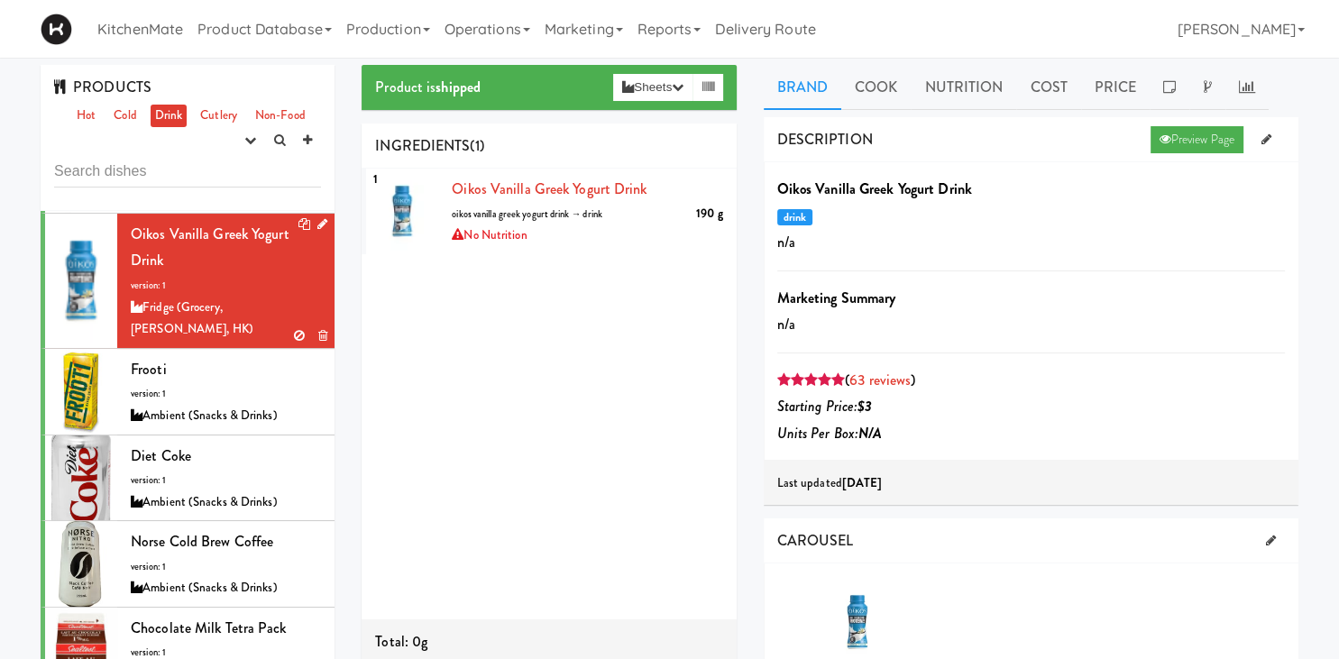
scroll to position [627, 0]
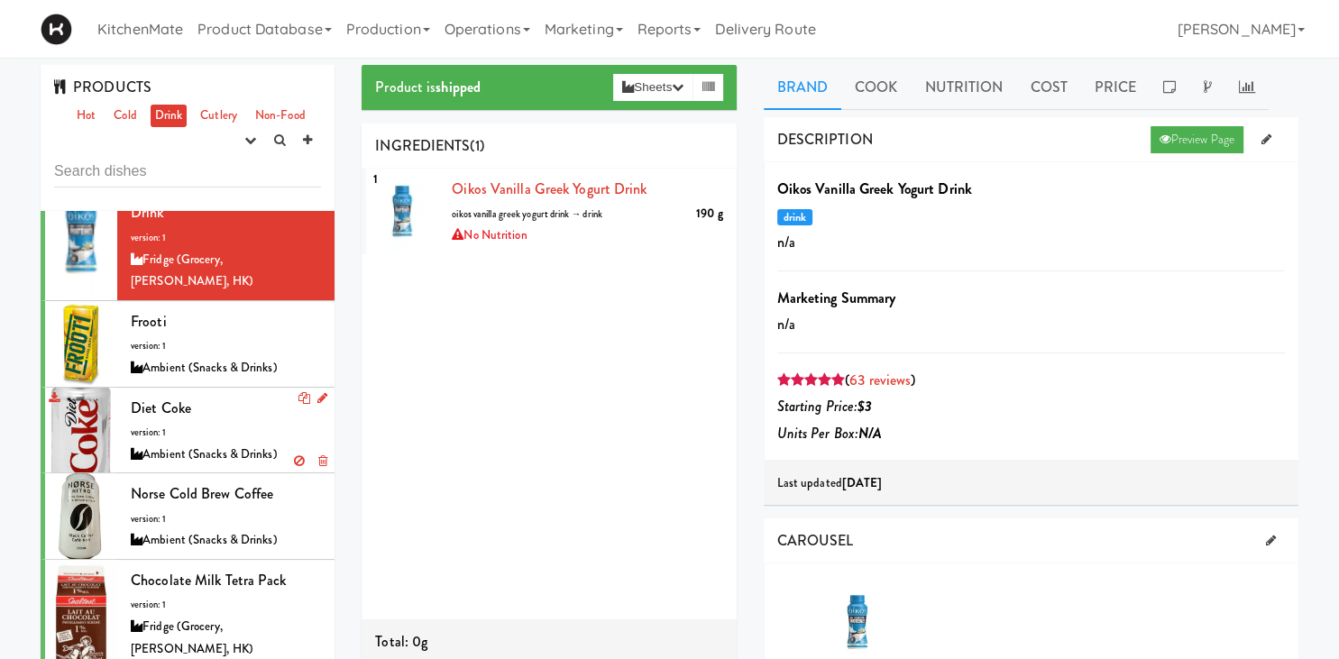
click at [212, 395] on div "Diet Coke version: 1 Ambient (Snacks & Drinks)" at bounding box center [226, 430] width 190 height 71
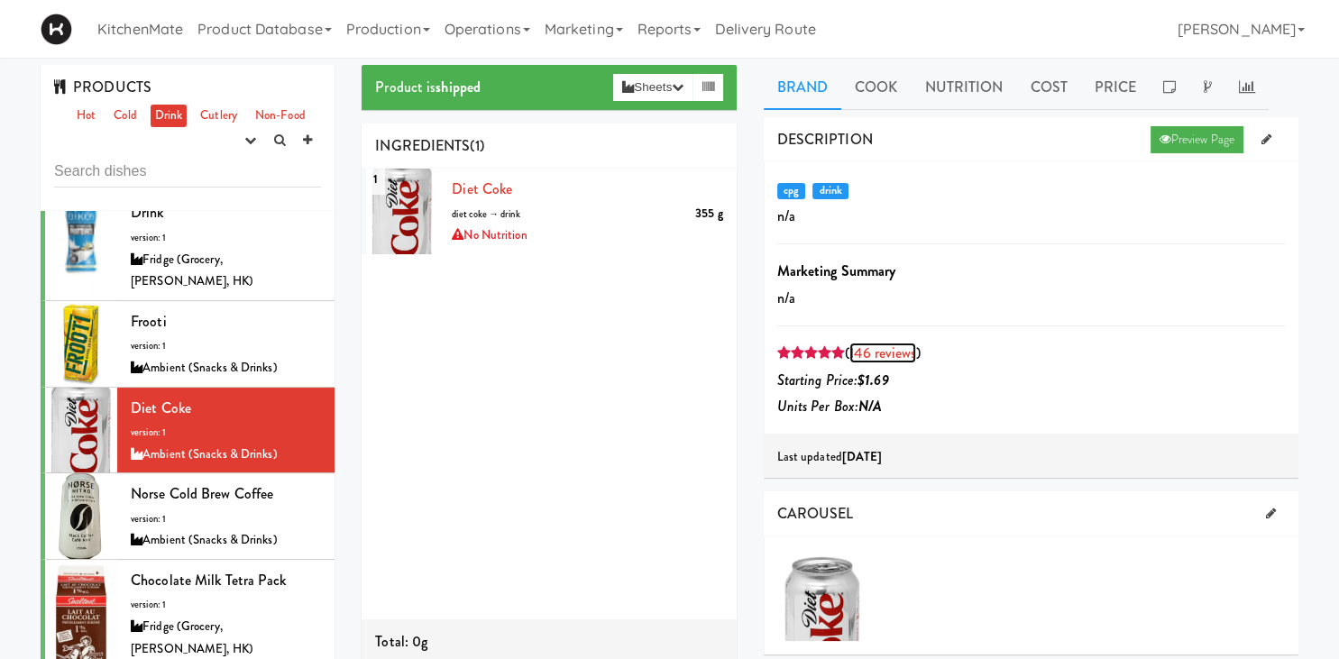
click at [862, 355] on link "146 reviews" at bounding box center [882, 353] width 67 height 21
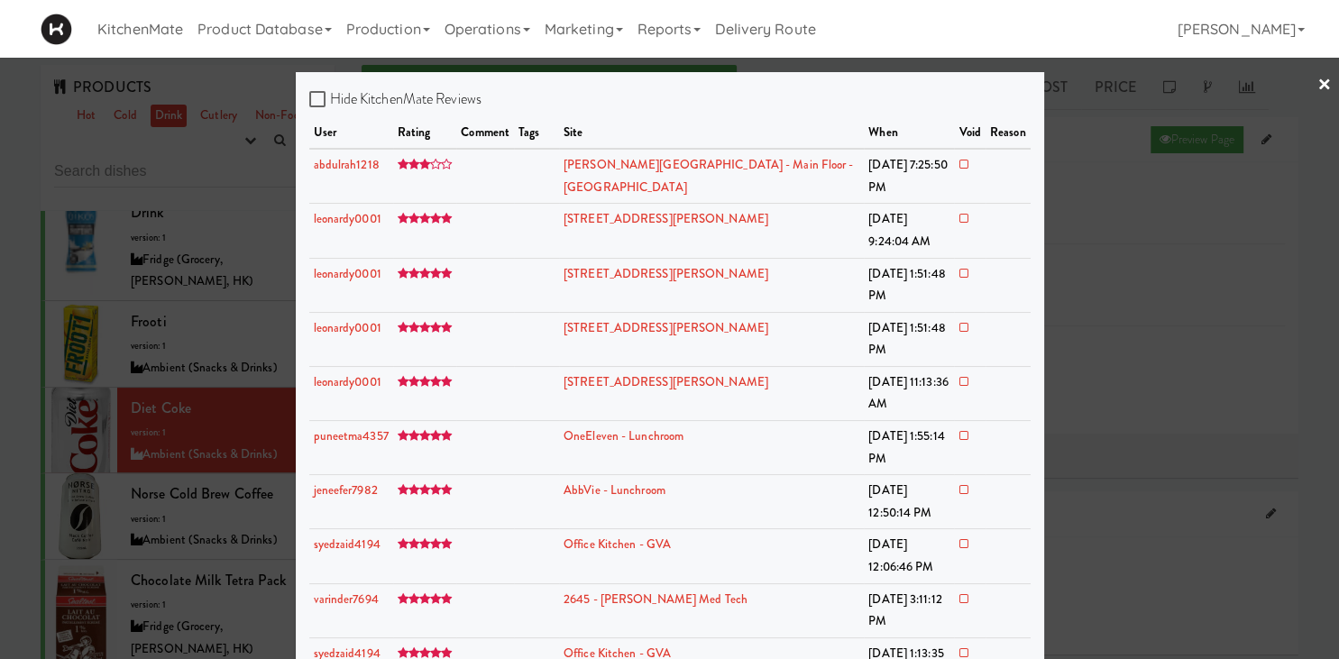
click at [123, 419] on div at bounding box center [669, 329] width 1339 height 659
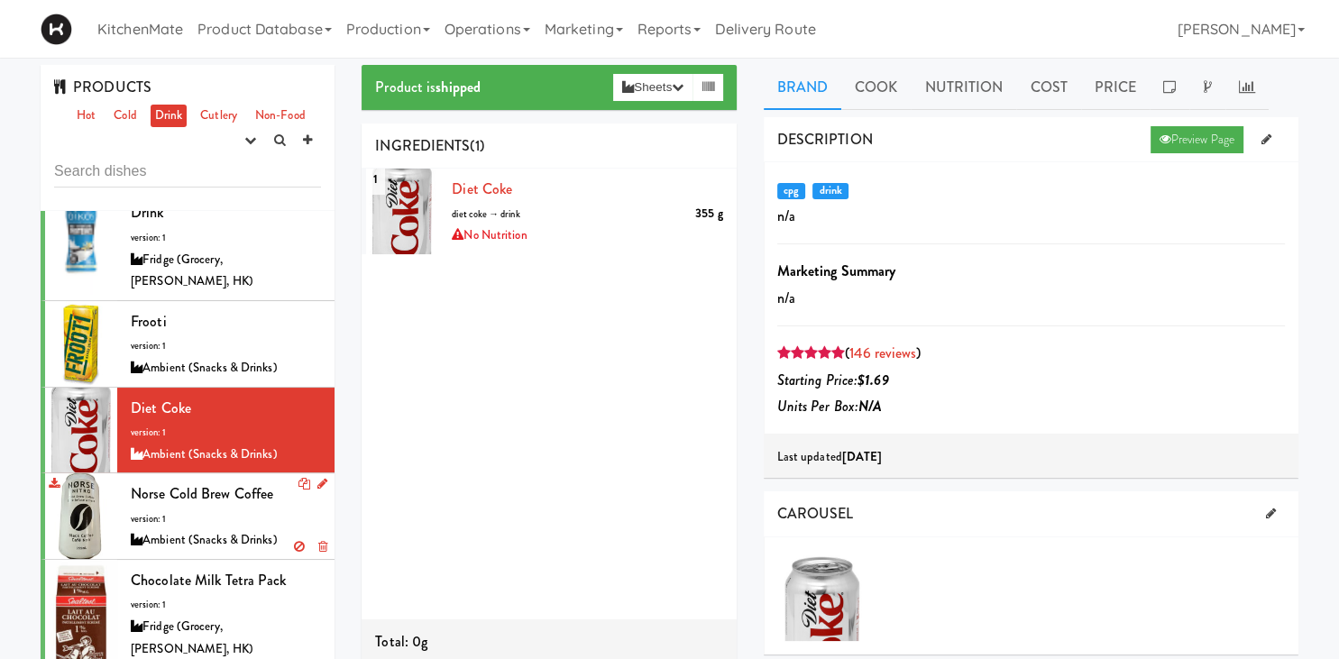
click at [222, 480] on div "Norse Cold Brew Coffee version: 1 Ambient (Snacks & Drinks)" at bounding box center [226, 515] width 190 height 71
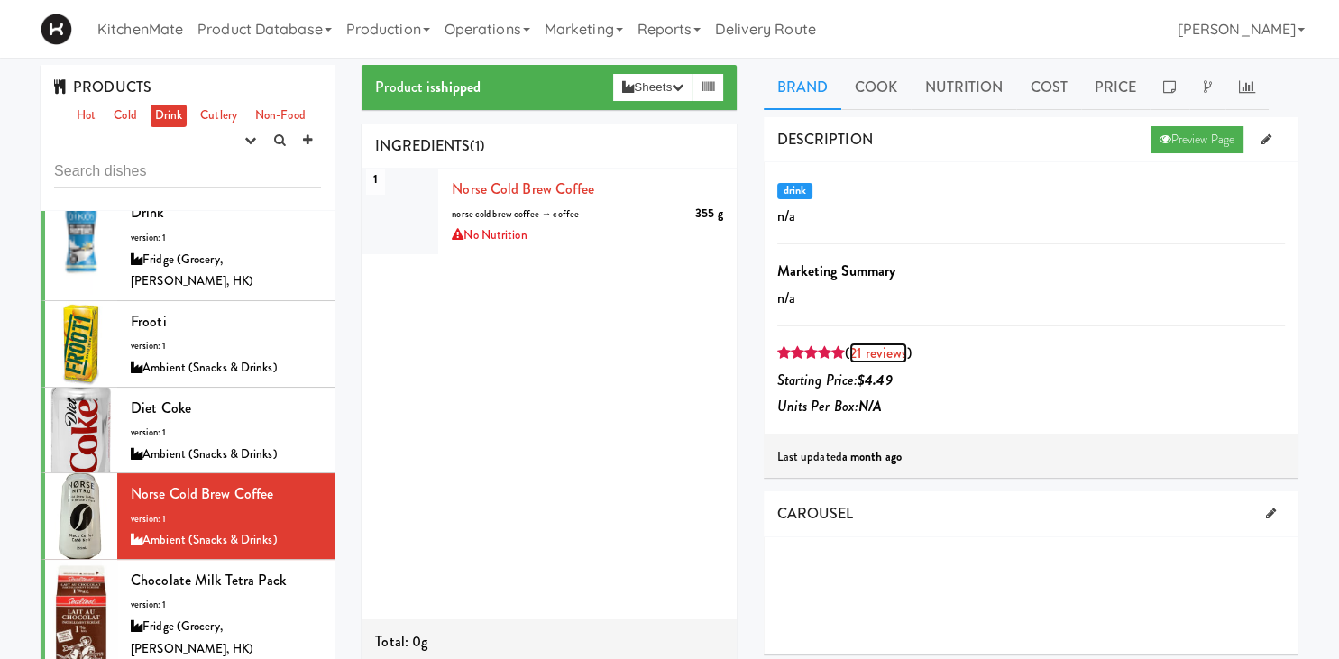
click at [874, 351] on link "21 reviews" at bounding box center [878, 353] width 58 height 21
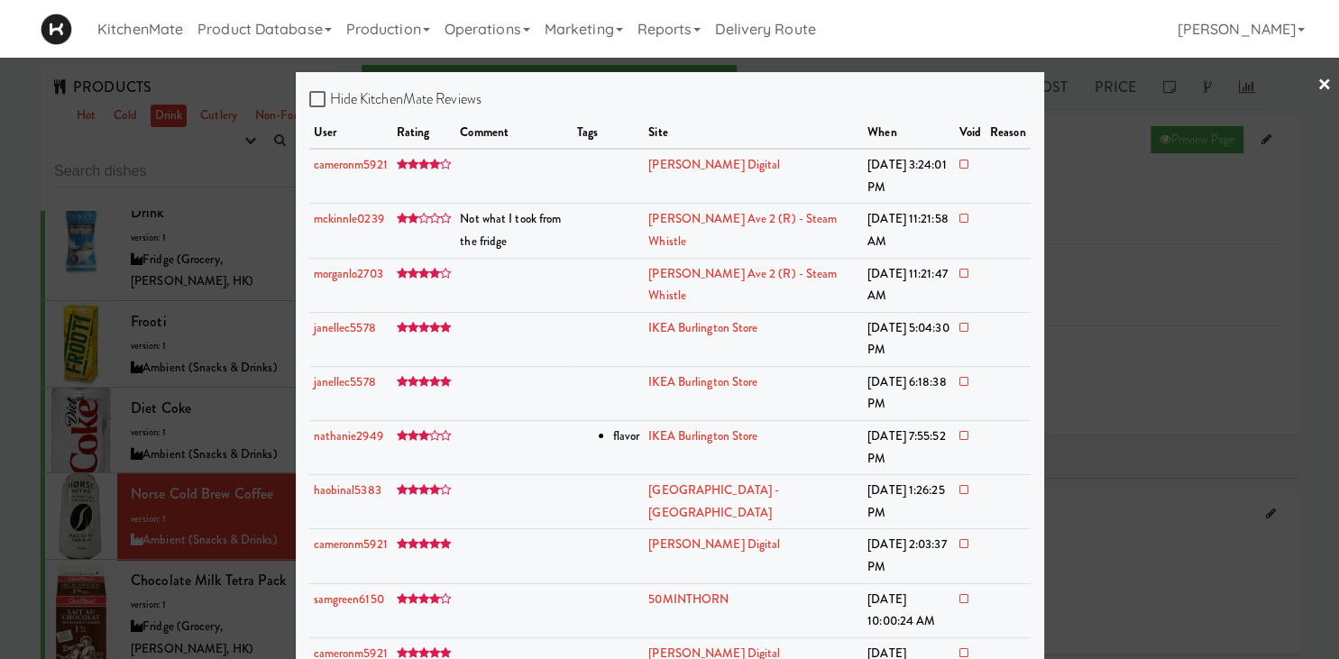
click at [142, 409] on div at bounding box center [669, 329] width 1339 height 659
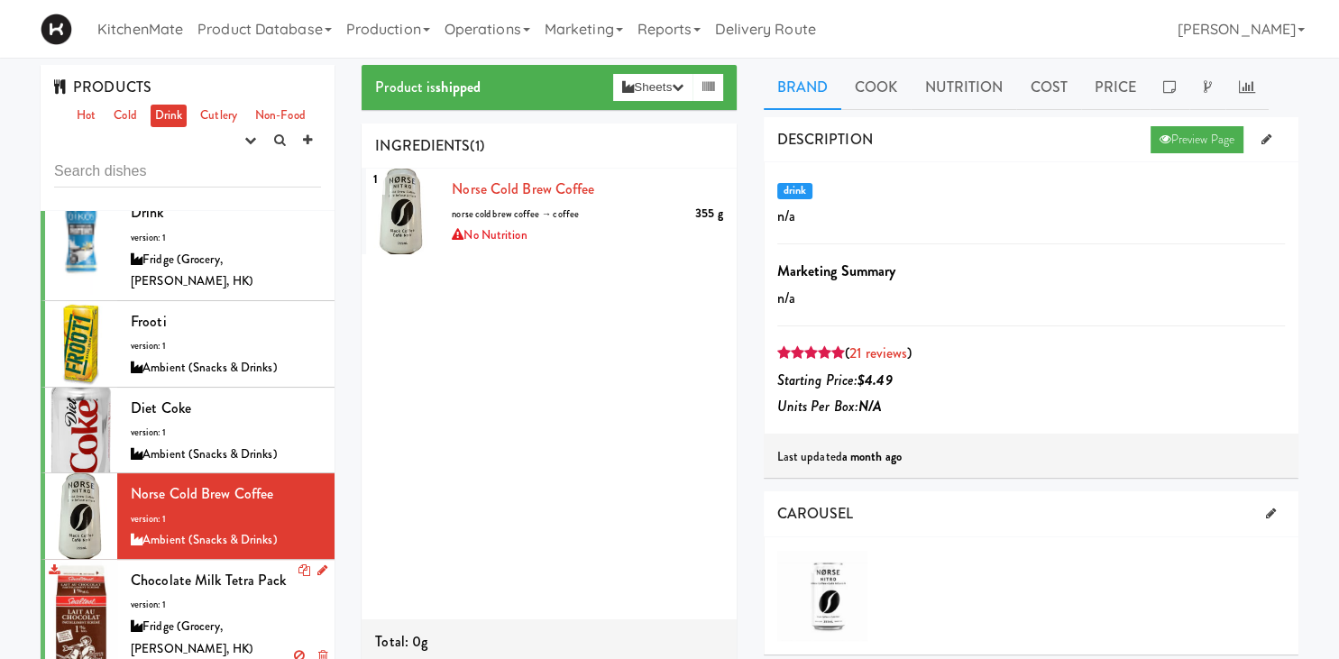
click at [197, 616] on div "Fridge (Grocery, [PERSON_NAME], HK)" at bounding box center [226, 638] width 190 height 44
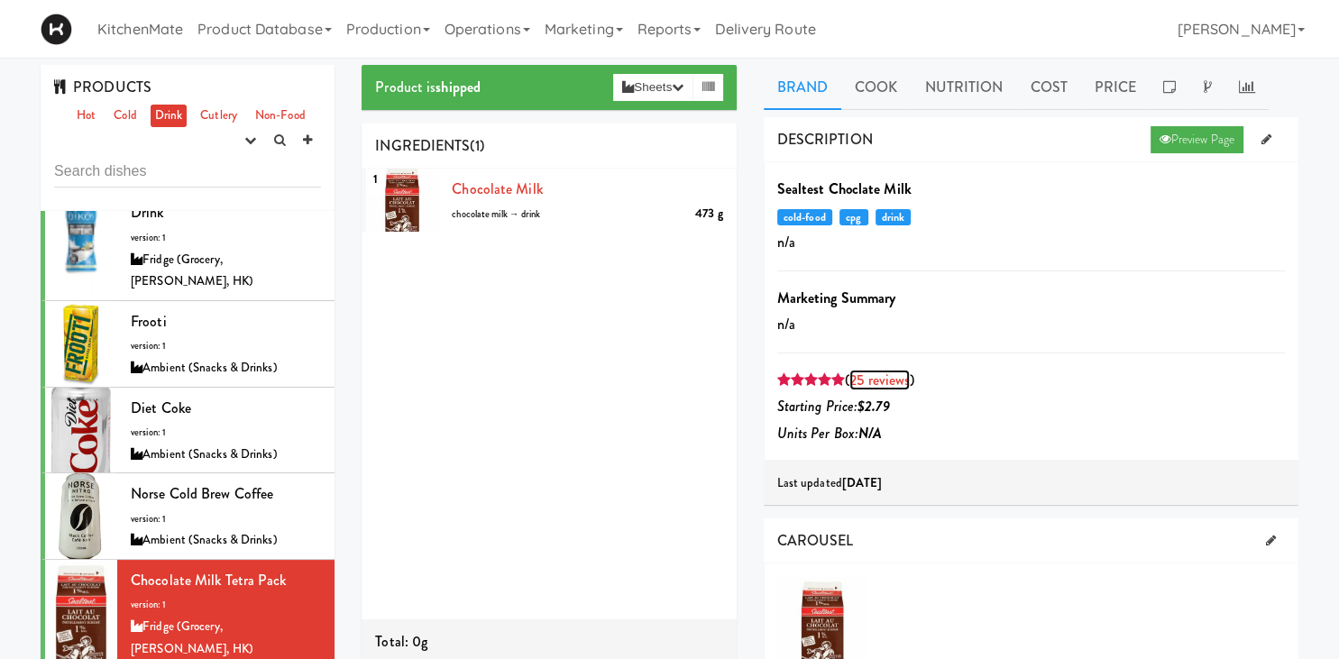
click at [869, 377] on link "25 reviews" at bounding box center [879, 380] width 60 height 21
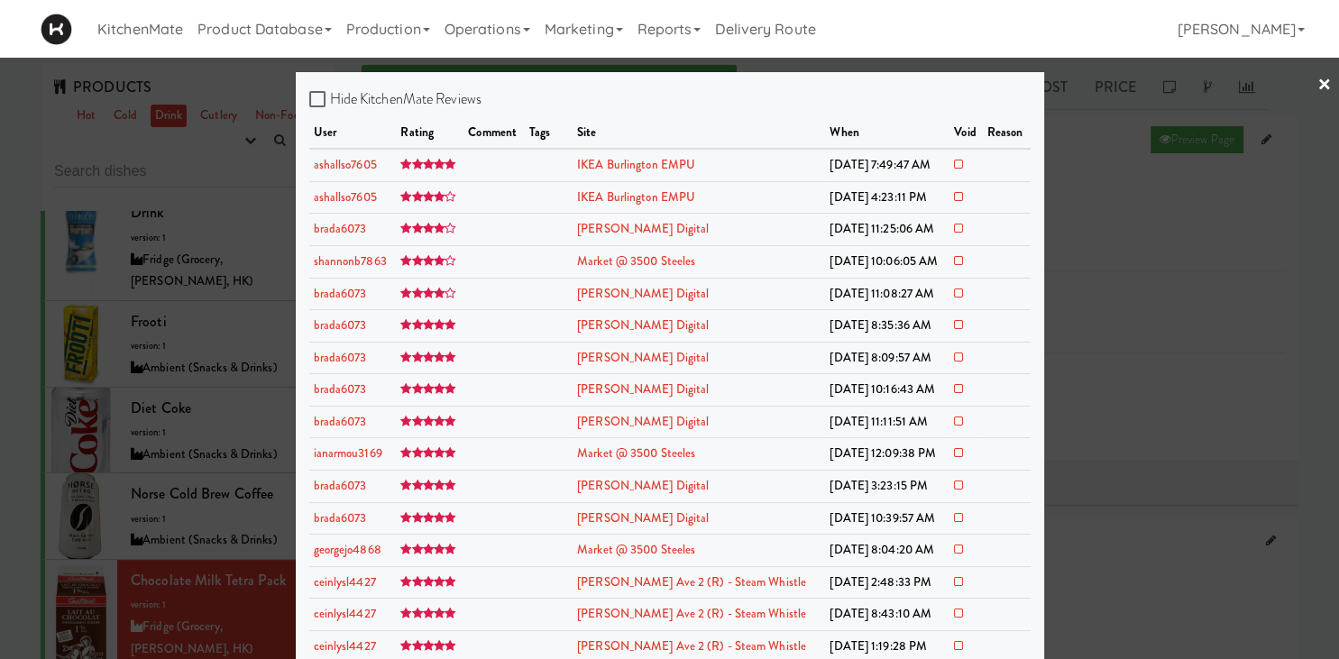
scroll to position [301, 0]
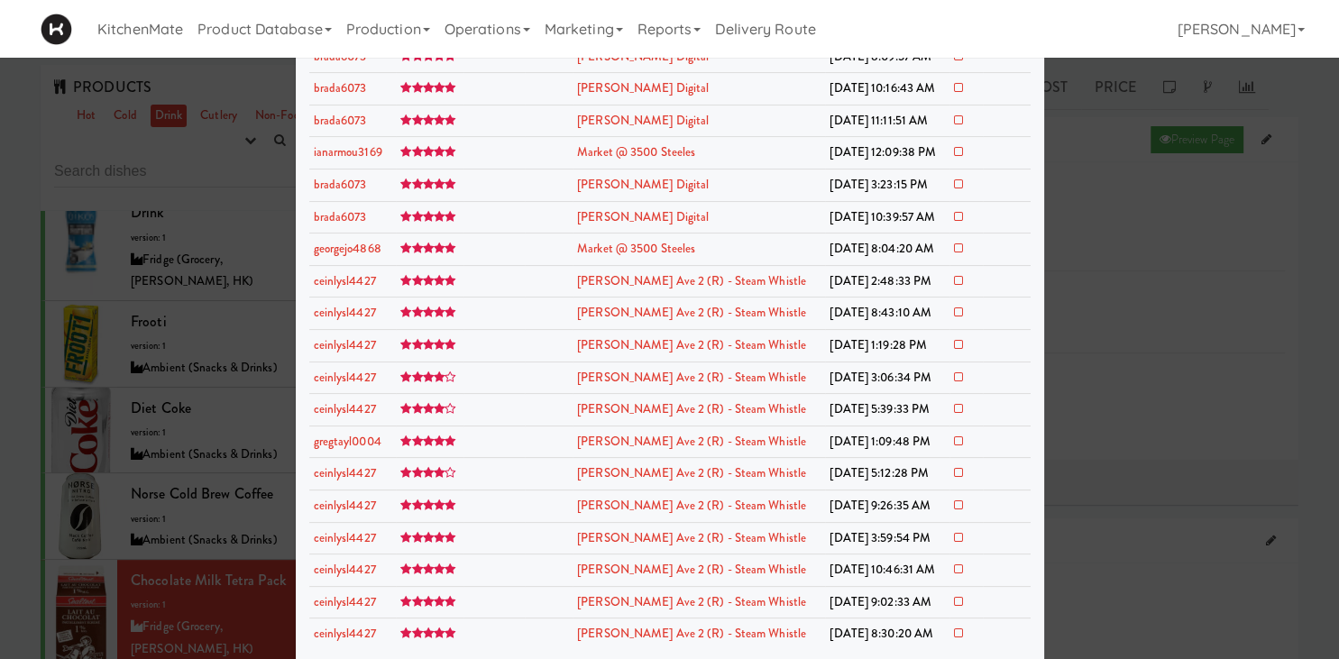
click at [87, 490] on div at bounding box center [669, 329] width 1339 height 659
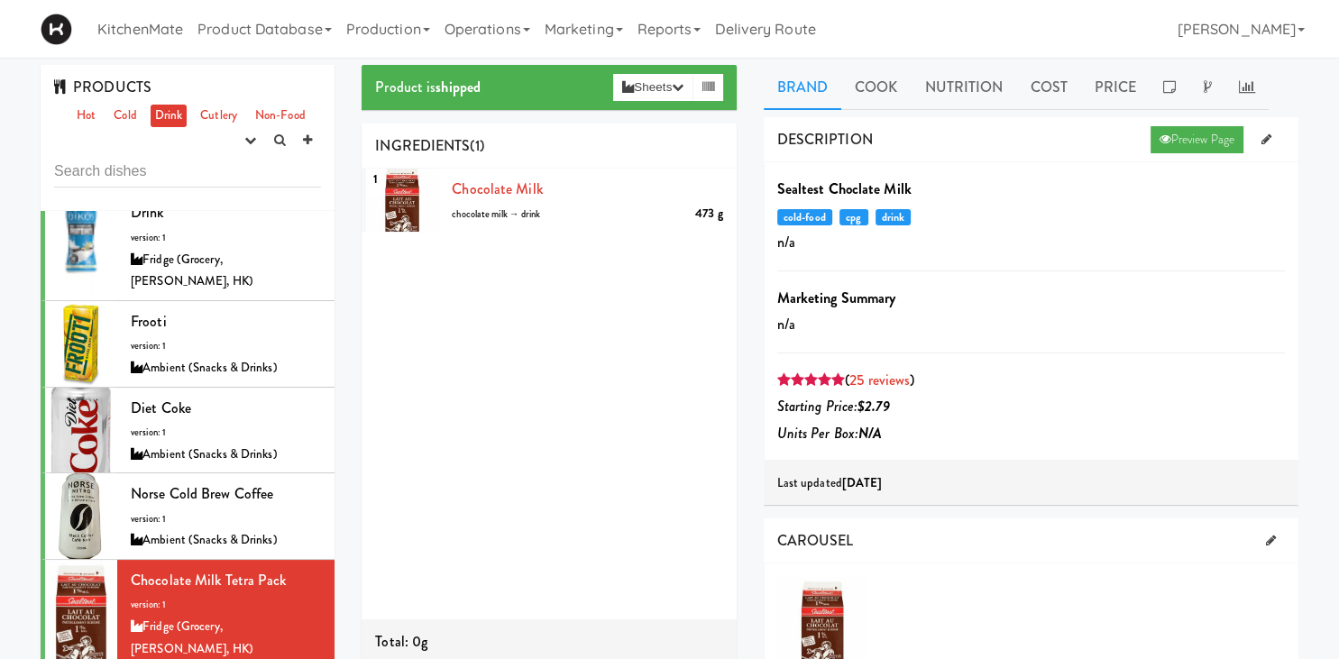
scroll to position [1129, 0]
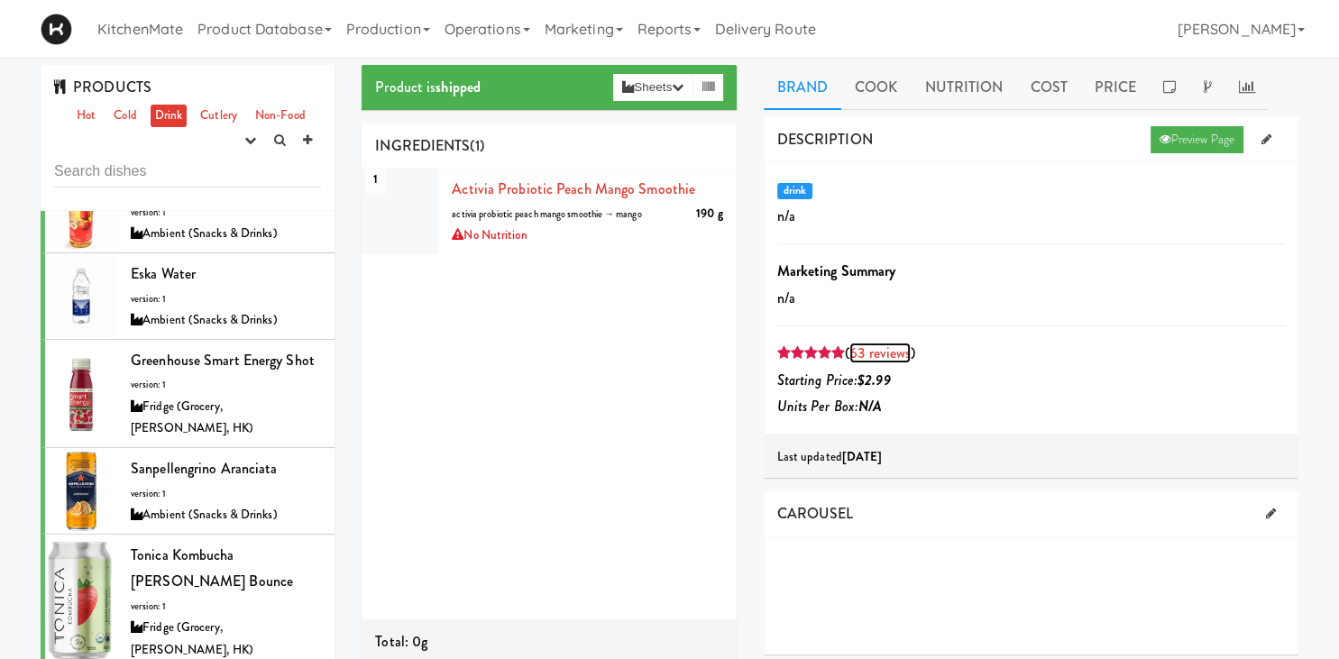
click at [892, 355] on link "63 reviews" at bounding box center [879, 353] width 61 height 21
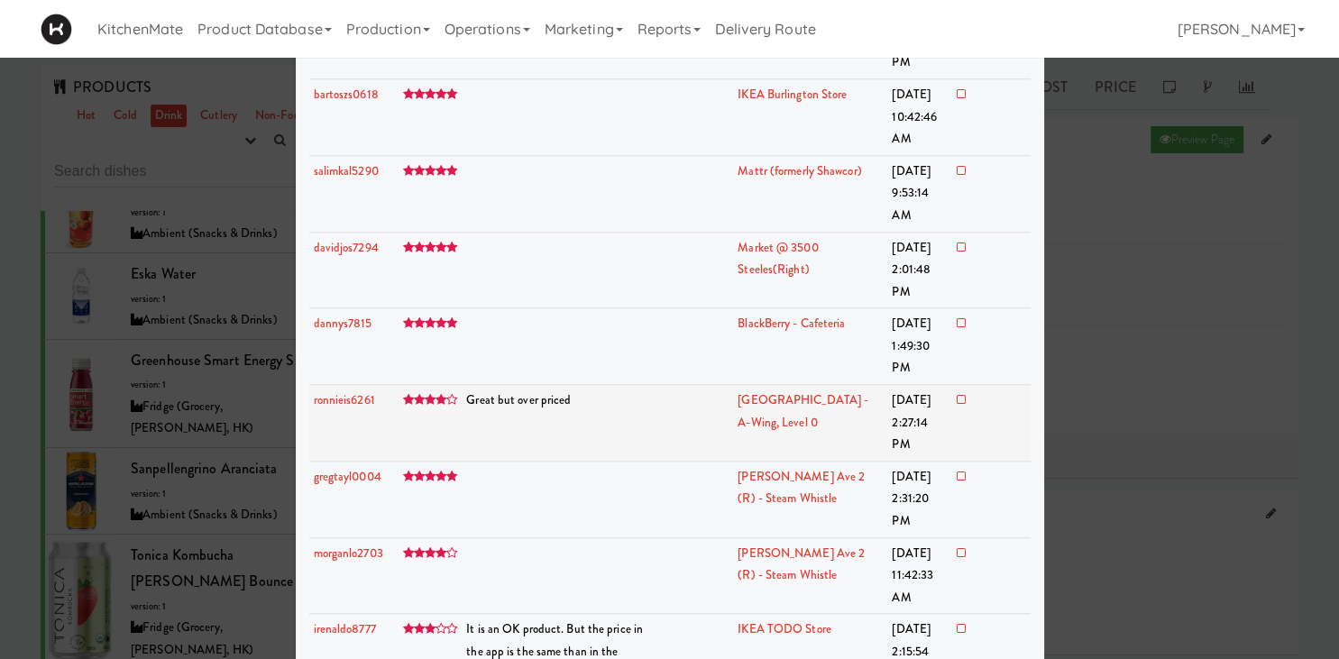
scroll to position [1756, 0]
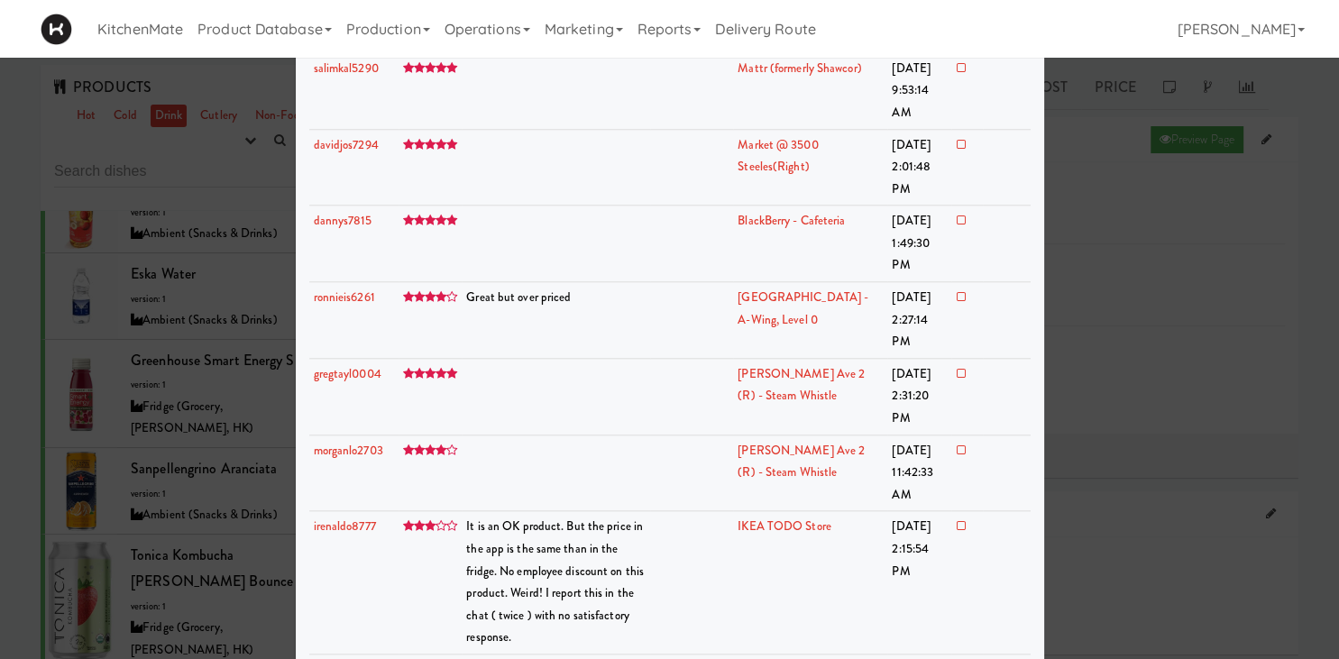
click at [76, 470] on div at bounding box center [669, 329] width 1339 height 659
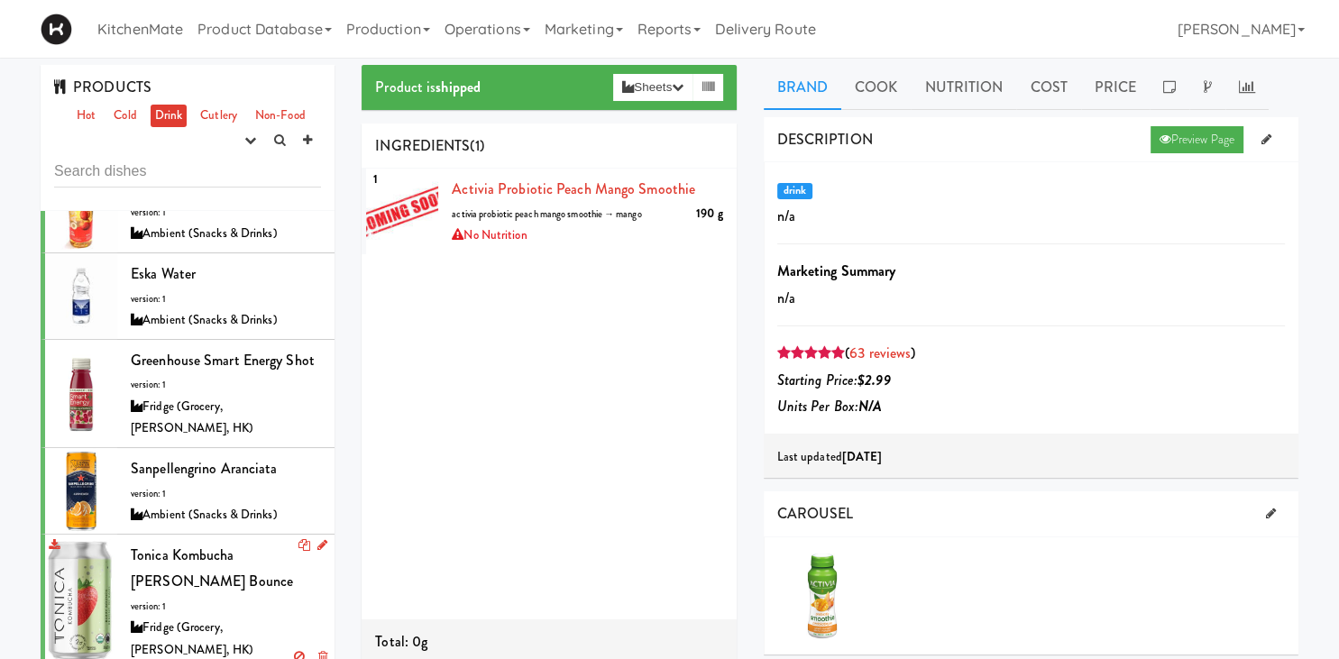
click at [179, 542] on div "Tonica Kombucha [PERSON_NAME] Bounce version: 1 Fridge (Grocery, [PERSON_NAME],…" at bounding box center [226, 602] width 190 height 120
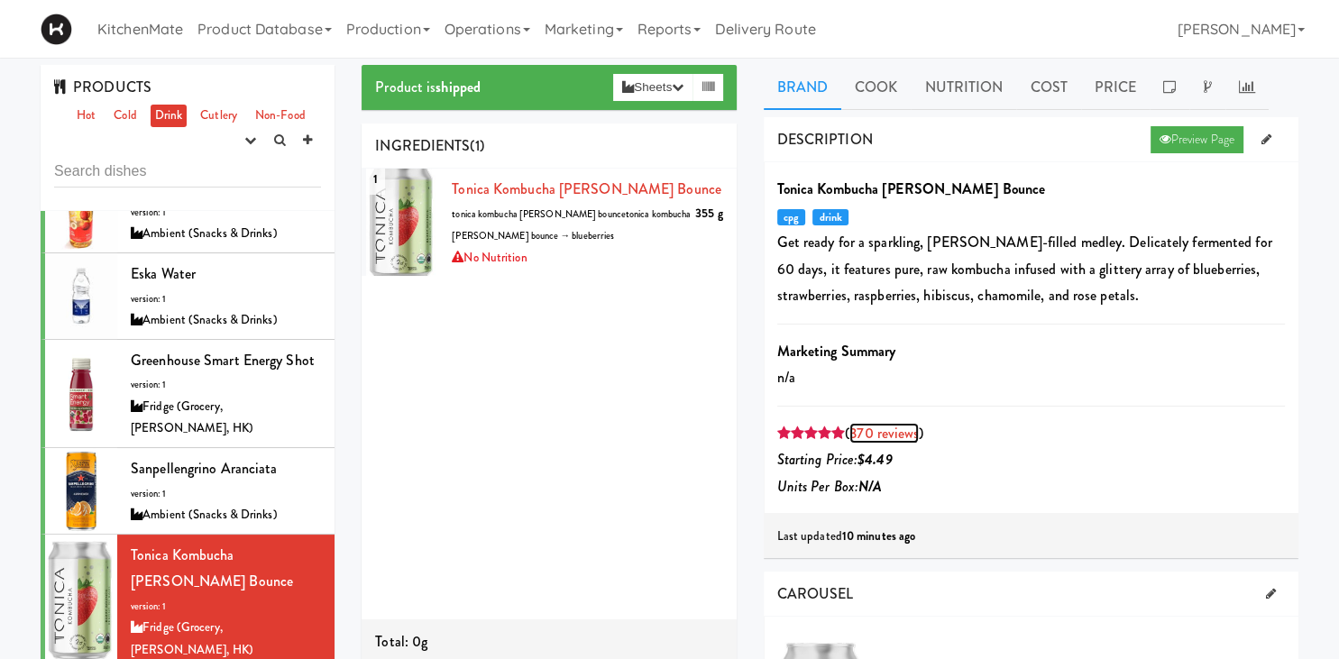
click at [886, 434] on link "370 reviews" at bounding box center [883, 433] width 69 height 21
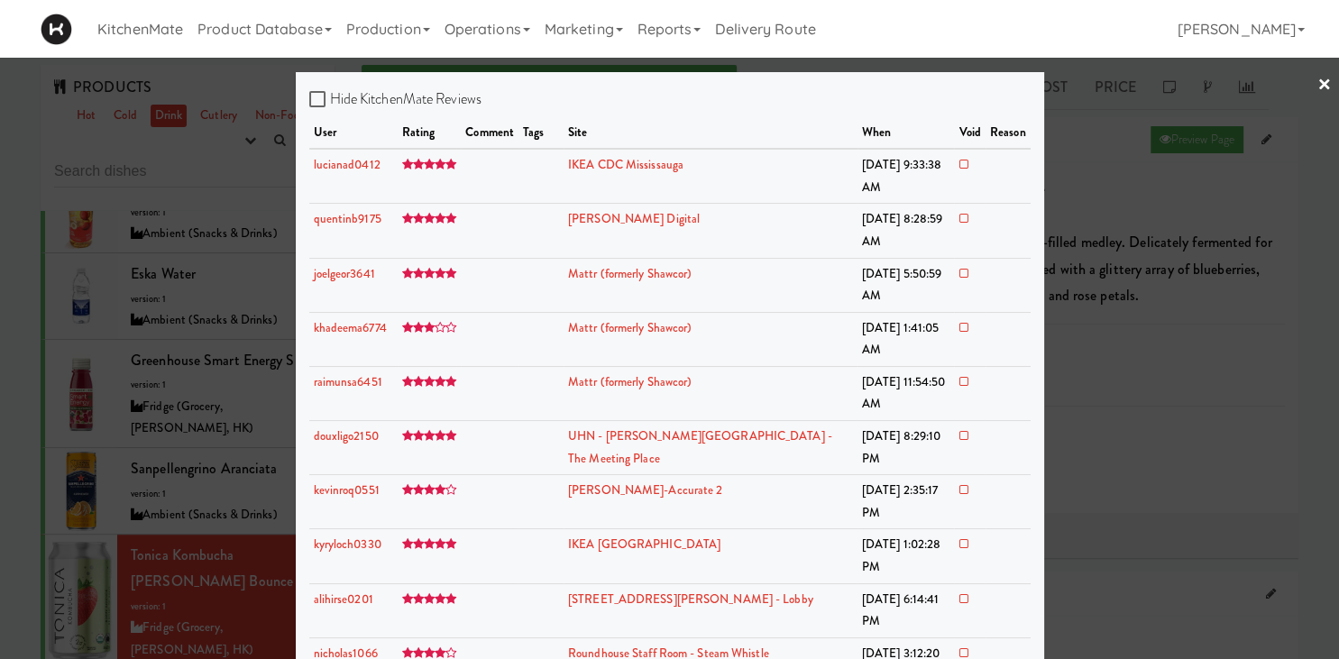
click at [233, 487] on div at bounding box center [669, 329] width 1339 height 659
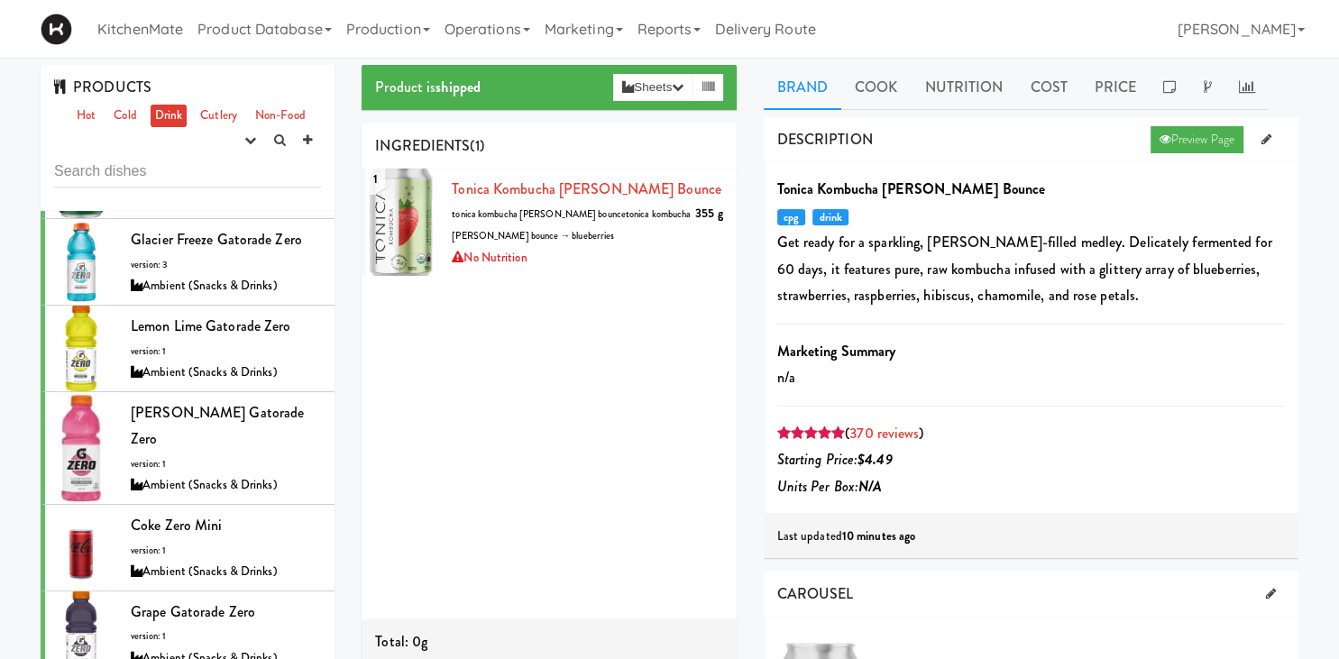
scroll to position [2505, 0]
